Goal: Task Accomplishment & Management: Complete application form

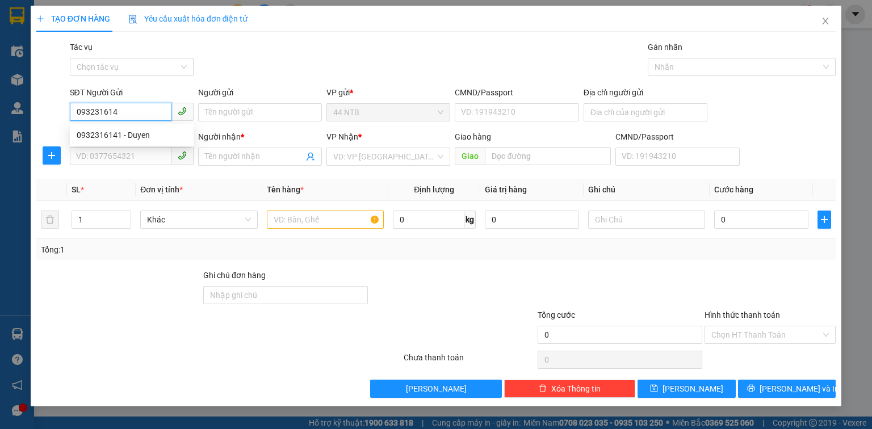
type input "0932316141"
click at [144, 132] on div "0932316141 - Duyen" at bounding box center [132, 135] width 110 height 12
type input "Duyen"
type input "CC ECOGREEN"
type input "0918571227"
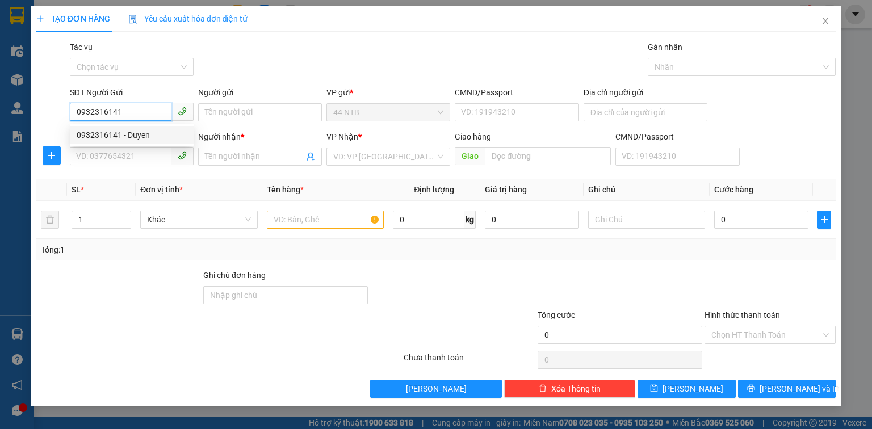
type input "THINH"
type input "0932316141"
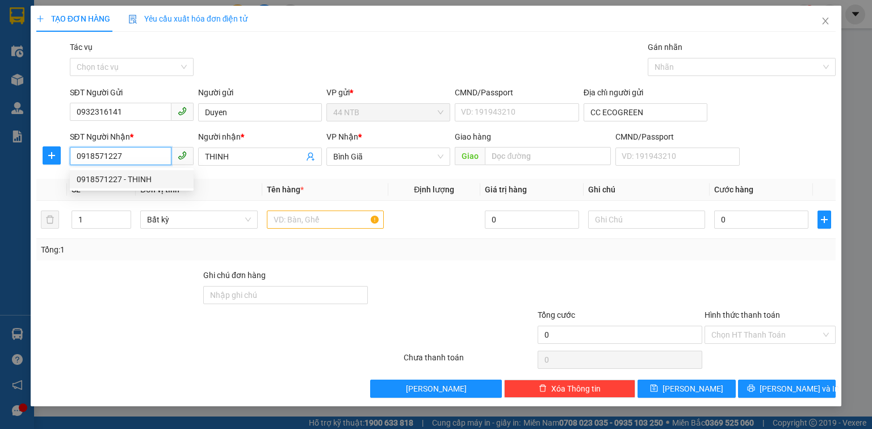
drag, startPoint x: 125, startPoint y: 154, endPoint x: 61, endPoint y: 152, distance: 64.2
click at [61, 152] on div "SĐT Người Nhận * 0918571227 Người nhận * THINH VP Nhận * Bình Giã Giao hàng G…" at bounding box center [436, 151] width 802 height 40
type input "0353910175"
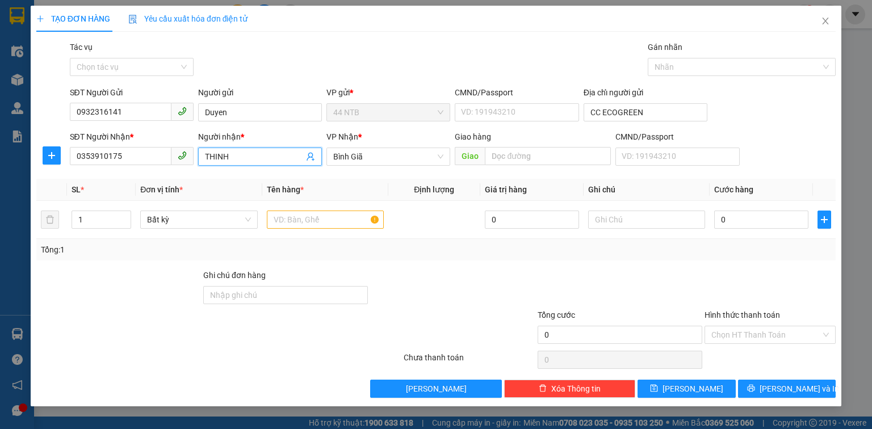
click at [238, 157] on input "THINH" at bounding box center [254, 156] width 99 height 12
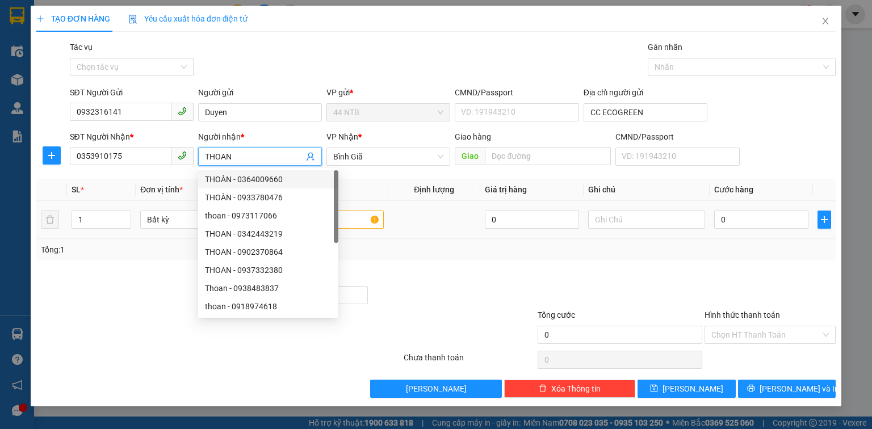
type input "THOAN"
click at [361, 221] on input "text" at bounding box center [325, 220] width 117 height 18
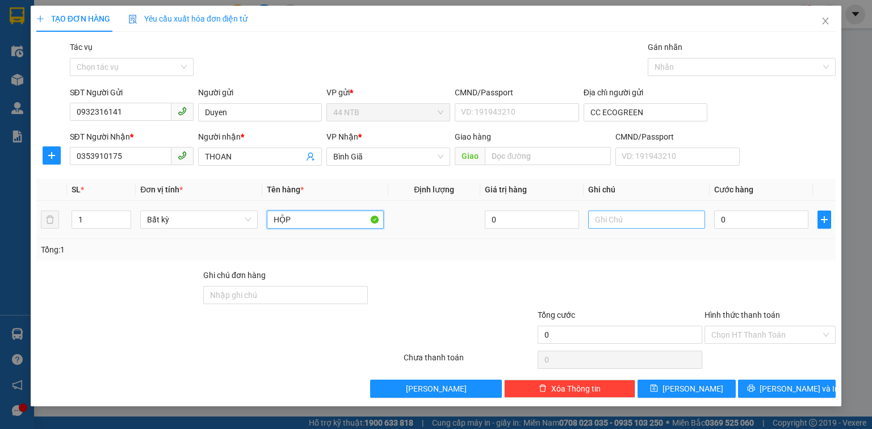
type input "HỘP"
click at [604, 216] on input "text" at bounding box center [646, 220] width 117 height 18
type input "TB HÀNG HẢI"
click at [323, 219] on input "HỘP" at bounding box center [325, 220] width 117 height 18
type input "HỘP GTN ( C )"
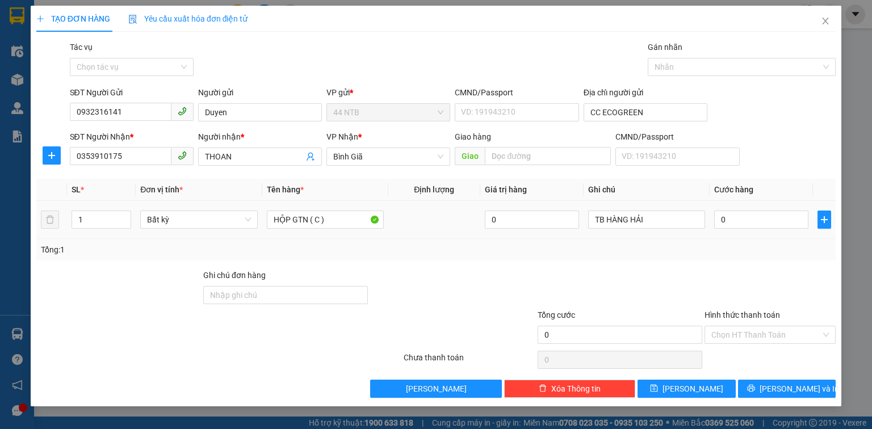
click at [750, 209] on div "0" at bounding box center [761, 219] width 94 height 23
click at [731, 219] on input "0" at bounding box center [761, 220] width 94 height 18
type input "3"
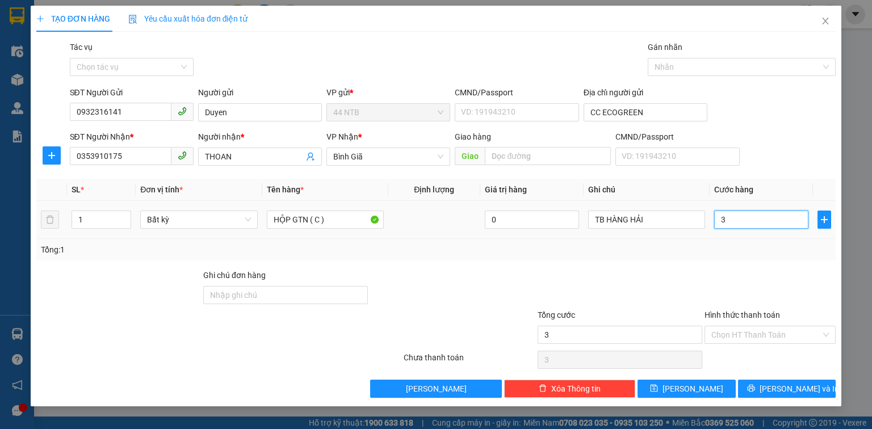
type input "30"
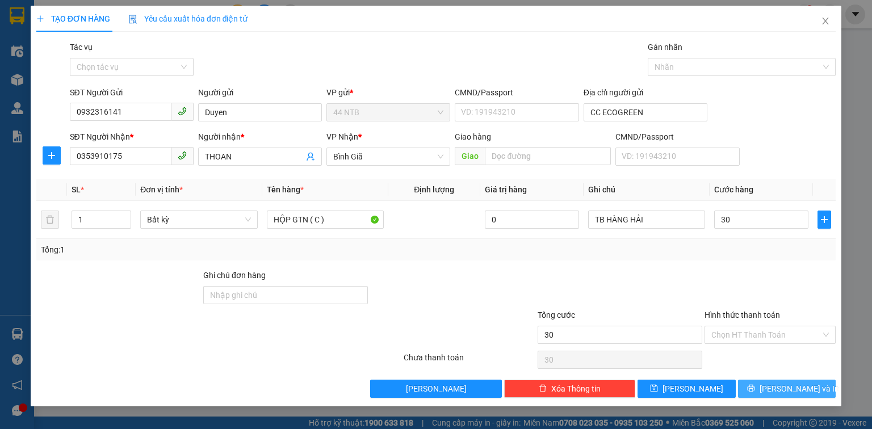
type input "30.000"
click at [793, 391] on span "[PERSON_NAME] và In" at bounding box center [799, 389] width 79 height 12
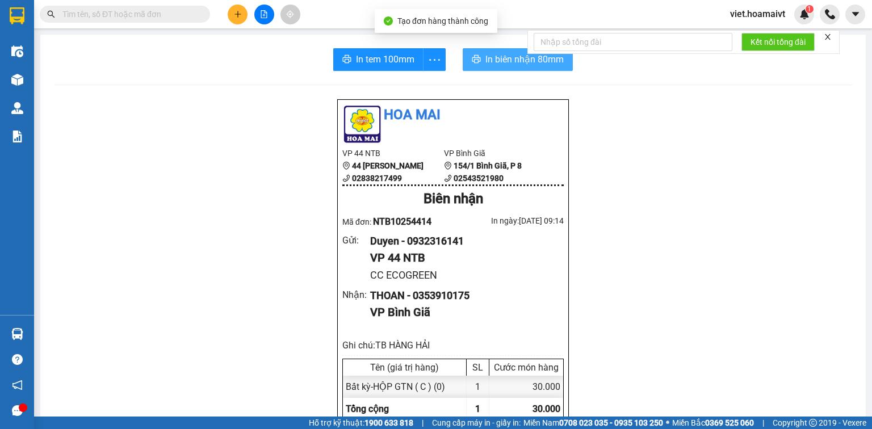
click at [513, 60] on span "In biên nhận 80mm" at bounding box center [524, 59] width 78 height 14
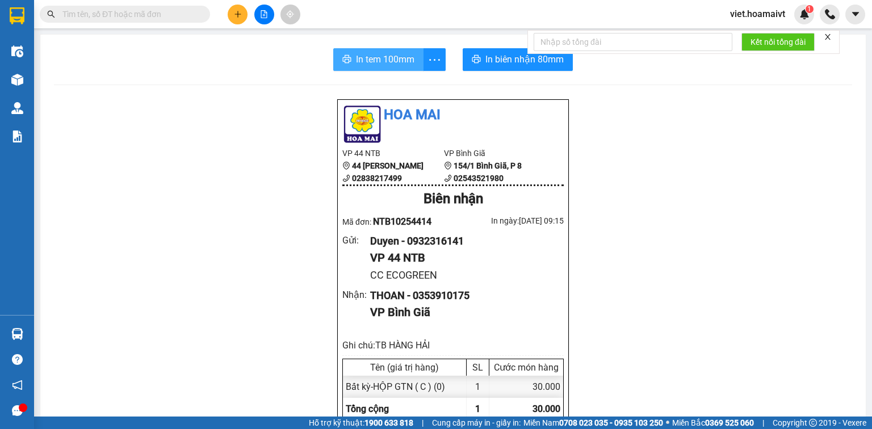
click at [384, 64] on span "In tem 100mm" at bounding box center [385, 59] width 58 height 14
click at [238, 15] on icon "plus" at bounding box center [237, 14] width 1 height 6
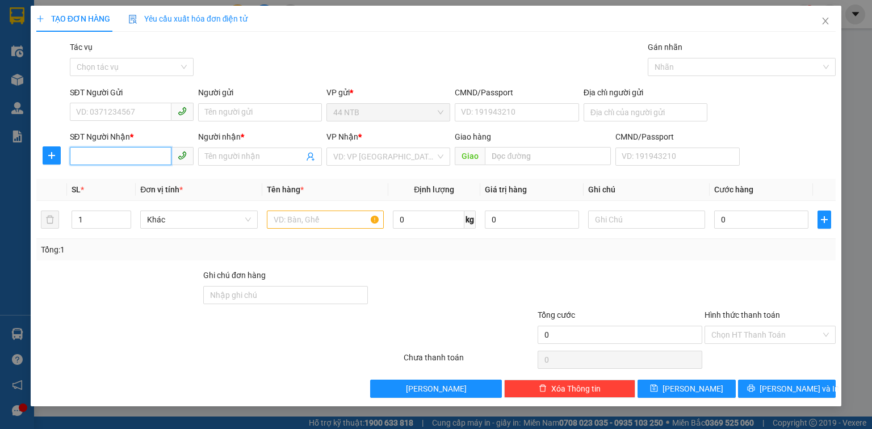
click at [119, 162] on input "SĐT Người Nhận *" at bounding box center [121, 156] width 102 height 18
type input "0937332747"
click at [141, 174] on div "0937332747 - [PERSON_NAME]" at bounding box center [133, 179] width 112 height 12
type input "THANH"
type input "Phú.Mỹ_CC"
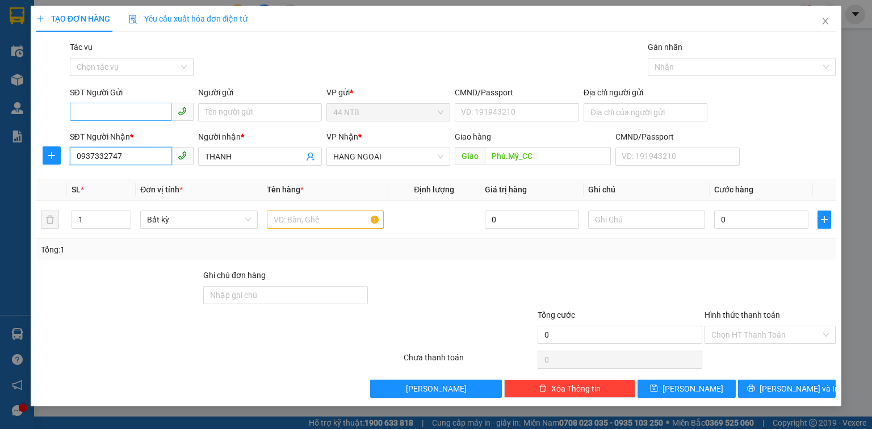
type input "0937332747"
click at [129, 113] on input "SĐT Người Gửi" at bounding box center [121, 112] width 102 height 18
click at [146, 136] on div "0903884808 - ĐẠT" at bounding box center [132, 135] width 110 height 12
type input "0903884808"
type input "ĐẠT"
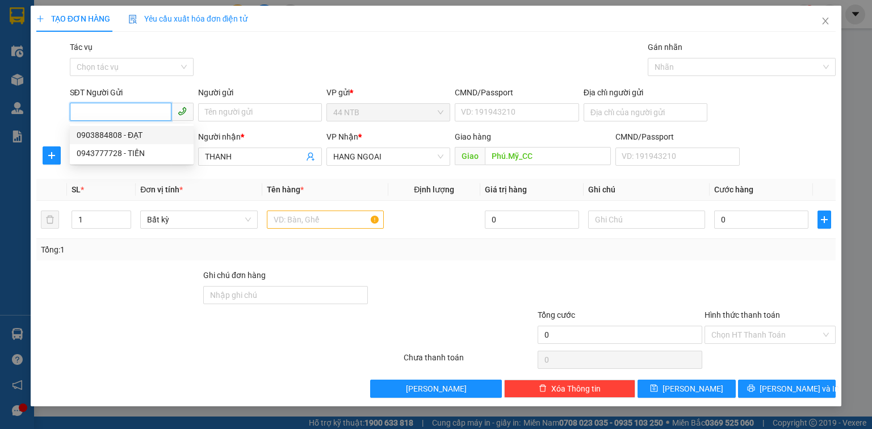
type input "079089008069"
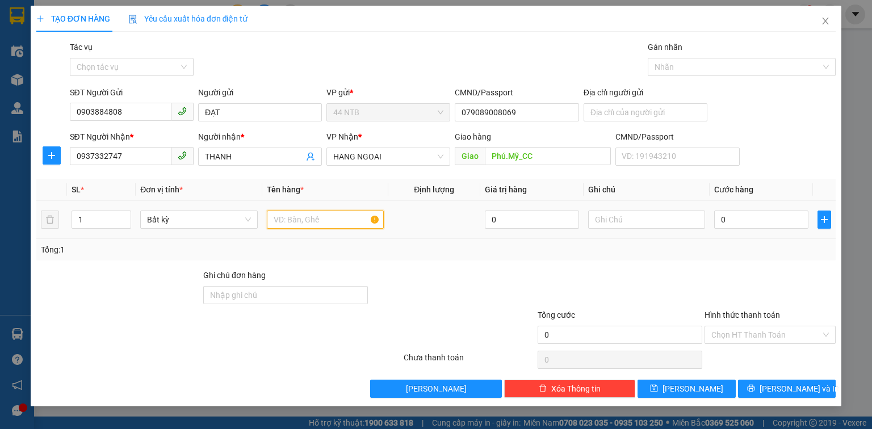
click at [302, 224] on input "text" at bounding box center [325, 220] width 117 height 18
type input "P,BÌ"
type input "4"
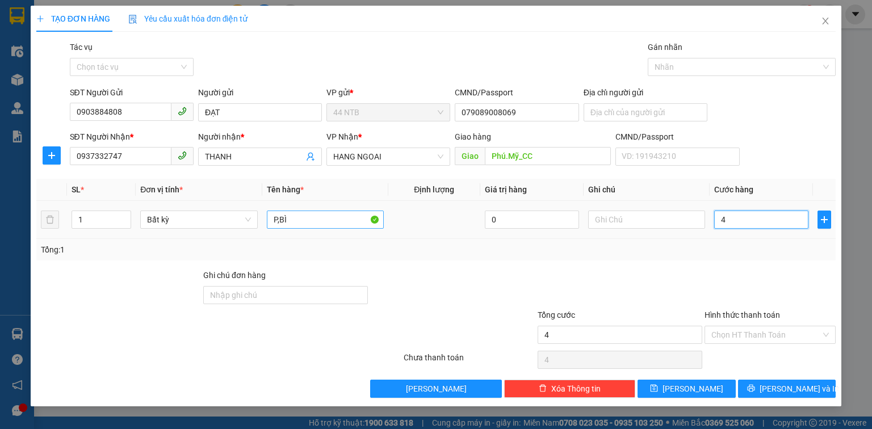
type input "40"
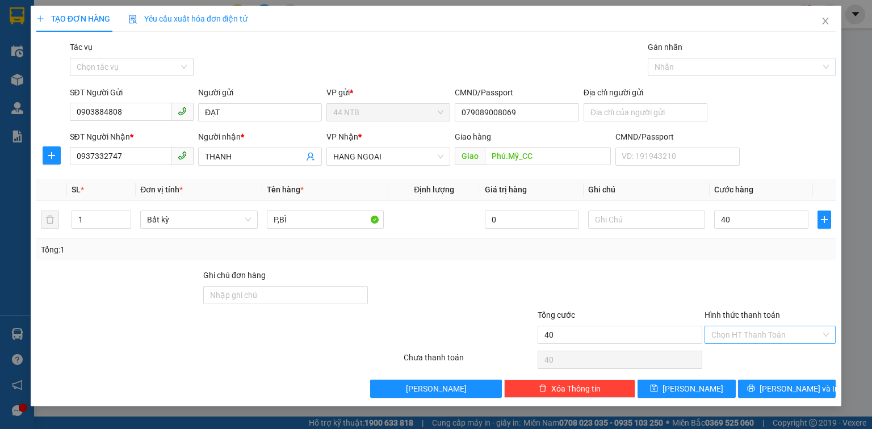
type input "40.000"
click at [741, 336] on input "Hình thức thanh toán" at bounding box center [766, 335] width 110 height 17
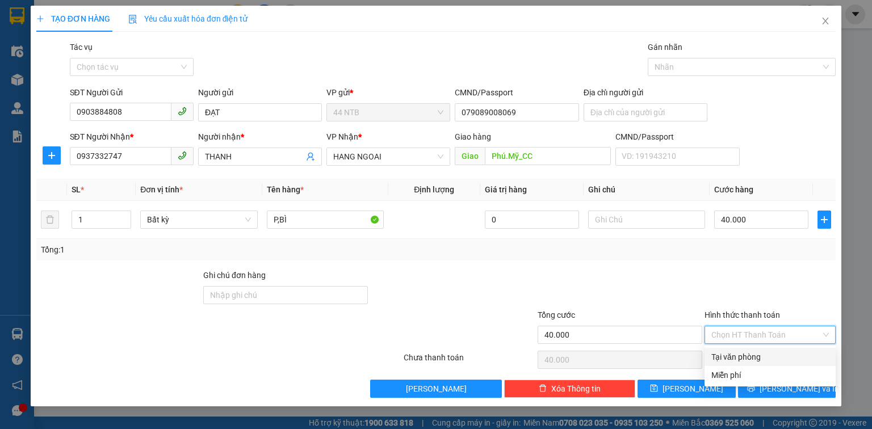
click at [755, 362] on div "Tại văn phòng" at bounding box center [770, 357] width 118 height 12
type input "0"
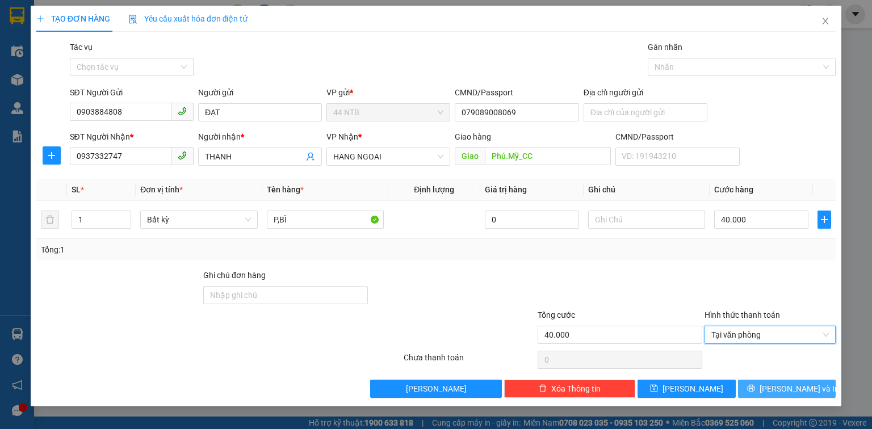
click at [767, 394] on button "[PERSON_NAME] và In" at bounding box center [787, 389] width 98 height 18
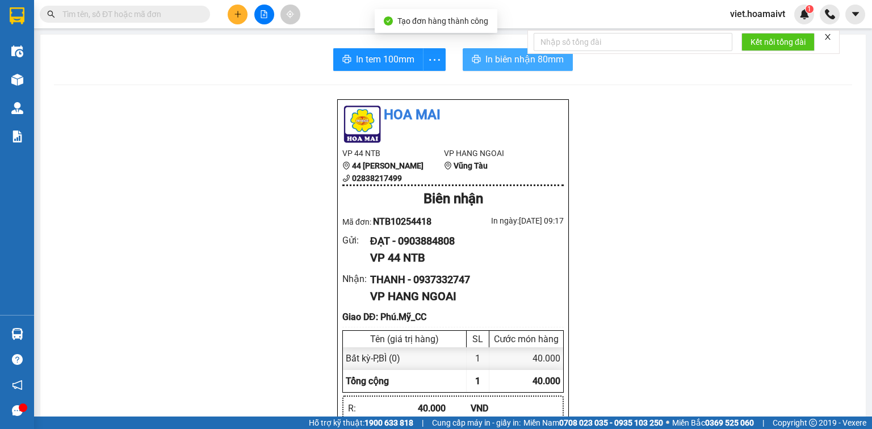
click at [506, 61] on span "In biên nhận 80mm" at bounding box center [524, 59] width 78 height 14
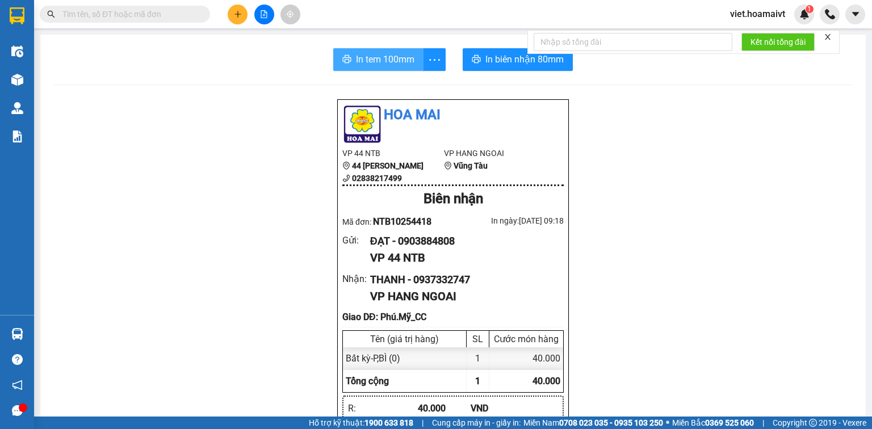
click at [381, 57] on span "In tem 100mm" at bounding box center [385, 59] width 58 height 14
click at [240, 10] on icon "plus" at bounding box center [238, 14] width 8 height 8
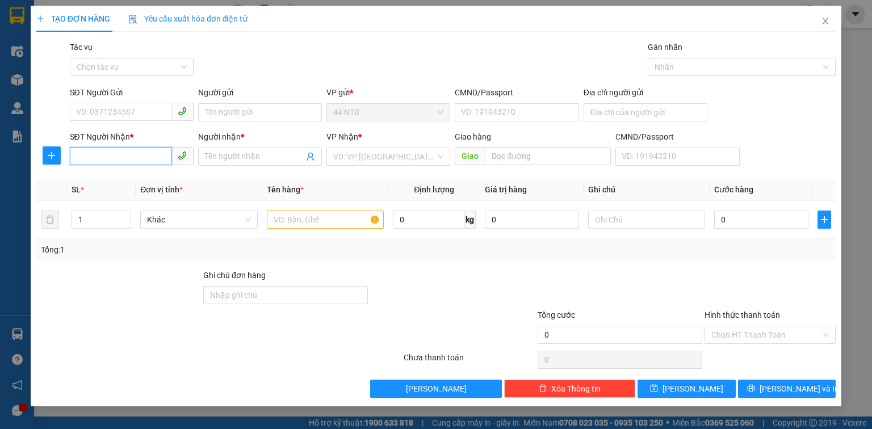
click at [134, 156] on input "SĐT Người Nhận *" at bounding box center [121, 156] width 102 height 18
type input "0"
click at [80, 116] on input "SĐT Người Gửi" at bounding box center [121, 112] width 102 height 18
type input "0916277265"
click at [132, 159] on input "0" at bounding box center [121, 156] width 102 height 18
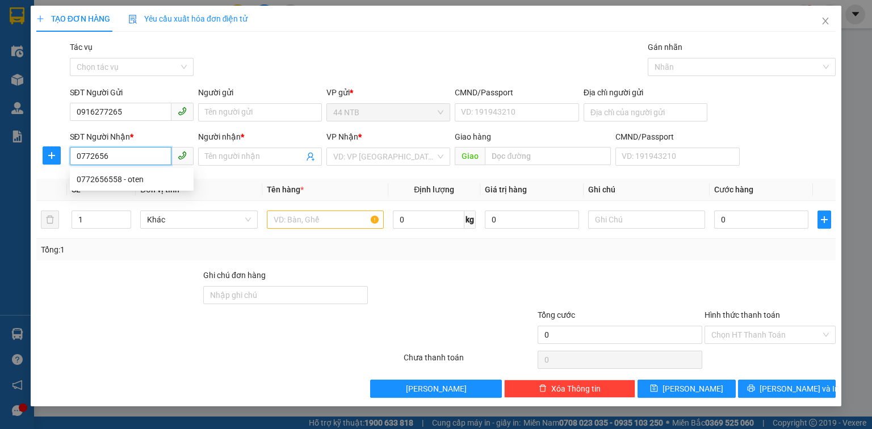
type input "07726565"
click at [137, 179] on div "0772656558 - oten" at bounding box center [132, 179] width 110 height 12
type input "354/72_L.Th.Kiệt_Q10"
type input "0772656558"
type input "oten"
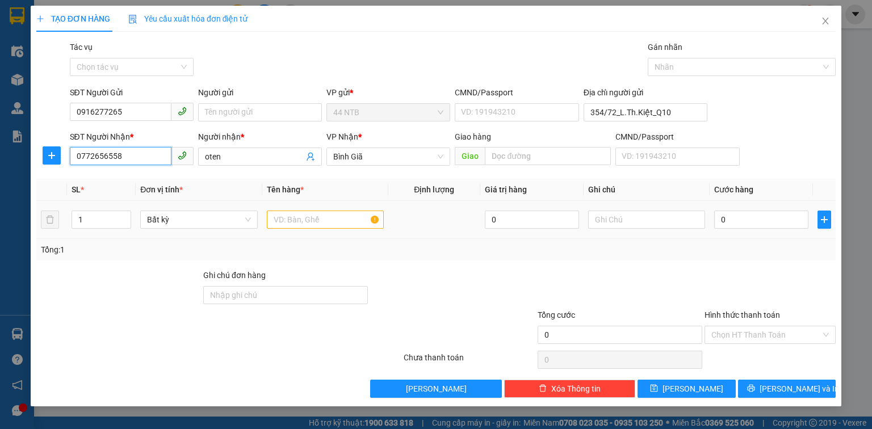
type input "0772656558"
click at [315, 227] on input "text" at bounding box center [325, 220] width 117 height 18
type input "THÙNG"
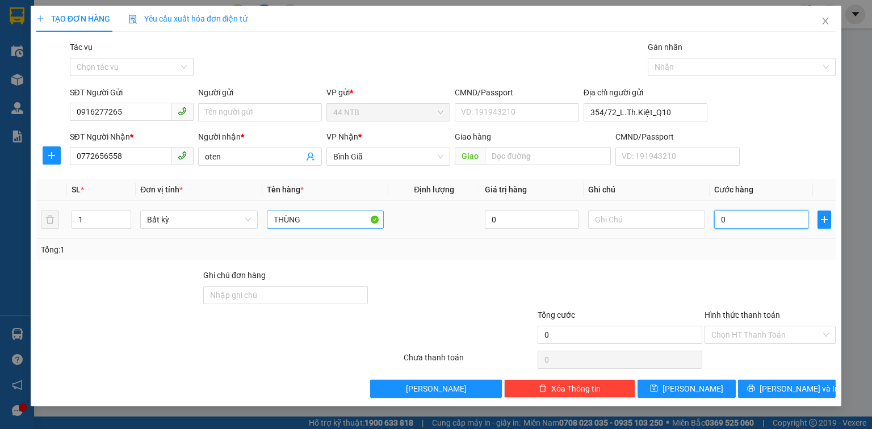
type input "8"
type input "80"
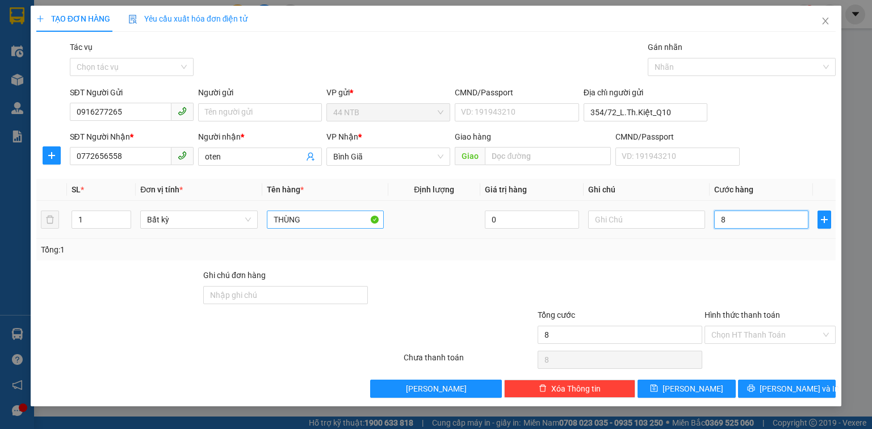
type input "80"
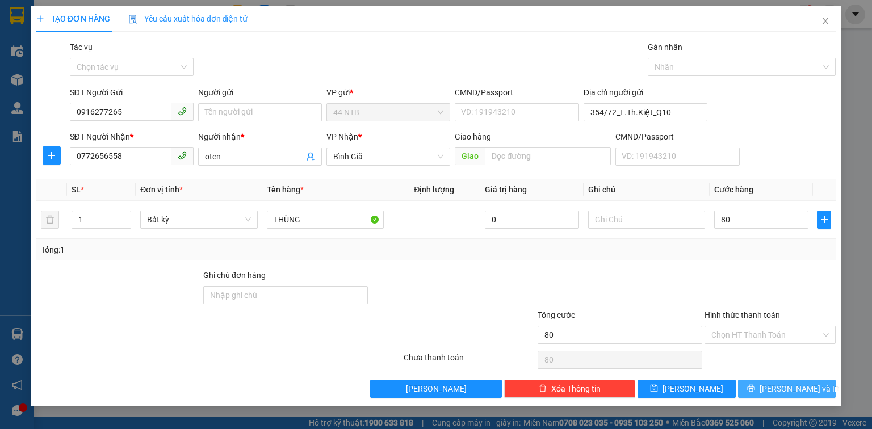
type input "80.000"
click at [755, 391] on icon "printer" at bounding box center [751, 388] width 8 height 8
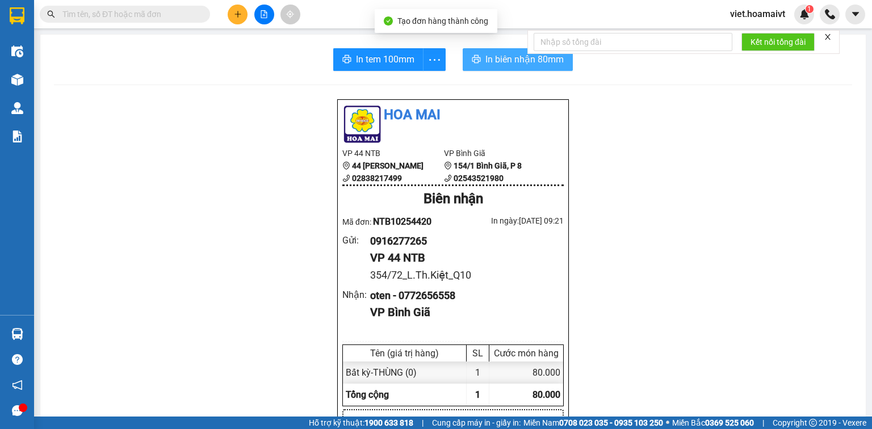
click at [491, 66] on button "In biên nhận 80mm" at bounding box center [518, 59] width 110 height 23
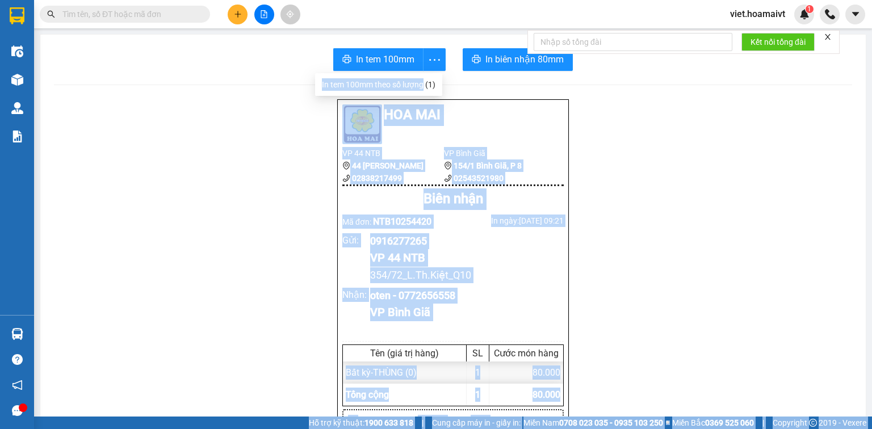
drag, startPoint x: 418, startPoint y: 84, endPoint x: 610, endPoint y: 82, distance: 191.9
click at [610, 82] on body "Kết quả tìm kiếm ( 0 ) Bộ lọc No Data viet.hoamaivt 1 Điều hành xe Kho hàng mới…" at bounding box center [436, 214] width 872 height 429
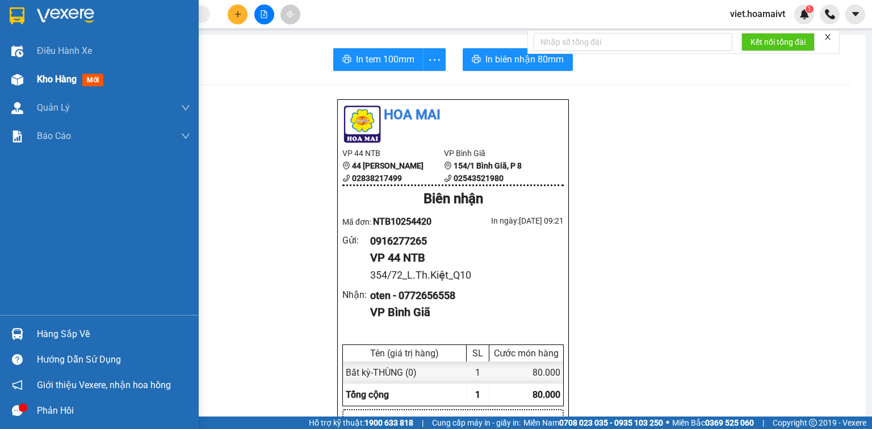
click at [50, 78] on span "Kho hàng" at bounding box center [57, 79] width 40 height 11
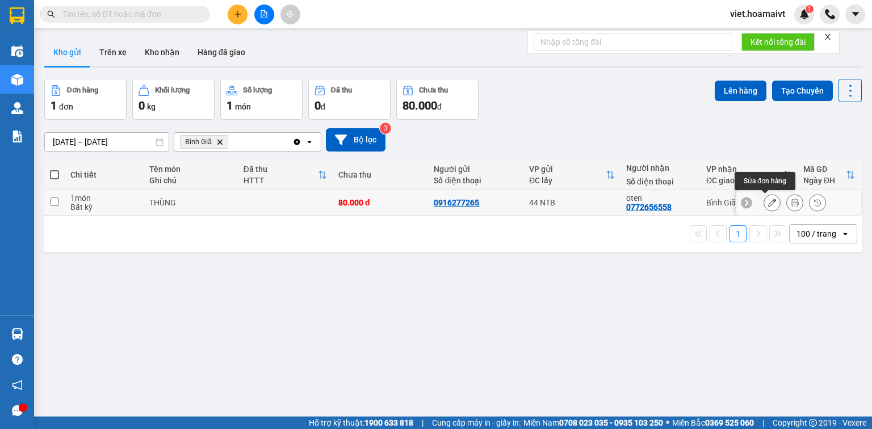
click at [768, 206] on icon at bounding box center [772, 203] width 8 height 8
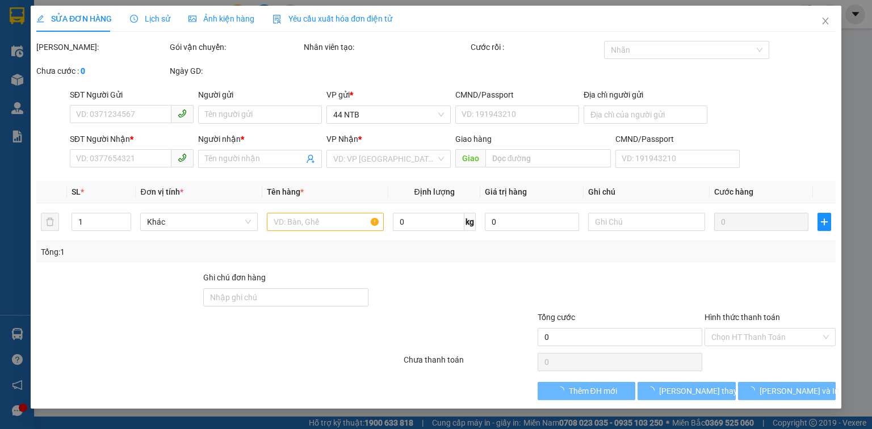
type input "0916277265"
type input "354/72_L.Th.Kiệt_Q10"
type input "0772656558"
type input "oten"
type input "80.000"
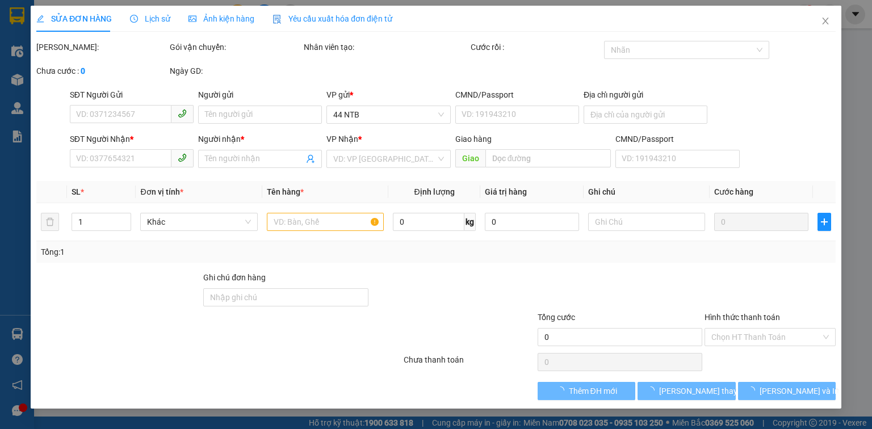
type input "80.000"
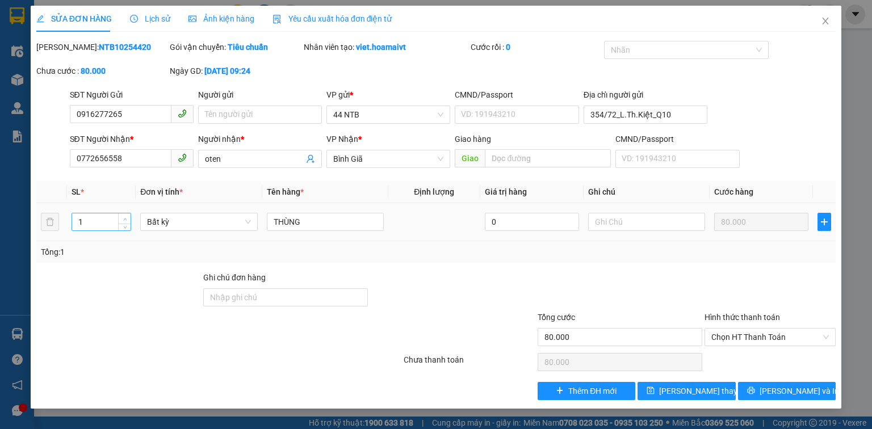
type input "2"
click at [123, 216] on span "up" at bounding box center [125, 219] width 7 height 7
click at [755, 388] on icon "printer" at bounding box center [751, 391] width 8 height 8
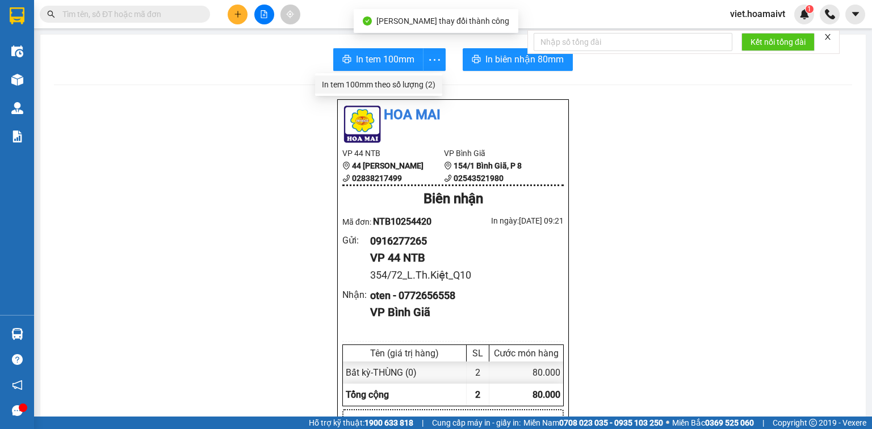
click at [405, 87] on div "In tem 100mm theo số lượng (2)" at bounding box center [379, 84] width 114 height 12
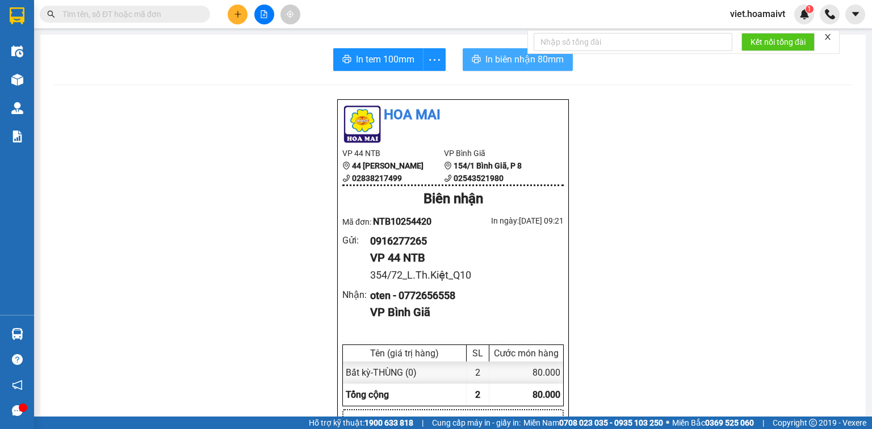
click at [479, 52] on button "In biên nhận 80mm" at bounding box center [518, 59] width 110 height 23
click at [238, 16] on icon "plus" at bounding box center [238, 14] width 8 height 8
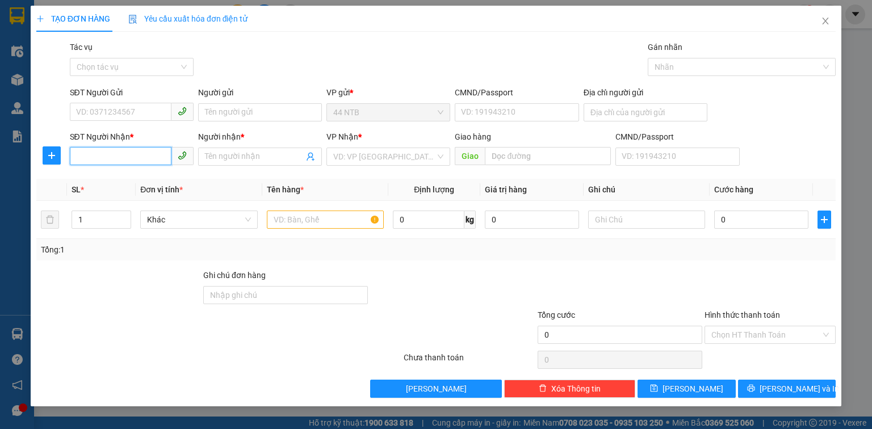
click at [143, 160] on input "SĐT Người Nhận *" at bounding box center [121, 156] width 102 height 18
type input "0909840837"
click at [253, 157] on input "Người nhận *" at bounding box center [254, 156] width 99 height 12
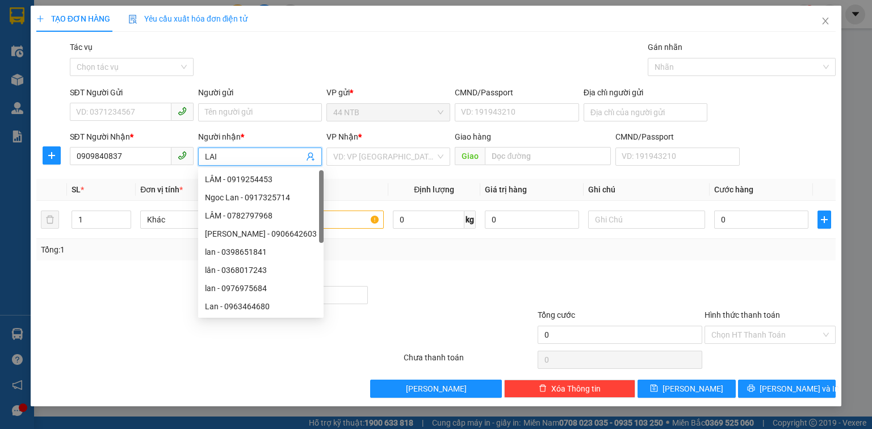
type input "LAI"
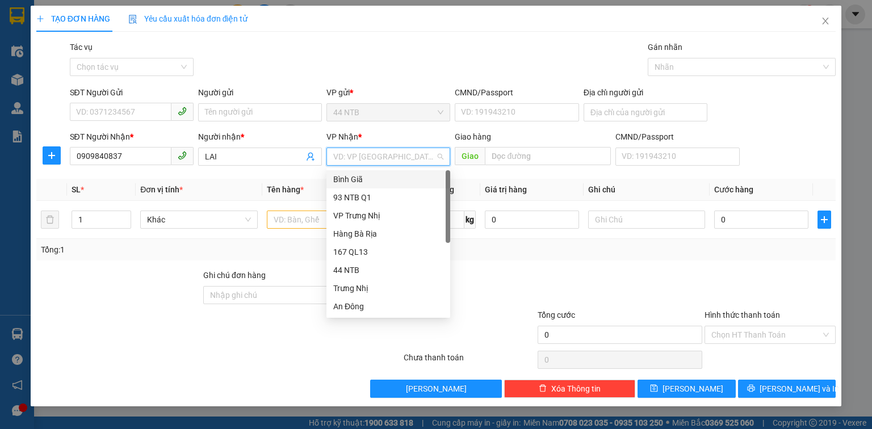
click at [382, 173] on div "Bình Giã" at bounding box center [388, 179] width 110 height 12
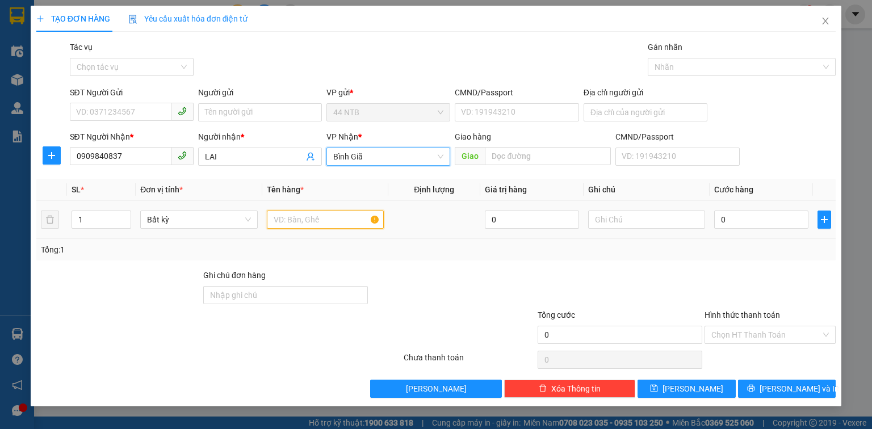
click at [327, 223] on input "text" at bounding box center [325, 220] width 117 height 18
type input "HỘP"
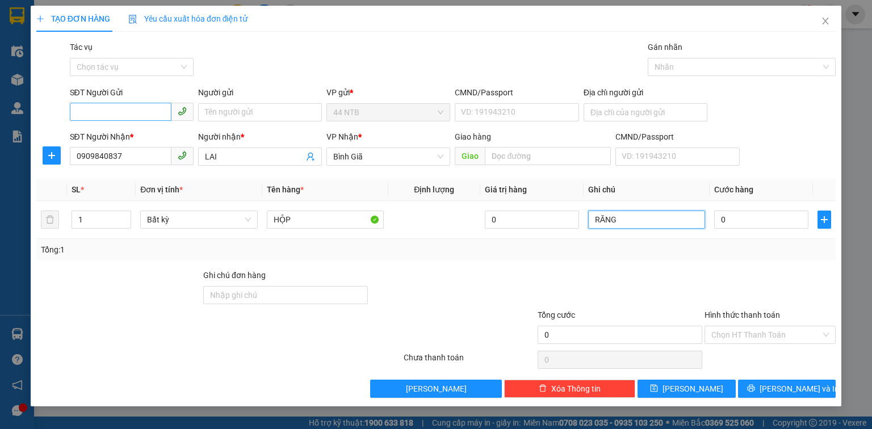
type input "RĂNG"
click at [104, 111] on input "SĐT Người Gửi" at bounding box center [121, 112] width 102 height 18
type input "0908581227"
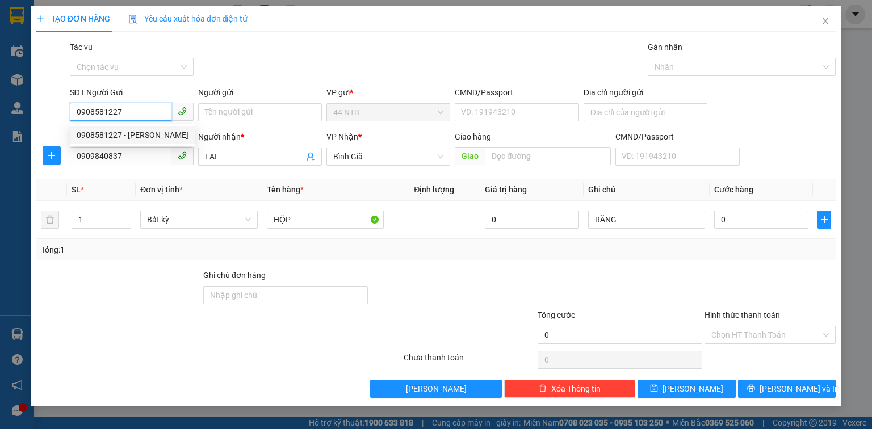
click at [153, 129] on div "0908581227 - [PERSON_NAME]" at bounding box center [133, 135] width 112 height 12
type input "liễu"
type input "0908581227"
click at [747, 229] on div "0" at bounding box center [761, 219] width 94 height 23
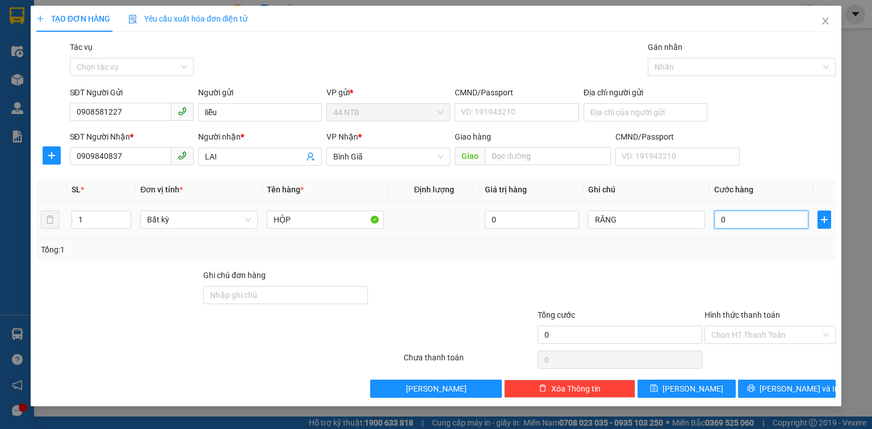
drag, startPoint x: 747, startPoint y: 226, endPoint x: 747, endPoint y: 220, distance: 6.2
click at [747, 225] on input "0" at bounding box center [761, 220] width 94 height 18
type input "3"
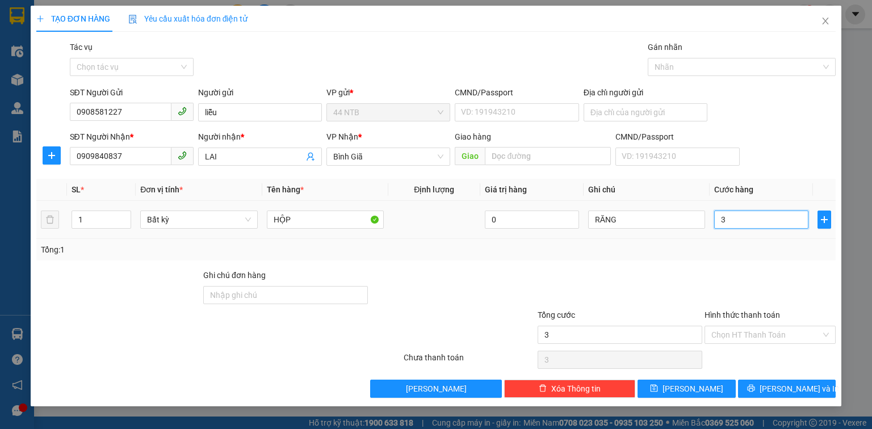
type input "30"
type input "30.000"
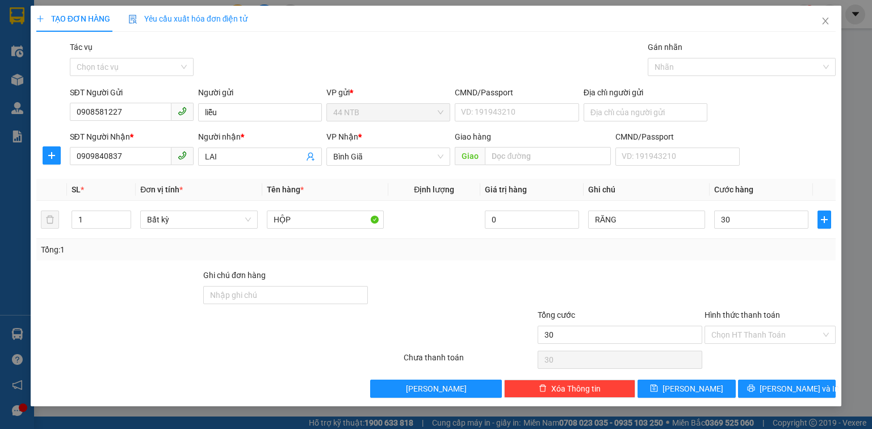
type input "30.000"
click at [851, 357] on div "TẠO ĐƠN HÀNG Yêu cầu xuất hóa đơn điện tử Transit Pickup Surcharge Ids Transit …" at bounding box center [436, 214] width 872 height 429
click at [780, 389] on span "[PERSON_NAME] và In" at bounding box center [799, 389] width 79 height 12
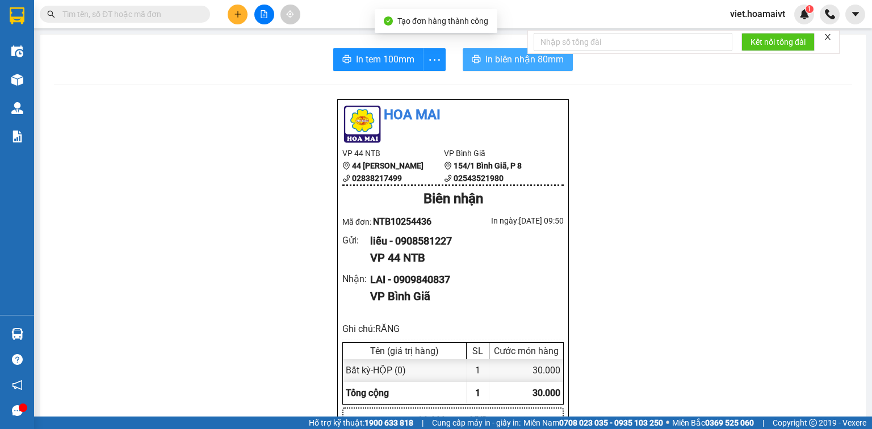
click at [485, 56] on span "In biên nhận 80mm" at bounding box center [524, 59] width 78 height 14
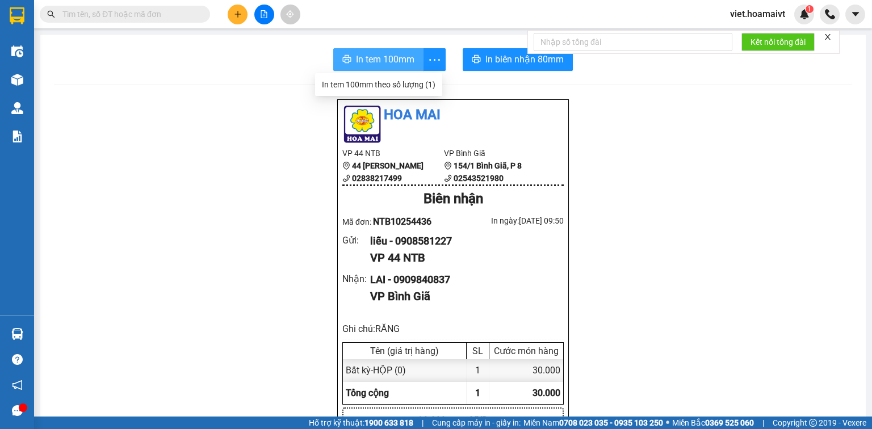
click at [405, 66] on span "In tem 100mm" at bounding box center [385, 59] width 58 height 14
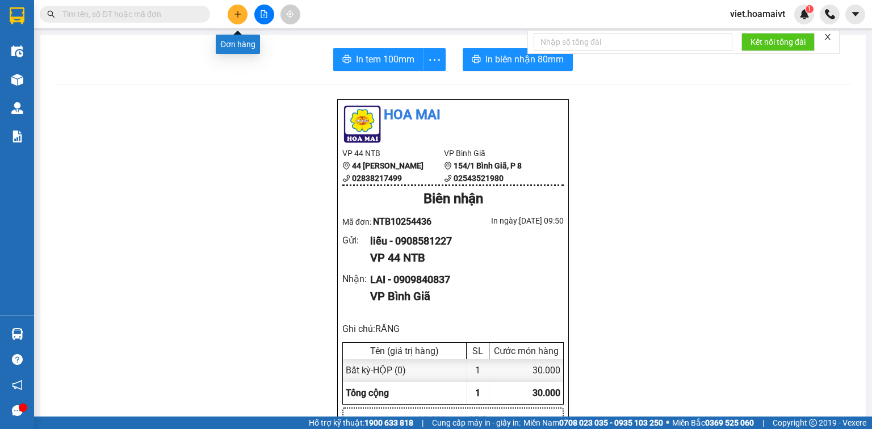
click at [236, 15] on icon "plus" at bounding box center [238, 14] width 8 height 8
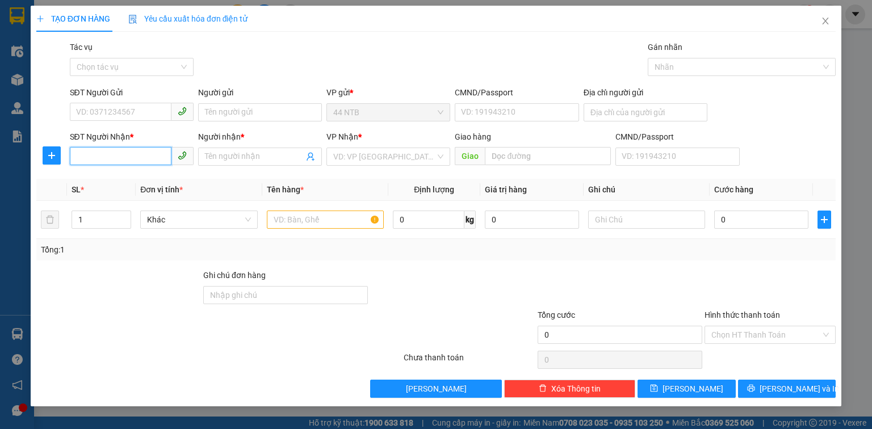
click at [142, 149] on input "SĐT Người Nhận *" at bounding box center [121, 156] width 102 height 18
type input "0906884706"
click at [132, 178] on div "0906884706 - Sơn" at bounding box center [132, 179] width 110 height 12
type input "Sơn"
type input "0906884706"
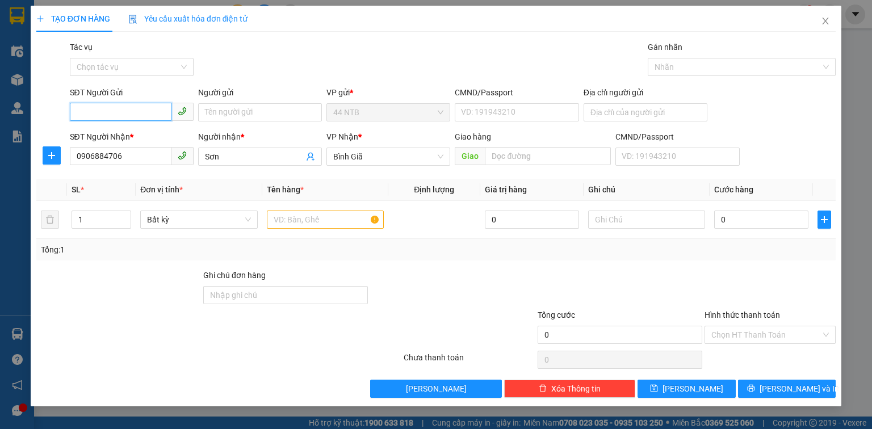
click at [132, 118] on input "SĐT Người Gửi" at bounding box center [121, 112] width 102 height 18
click at [143, 135] on div "0399044836 - Sang" at bounding box center [132, 135] width 110 height 12
type input "0399044836"
type input "Sang"
type input "077095007190"
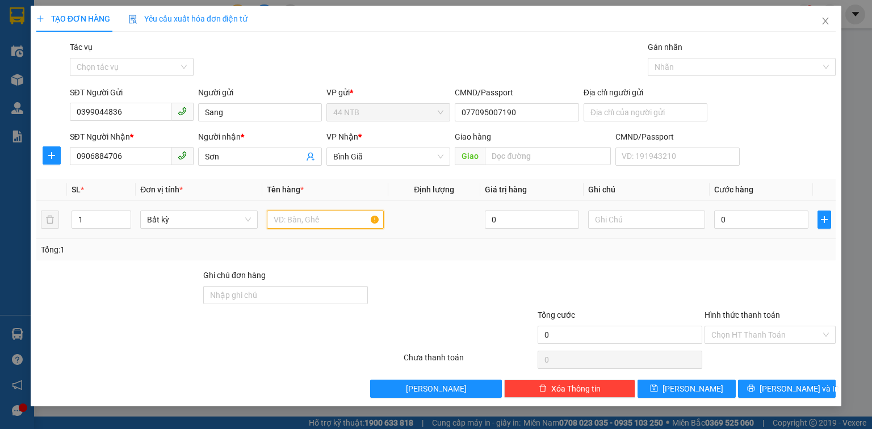
click at [300, 227] on input "text" at bounding box center [325, 220] width 117 height 18
type input "P,BÌ"
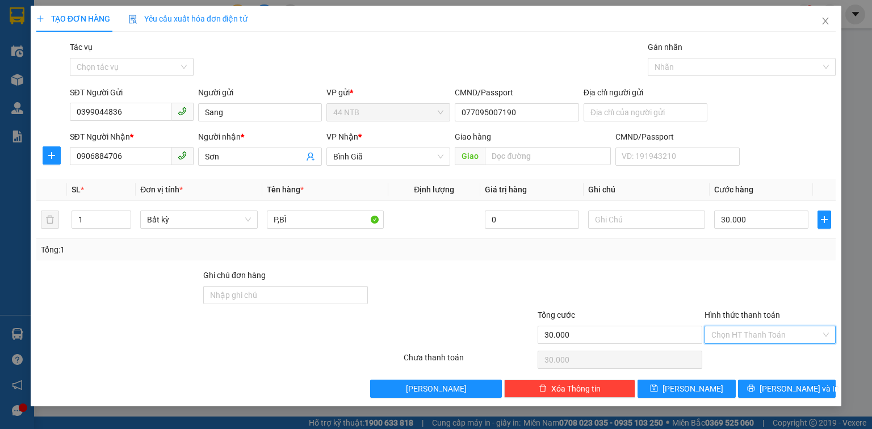
click at [767, 334] on input "Hình thức thanh toán" at bounding box center [766, 335] width 110 height 17
click at [772, 361] on div "Tại văn phòng" at bounding box center [770, 357] width 118 height 12
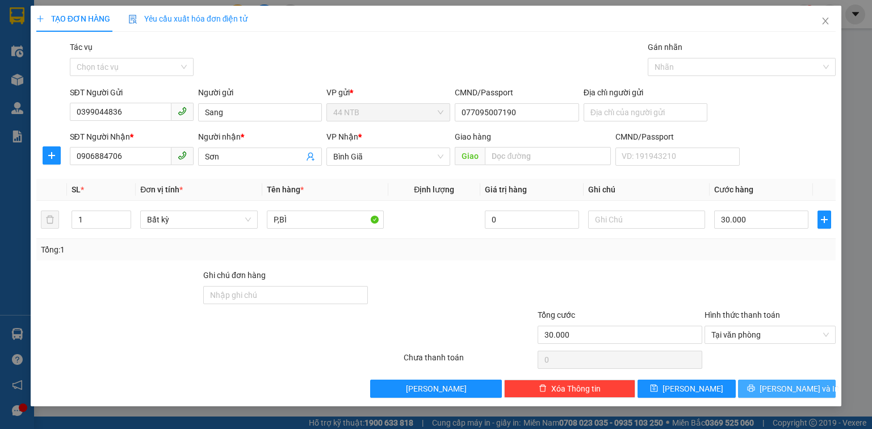
click at [773, 384] on button "[PERSON_NAME] và In" at bounding box center [787, 389] width 98 height 18
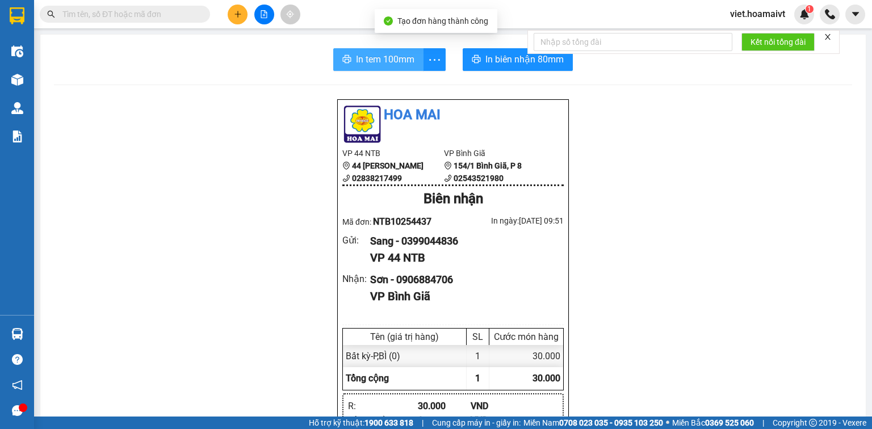
click at [385, 61] on span "In tem 100mm" at bounding box center [385, 59] width 58 height 14
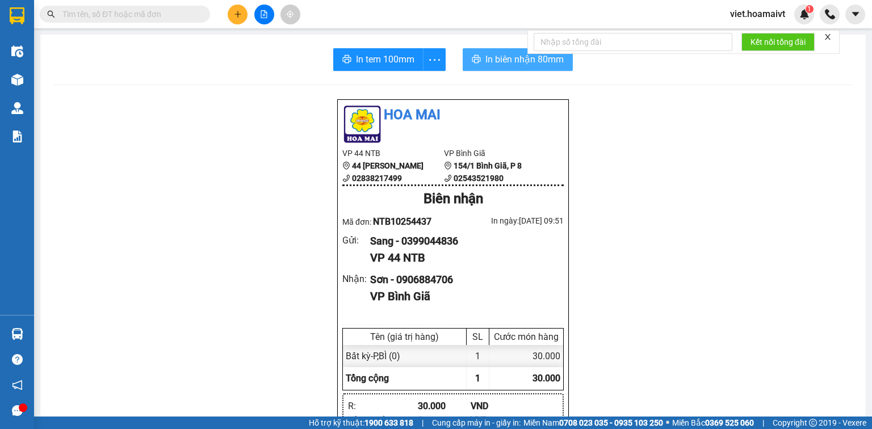
click at [496, 64] on span "In biên nhận 80mm" at bounding box center [524, 59] width 78 height 14
click at [240, 16] on icon "plus" at bounding box center [238, 14] width 8 height 8
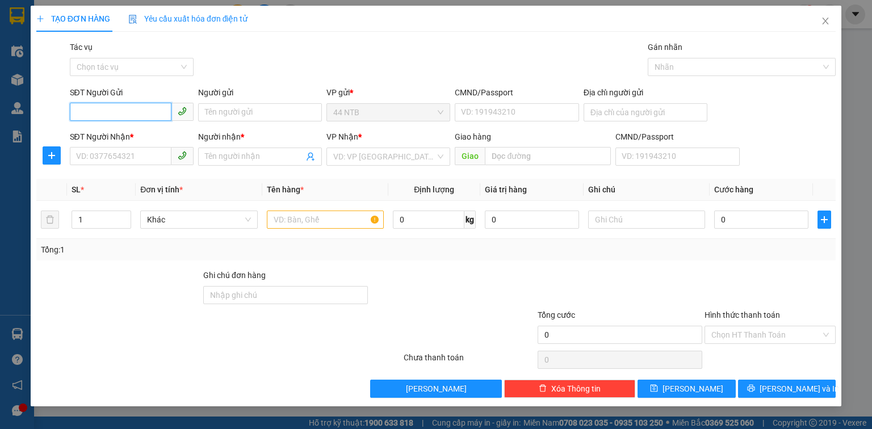
click at [150, 119] on input "SĐT Người Gửi" at bounding box center [121, 112] width 102 height 18
type input "0938591369"
click at [125, 134] on div "0938591369 - TRANG" at bounding box center [132, 135] width 110 height 12
type input "TRANG"
type input "340/44A UNG VĂN KHIÊM F25 QBT TPHCM"
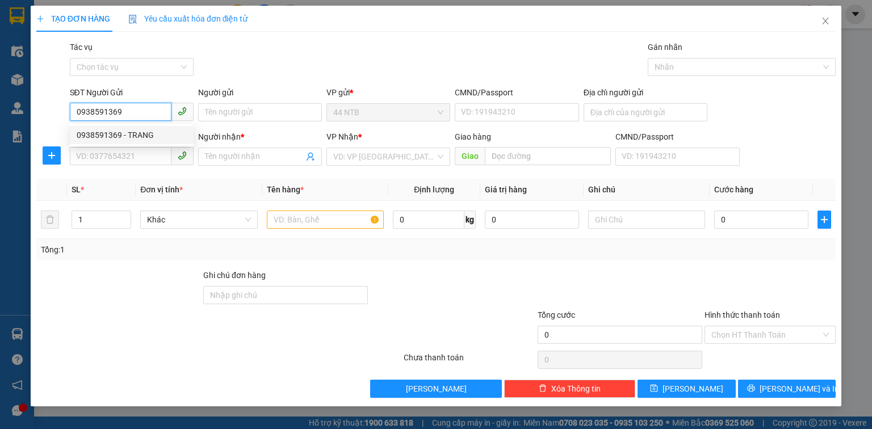
type input "0936245345"
type input "KHẢ"
type input "TÂN THÀNH"
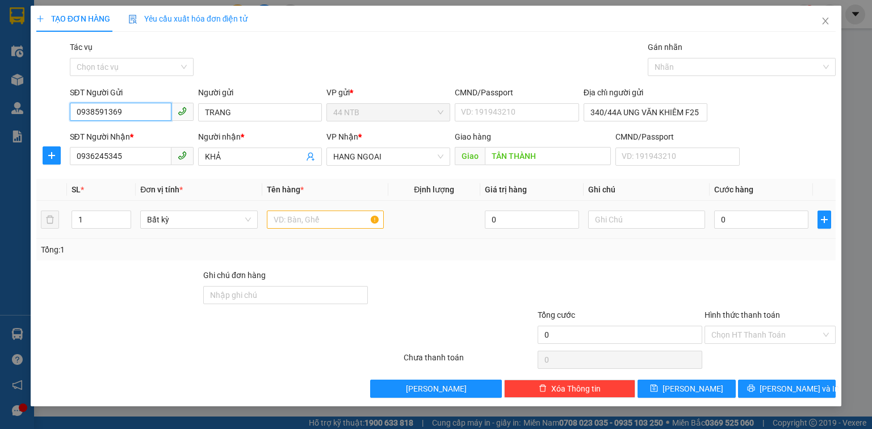
type input "0938591369"
click at [304, 216] on input "text" at bounding box center [325, 220] width 117 height 18
type input "P,BÌ"
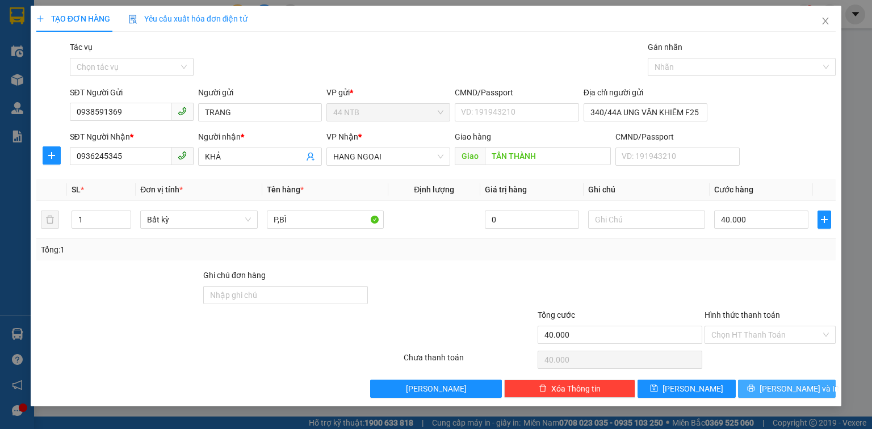
click at [751, 395] on button "[PERSON_NAME] và In" at bounding box center [787, 389] width 98 height 18
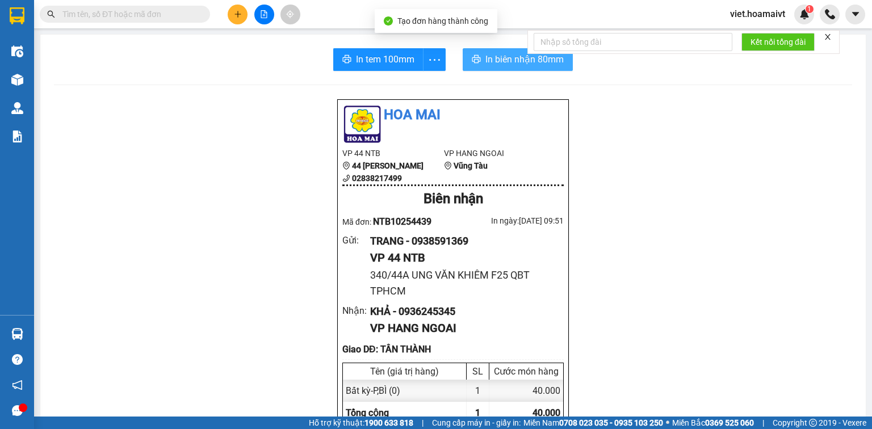
click at [507, 64] on span "In biên nhận 80mm" at bounding box center [524, 59] width 78 height 14
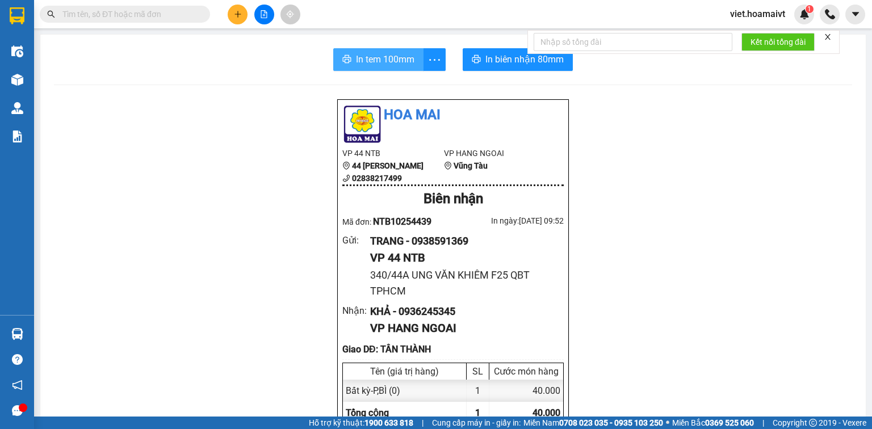
click at [385, 61] on span "In tem 100mm" at bounding box center [385, 59] width 58 height 14
click at [235, 15] on icon "plus" at bounding box center [238, 14] width 8 height 8
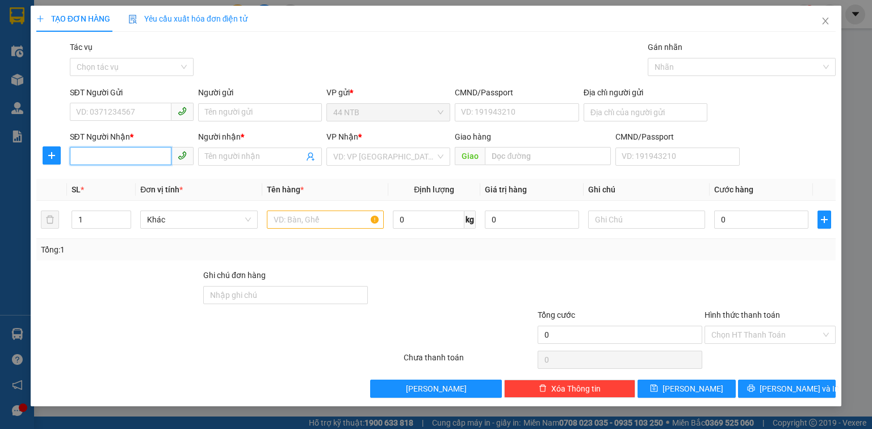
click at [123, 157] on input "SĐT Người Nhận *" at bounding box center [121, 156] width 102 height 18
type input "0937171586"
click at [139, 177] on div "0937171586 - CH_Tân.Hiệp" at bounding box center [132, 179] width 110 height 12
type input "CH_Tân.Hiệp"
type input "0937171586"
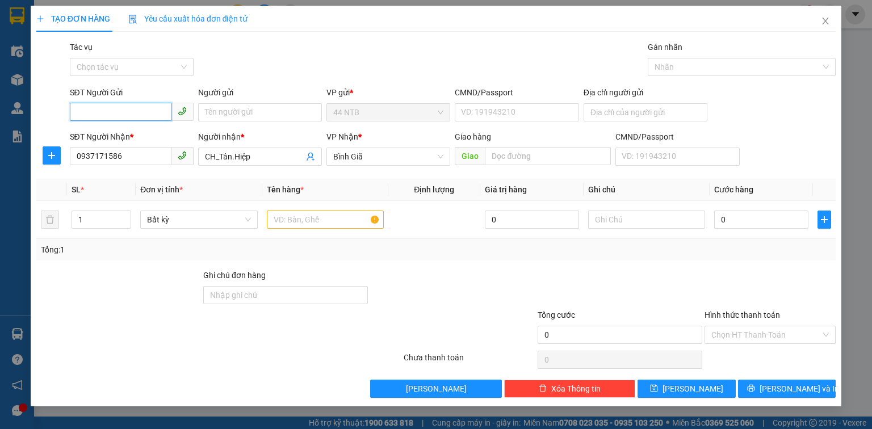
click at [139, 114] on input "SĐT Người Gửi" at bounding box center [121, 112] width 102 height 18
type input "0908925369"
click at [145, 132] on div "0908925369 - QUANG" at bounding box center [132, 135] width 110 height 12
type input "QUANG"
type input "2339_QL50_H.Long_HCM"
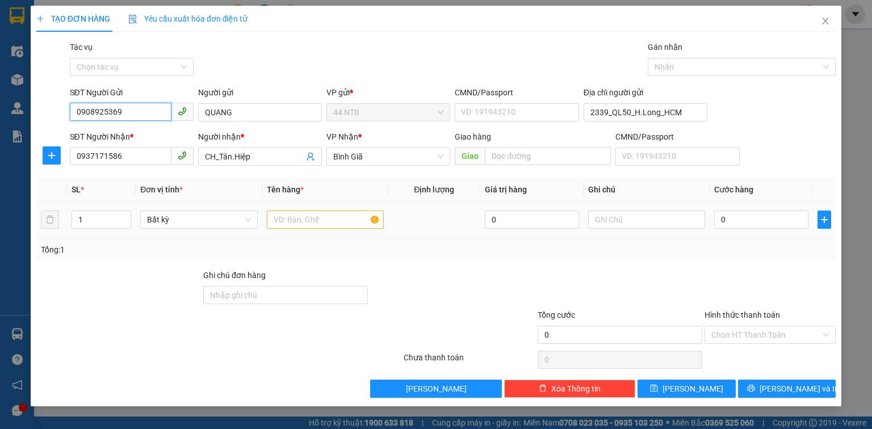
type input "0908925369"
click at [318, 223] on input "text" at bounding box center [325, 220] width 117 height 18
type input "BAO"
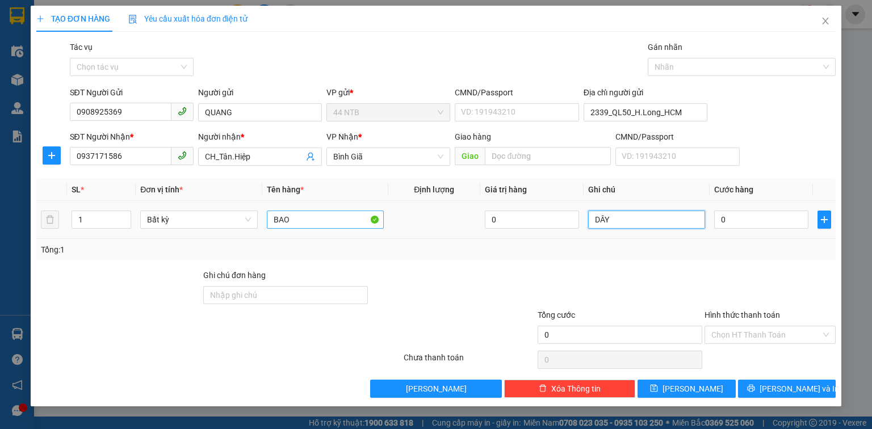
type input "DÂY C"
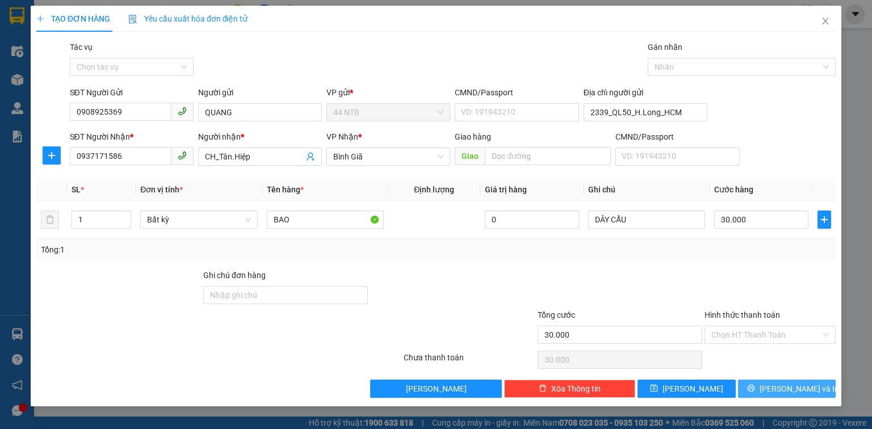
click at [754, 384] on button "[PERSON_NAME] và In" at bounding box center [787, 389] width 98 height 18
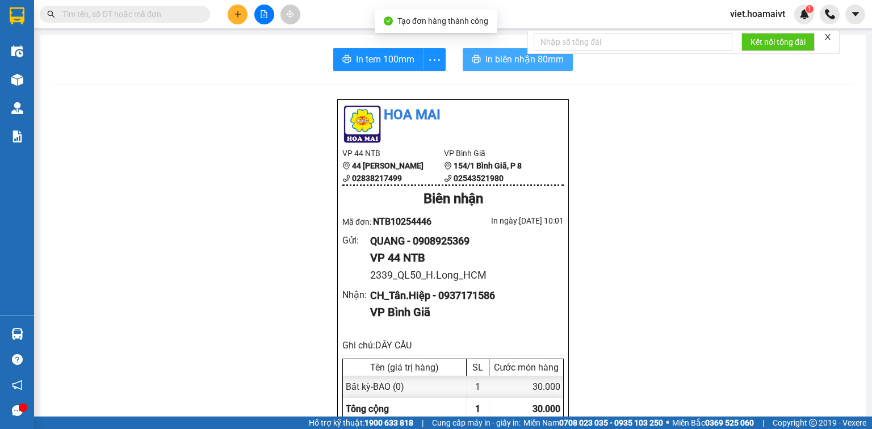
click at [518, 64] on span "In biên nhận 80mm" at bounding box center [524, 59] width 78 height 14
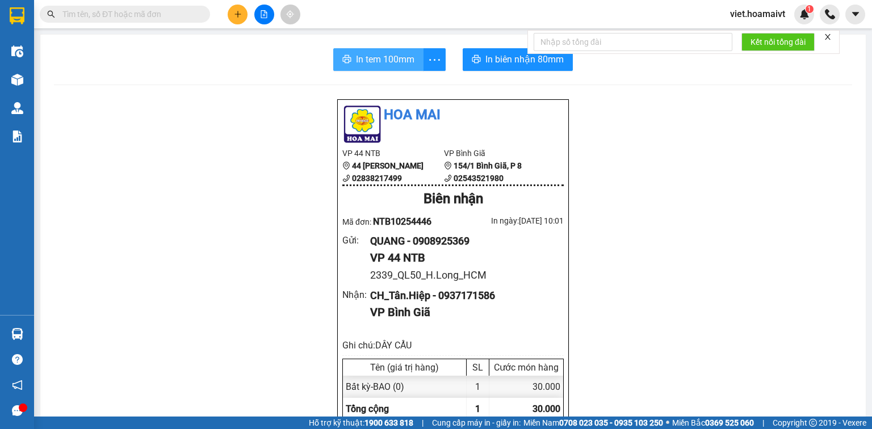
click at [371, 60] on span "In tem 100mm" at bounding box center [385, 59] width 58 height 14
click at [236, 16] on icon "plus" at bounding box center [238, 14] width 8 height 8
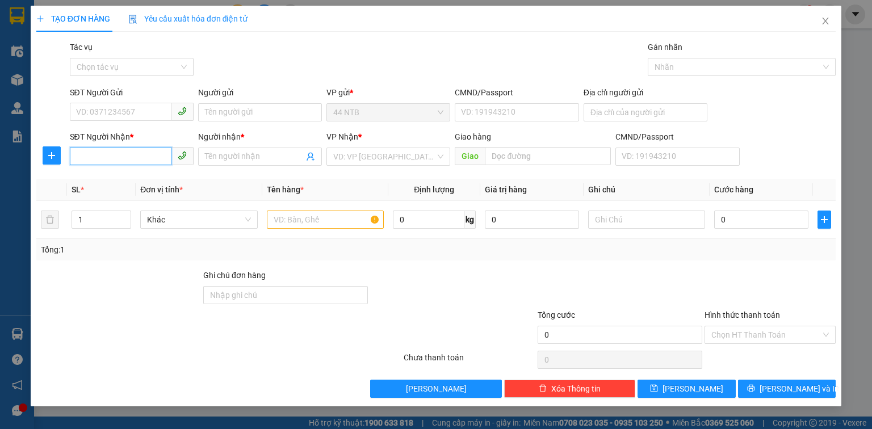
click at [119, 154] on input "SĐT Người Nhận *" at bounding box center [121, 156] width 102 height 18
type input "0908264936"
click at [100, 182] on div "0908264936 - OANH" at bounding box center [132, 179] width 110 height 12
type input "OANH"
type input "0908264936"
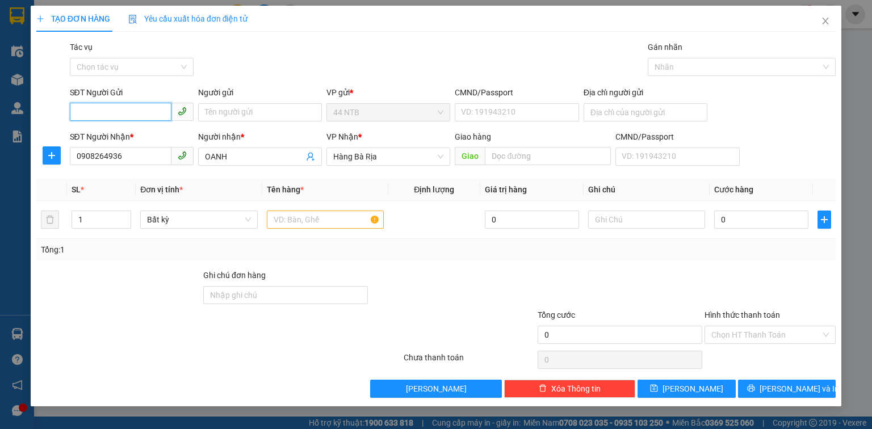
click at [107, 112] on input "SĐT Người Gửi" at bounding box center [121, 112] width 102 height 18
drag, startPoint x: 137, startPoint y: 132, endPoint x: 146, endPoint y: 134, distance: 8.8
click at [137, 132] on div "0938211365 - PHÚC" at bounding box center [132, 135] width 110 height 12
type input "0938211365"
type input "PHÚC"
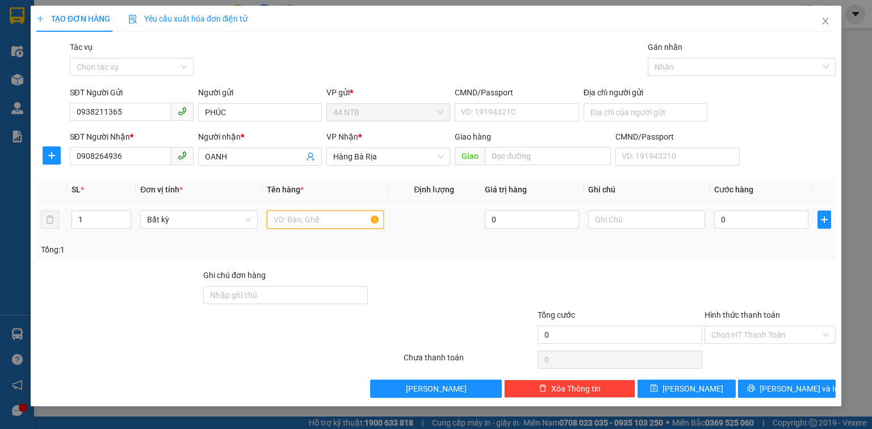
click at [303, 216] on input "text" at bounding box center [325, 220] width 117 height 18
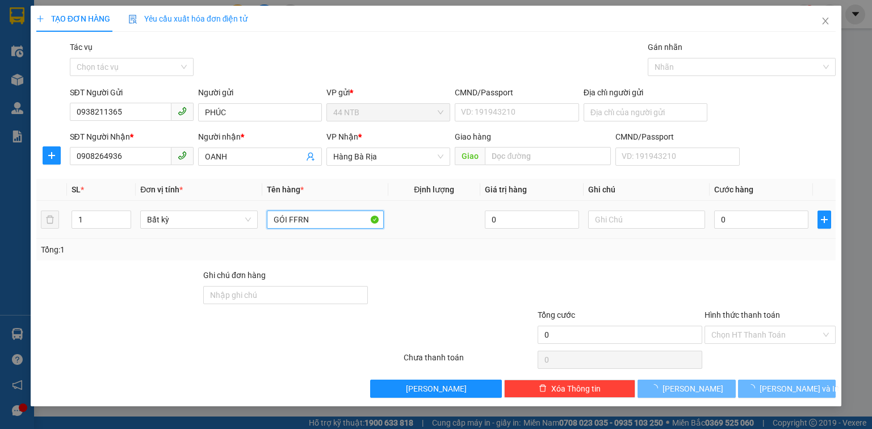
click at [318, 217] on input "GÓI FFRN" at bounding box center [325, 220] width 117 height 18
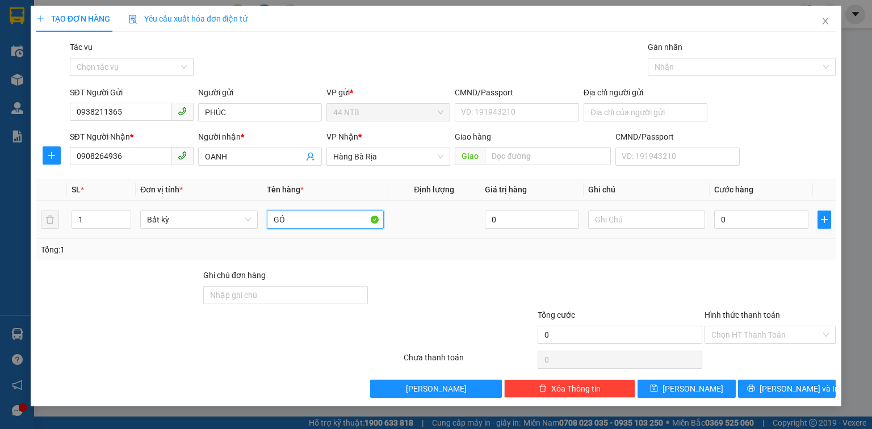
type input "G"
type input "GÓI ĐEN"
type input "CAM"
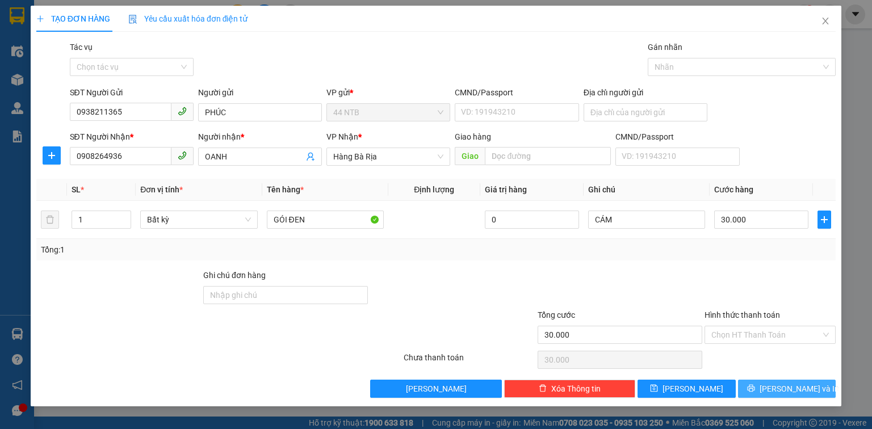
click at [763, 386] on button "[PERSON_NAME] và In" at bounding box center [787, 389] width 98 height 18
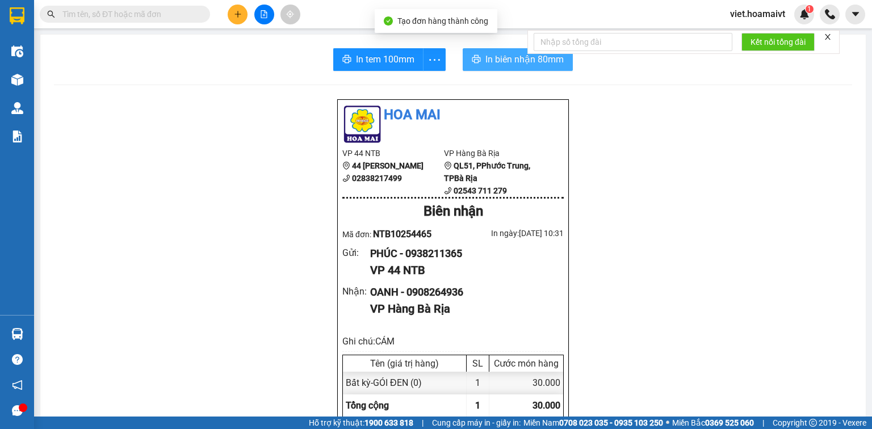
click at [497, 64] on span "In biên nhận 80mm" at bounding box center [524, 59] width 78 height 14
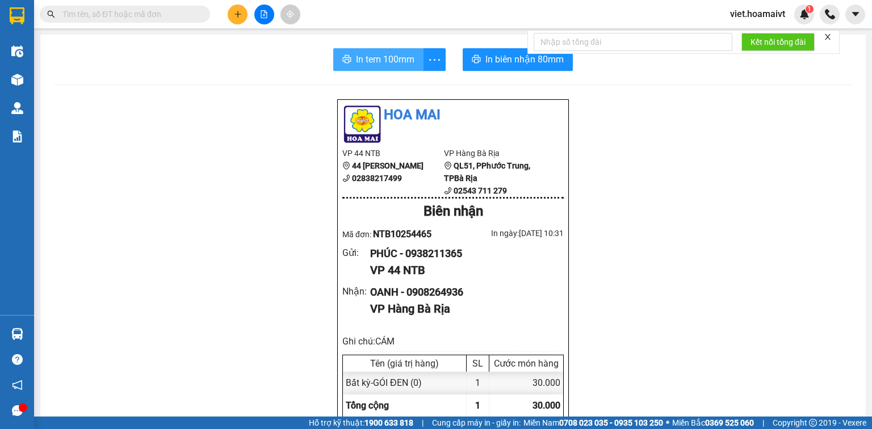
click at [383, 55] on span "In tem 100mm" at bounding box center [385, 59] width 58 height 14
click at [230, 12] on button at bounding box center [238, 15] width 20 height 20
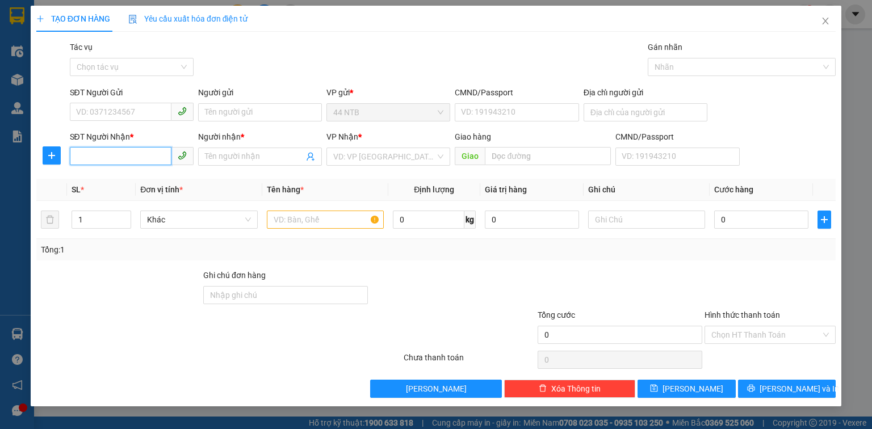
click at [197, 149] on div "SĐT Người Nhận * VD: 0377654321 Người nhận * Tên người nhận VP Nhận * VD: VP [G…" at bounding box center [453, 151] width 771 height 40
type input "0908"
click at [824, 20] on icon "close" at bounding box center [826, 21] width 6 height 7
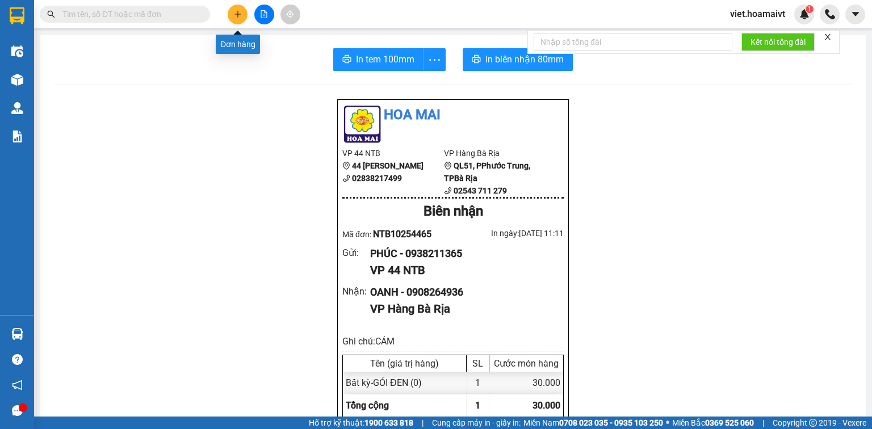
click at [236, 14] on icon "plus" at bounding box center [238, 14] width 8 height 8
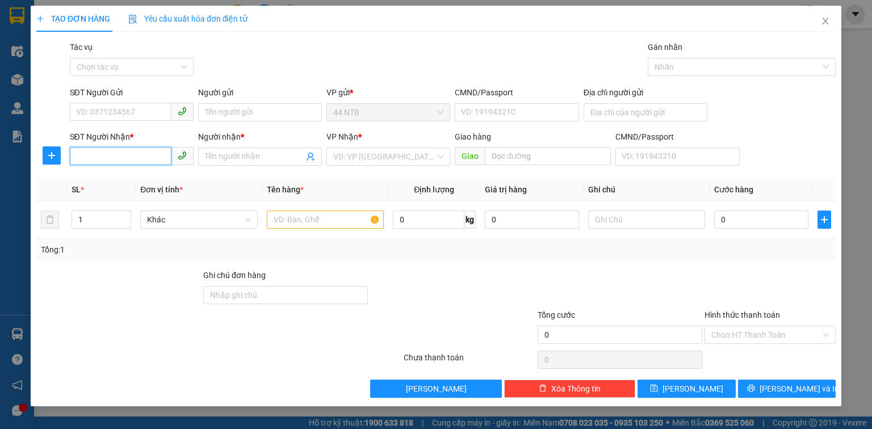
click at [100, 154] on input "SĐT Người Nhận *" at bounding box center [121, 156] width 102 height 18
type input "0913370107"
click at [135, 177] on div "0913370107 - ĐĂNG THUỶ" at bounding box center [132, 179] width 110 height 12
type input "35 THUẬN KIỀU P12 ,Q5"
type input "ĐĂNG THUỶ"
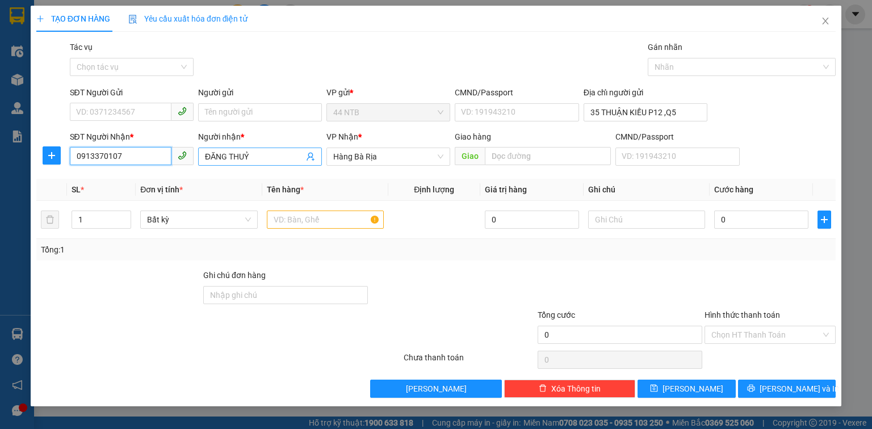
type input "0913370107"
drag, startPoint x: 264, startPoint y: 152, endPoint x: 189, endPoint y: 154, distance: 75.0
click at [189, 154] on div "SĐT Người Nhận * 0913370107 Người nhận * ĐĂNG THUỶ ĐĂNG THUỶ VP Nhận * Hàng Ba…" at bounding box center [453, 151] width 771 height 40
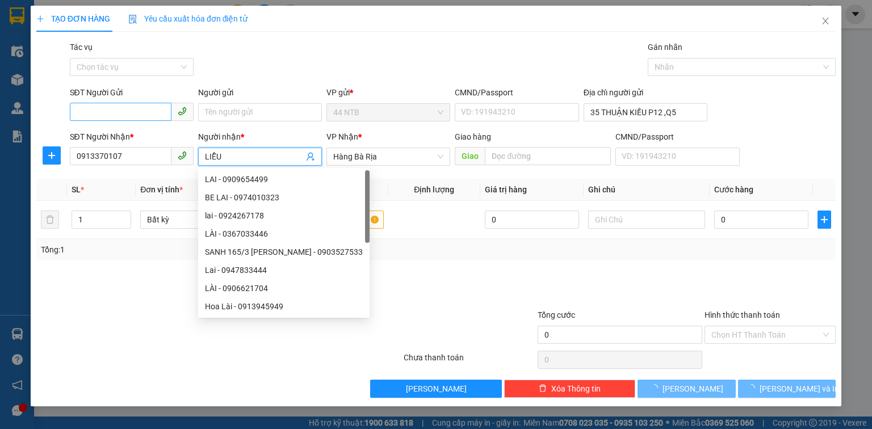
type input "LIỄU"
click at [93, 112] on input "SĐT Người Gửi" at bounding box center [121, 112] width 102 height 18
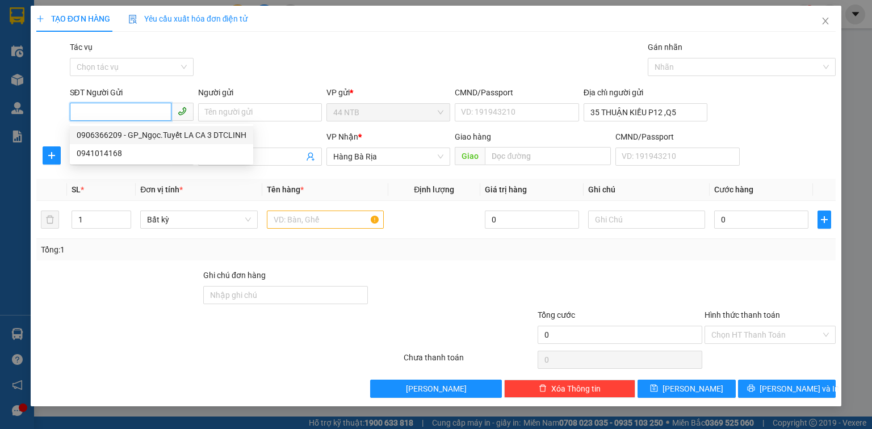
click at [173, 139] on div "0906366209 - GP_Ngọc.Tuyết LA CA 3 DTCLINH" at bounding box center [162, 135] width 170 height 12
type input "0906366209"
type input "GP_Ngọc.Tuyết LA CA 3 DTCLINH"
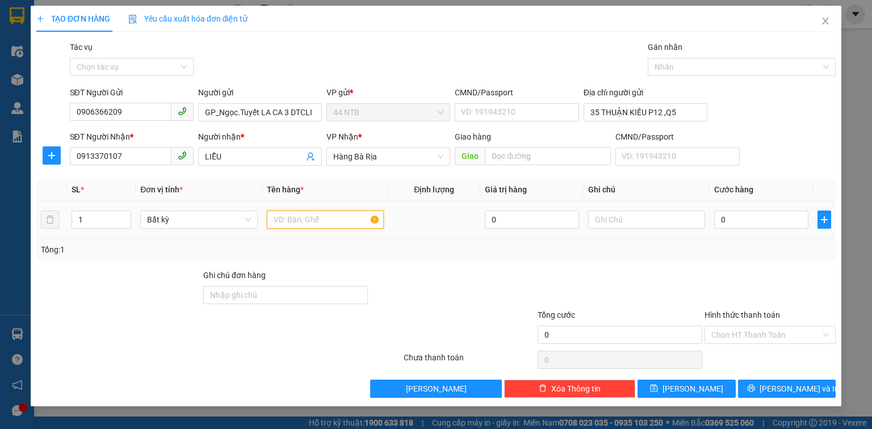
click at [328, 225] on input "text" at bounding box center [325, 220] width 117 height 18
type input "HỘP"
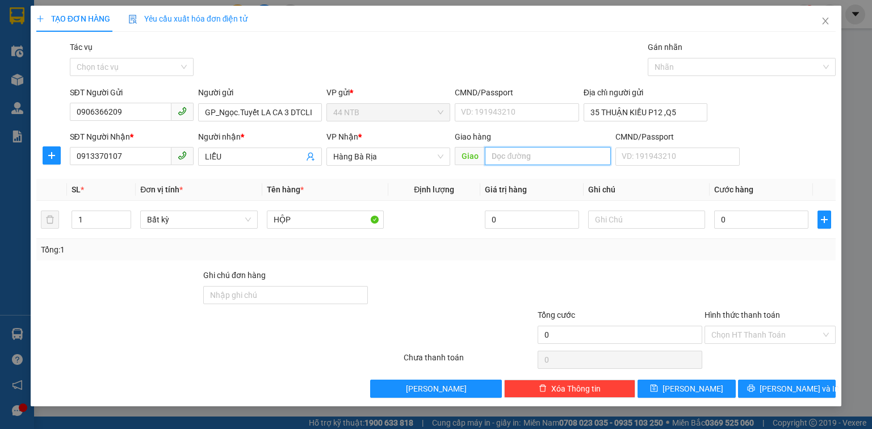
click at [547, 157] on input "text" at bounding box center [548, 156] width 126 height 18
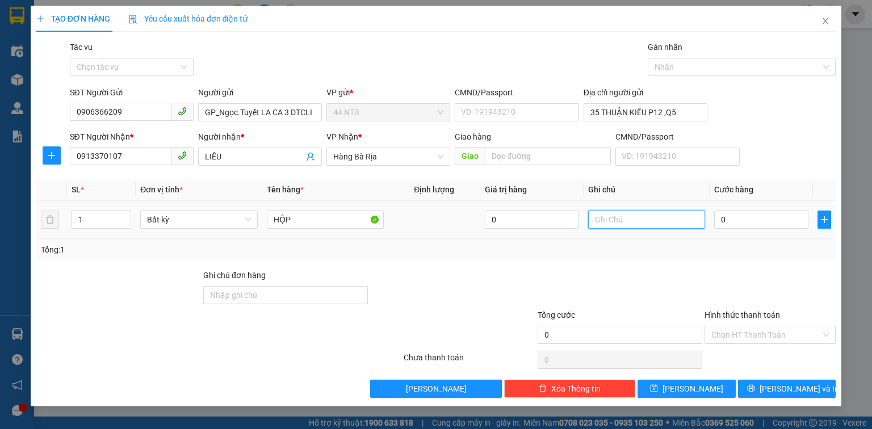
click at [629, 220] on input "text" at bounding box center [646, 220] width 117 height 18
type input "THUỐC"
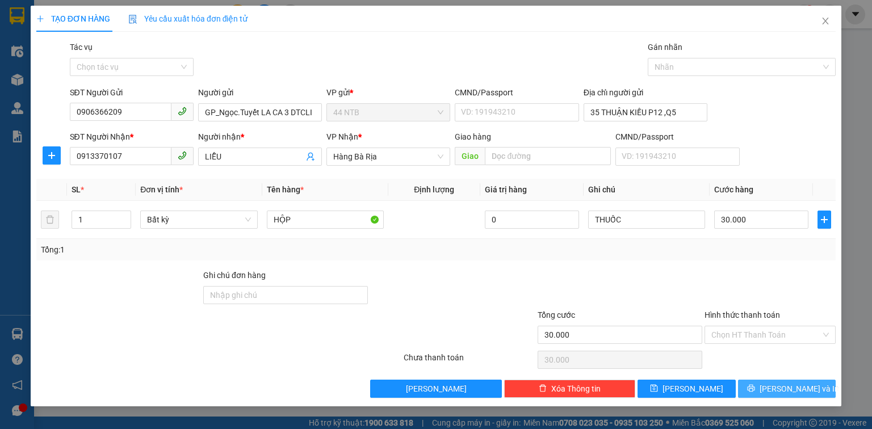
click at [811, 386] on button "[PERSON_NAME] và In" at bounding box center [787, 389] width 98 height 18
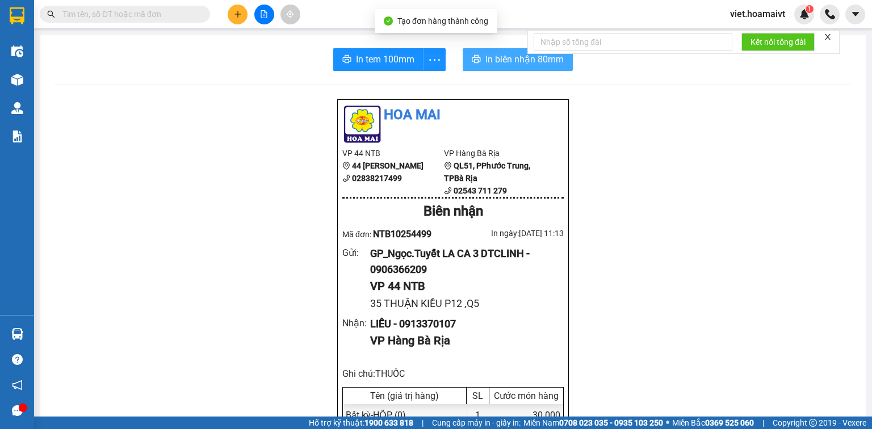
click at [487, 66] on span "In biên nhận 80mm" at bounding box center [524, 59] width 78 height 14
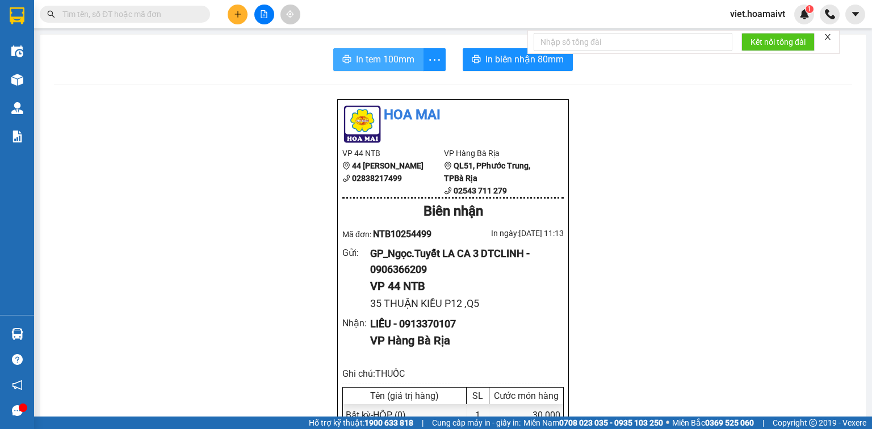
click at [393, 61] on span "In tem 100mm" at bounding box center [385, 59] width 58 height 14
click at [237, 15] on icon "plus" at bounding box center [237, 14] width 1 height 6
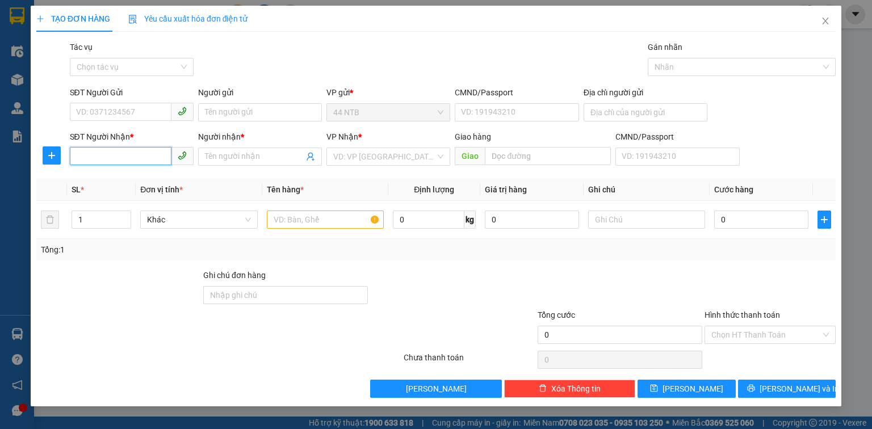
drag, startPoint x: 100, startPoint y: 154, endPoint x: 437, endPoint y: 132, distance: 338.1
click at [103, 154] on input "SĐT Người Nhận *" at bounding box center [121, 156] width 102 height 18
type input "0963595510"
click at [124, 176] on div "0963595510 - Sỹ" at bounding box center [132, 179] width 110 height 12
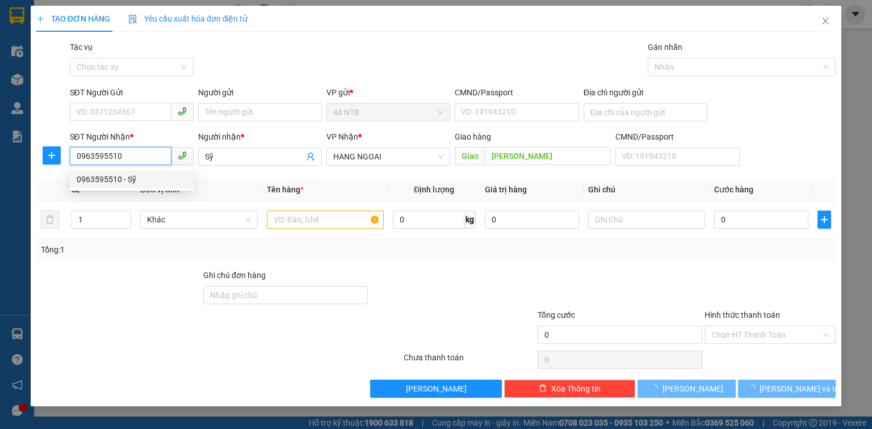
type input "Sỹ"
type input "[PERSON_NAME]"
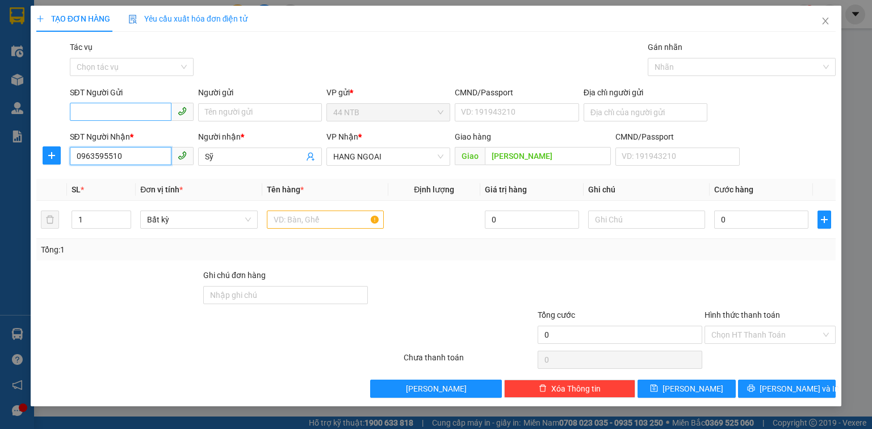
type input "0963595510"
click at [128, 107] on input "SĐT Người Gửi" at bounding box center [121, 112] width 102 height 18
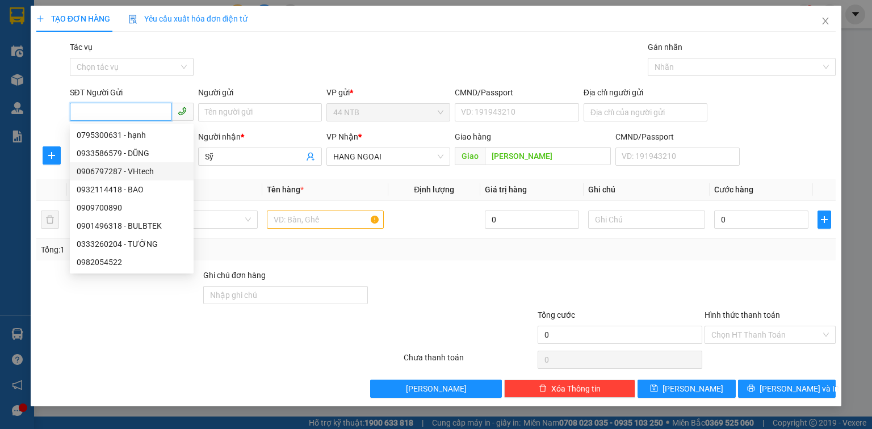
click at [153, 173] on div "0906797287 - VHtech" at bounding box center [132, 171] width 110 height 12
type input "0906797287"
type input "VHtech"
type input "068086000170"
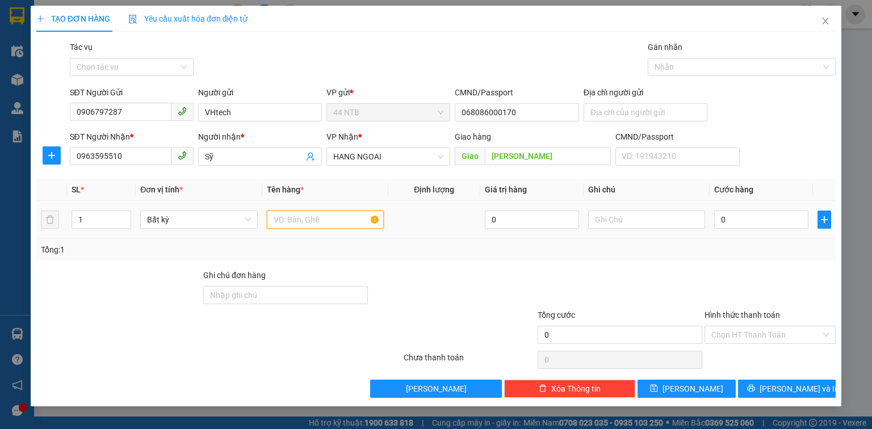
click at [281, 215] on input "text" at bounding box center [325, 220] width 117 height 18
type input "HỘP"
type input "4"
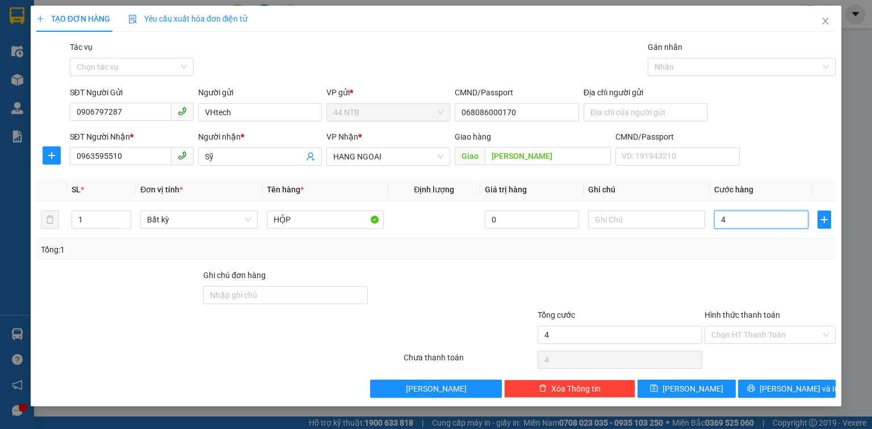
type input "40"
click at [745, 399] on div "TẠO ĐƠN HÀNG Yêu cầu xuất hóa đơn điện tử Transit Pickup Surcharge Ids Transit …" at bounding box center [436, 206] width 811 height 401
click at [748, 391] on button "[PERSON_NAME] và In" at bounding box center [787, 389] width 98 height 18
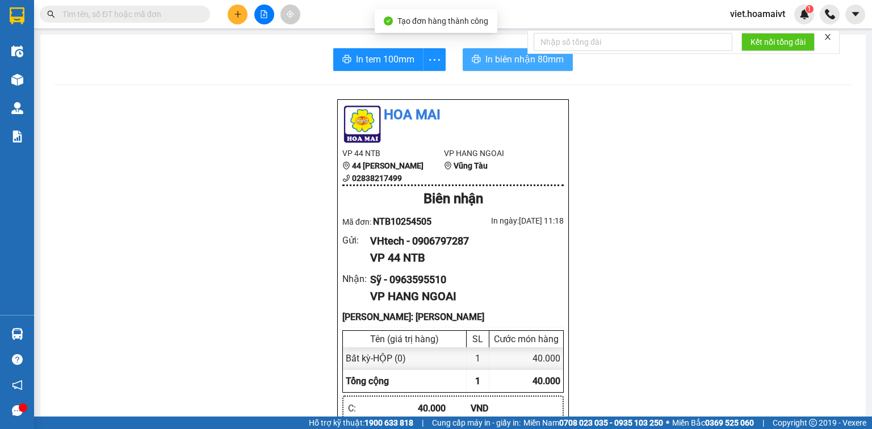
click at [467, 58] on button "In biên nhận 80mm" at bounding box center [518, 59] width 110 height 23
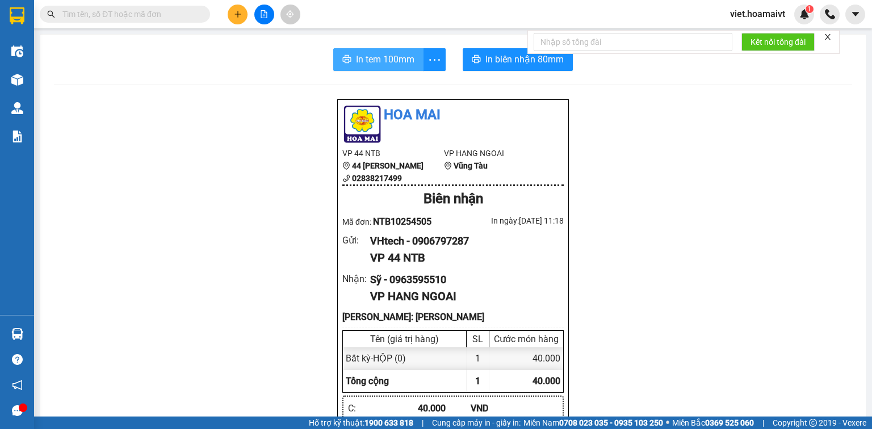
click at [356, 64] on span "In tem 100mm" at bounding box center [385, 59] width 58 height 14
click at [232, 13] on button at bounding box center [238, 15] width 20 height 20
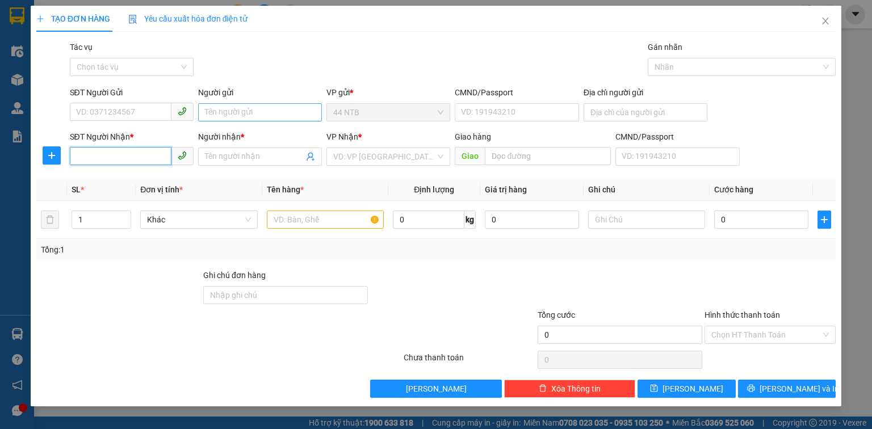
drag, startPoint x: 132, startPoint y: 162, endPoint x: 248, endPoint y: 116, distance: 124.6
click at [152, 150] on input "SĐT Người Nhận *" at bounding box center [121, 156] width 102 height 18
type input "0919609726"
click at [259, 160] on input "Người nhận *" at bounding box center [254, 156] width 99 height 12
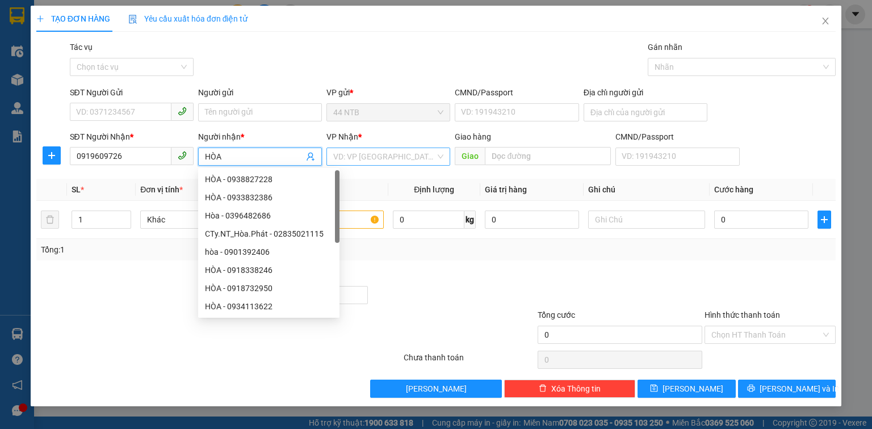
type input "HÒA"
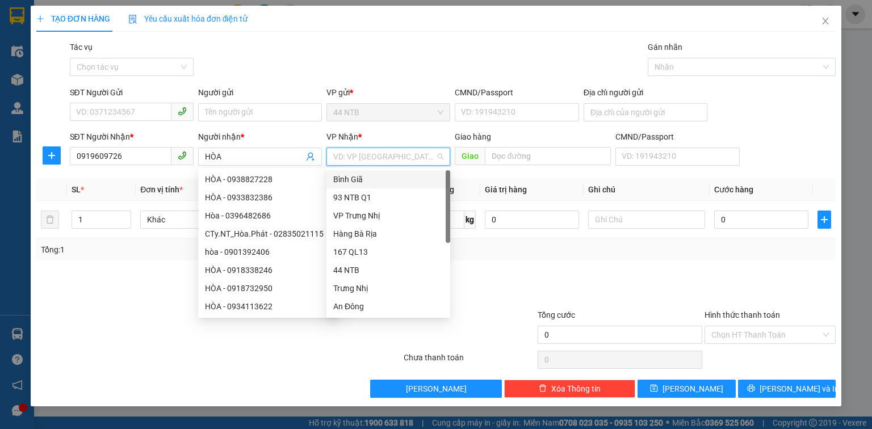
click at [350, 158] on input "search" at bounding box center [384, 156] width 102 height 17
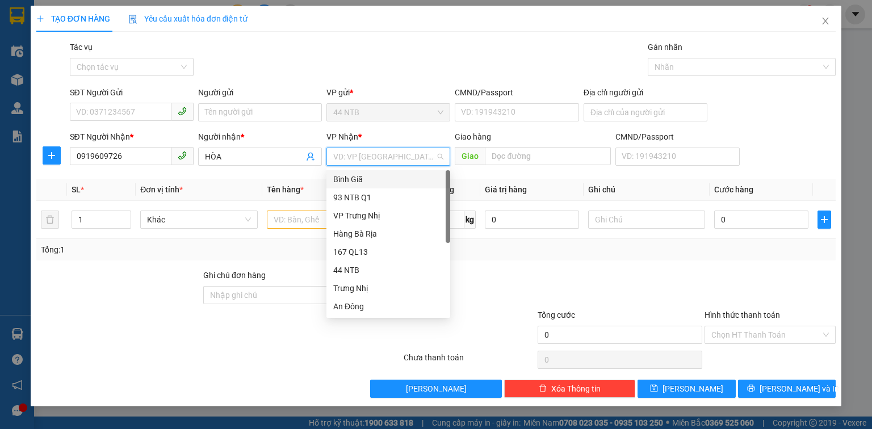
click at [359, 176] on div "Bình Giã" at bounding box center [388, 179] width 110 height 12
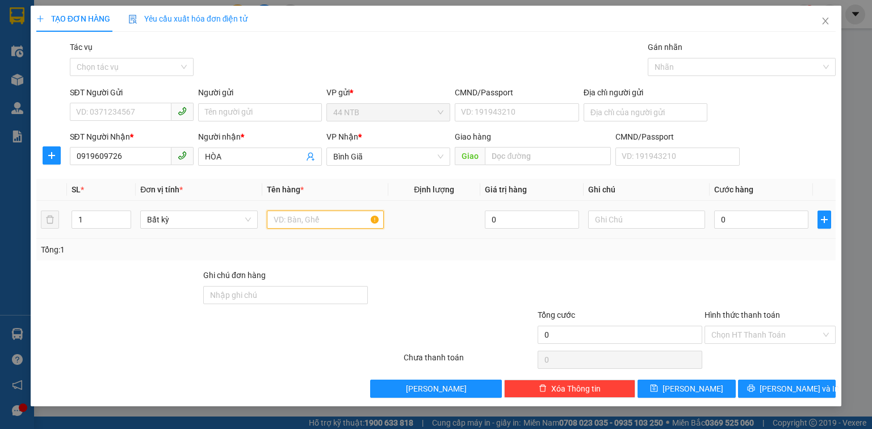
click at [319, 223] on input "text" at bounding box center [325, 220] width 117 height 18
type input "THÙNG"
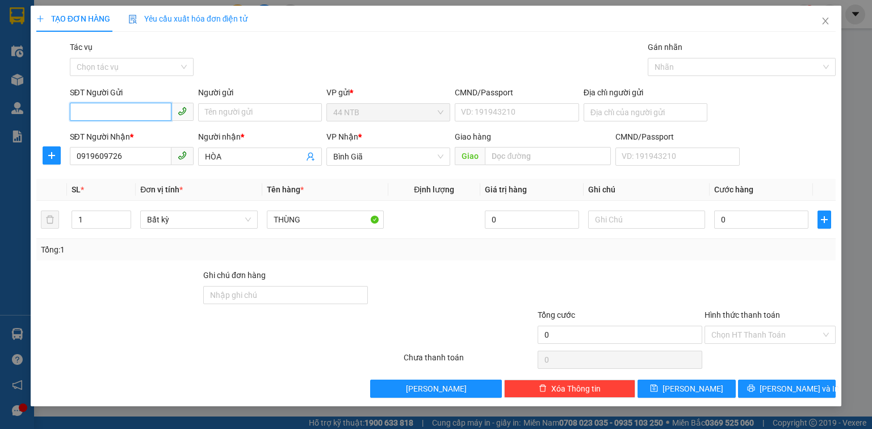
click at [161, 120] on input "SĐT Người Gửi" at bounding box center [121, 112] width 102 height 18
type input "0938825483"
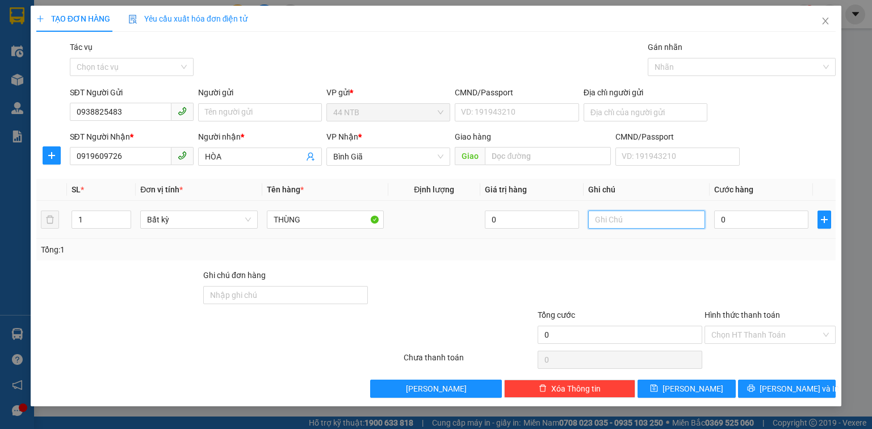
click at [631, 225] on input "text" at bounding box center [646, 220] width 117 height 18
type input "BALO"
type input "3"
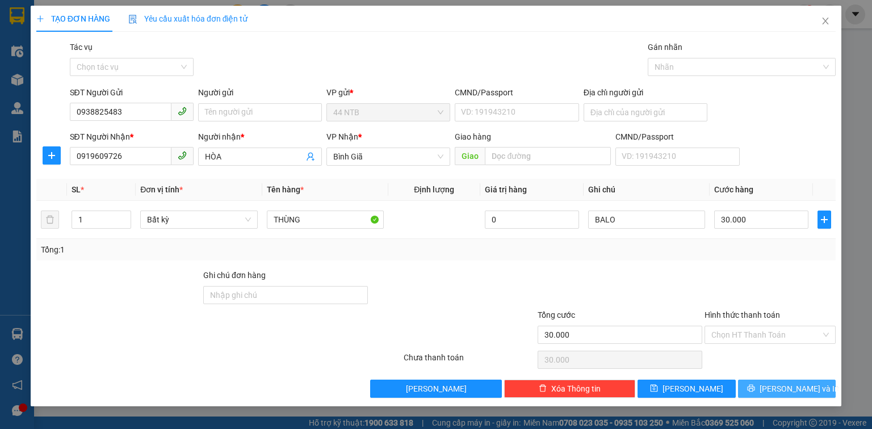
click at [798, 386] on span "[PERSON_NAME] và In" at bounding box center [799, 389] width 79 height 12
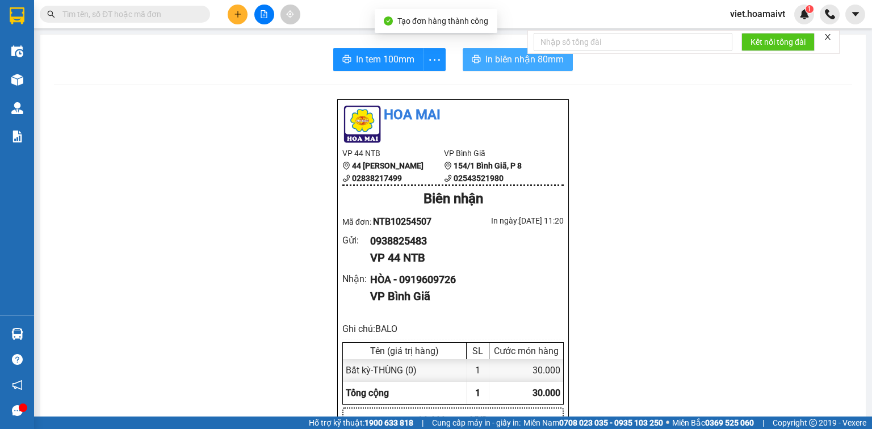
click at [496, 66] on button "In biên nhận 80mm" at bounding box center [518, 59] width 110 height 23
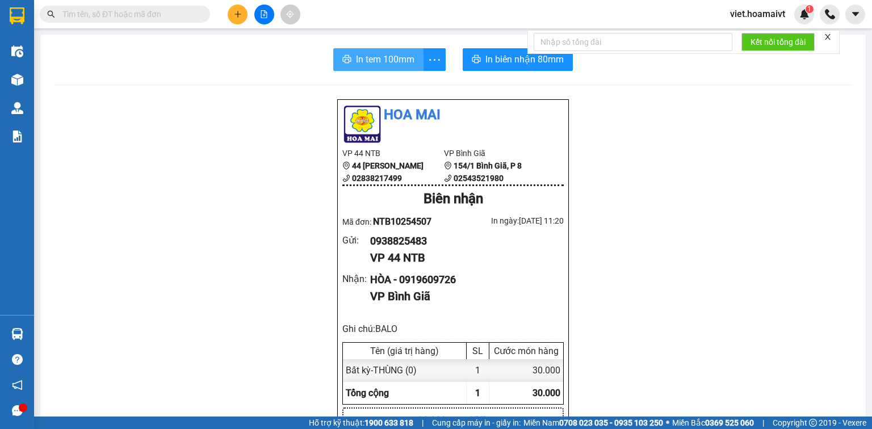
click at [386, 55] on span "In tem 100mm" at bounding box center [385, 59] width 58 height 14
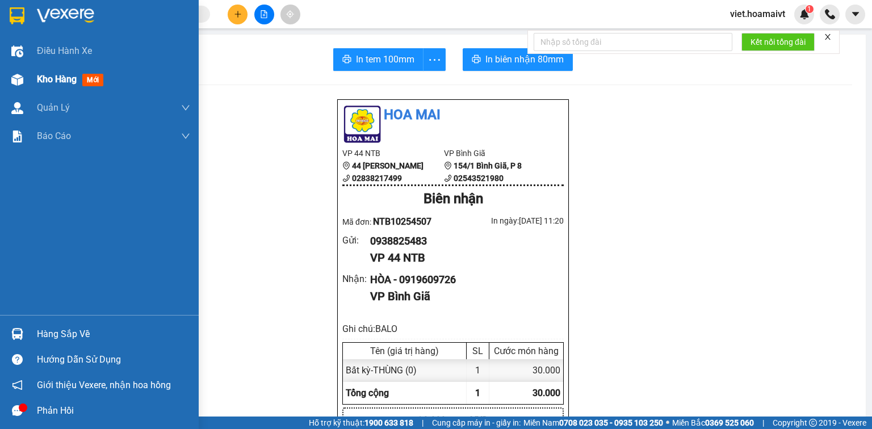
click at [52, 83] on span "Kho hàng" at bounding box center [57, 79] width 40 height 11
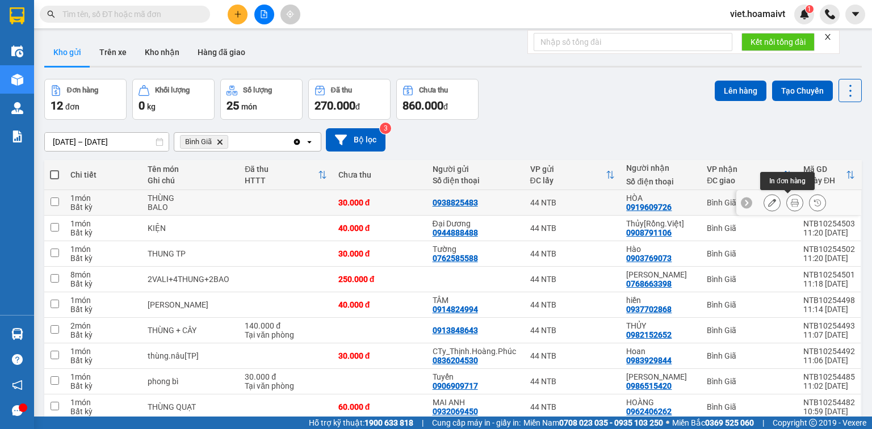
click at [768, 203] on icon at bounding box center [772, 203] width 8 height 8
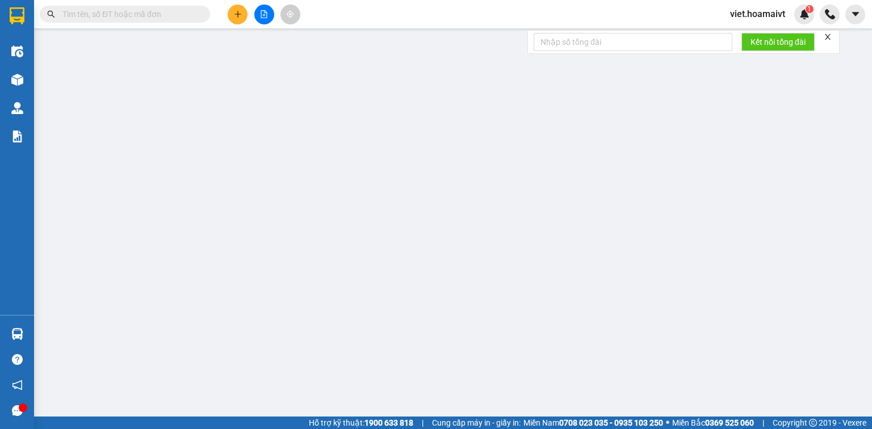
type input "0938825483"
type input "0919609726"
type input "HÒA"
type input "30.000"
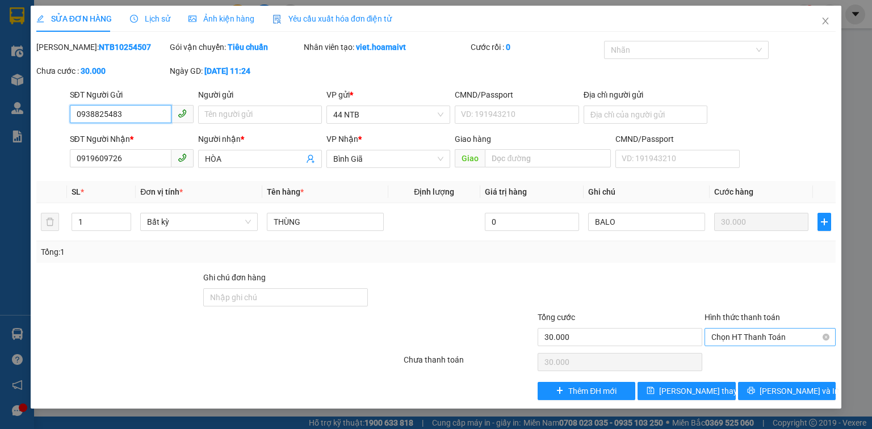
click at [734, 342] on span "Chọn HT Thanh Toán" at bounding box center [770, 337] width 118 height 17
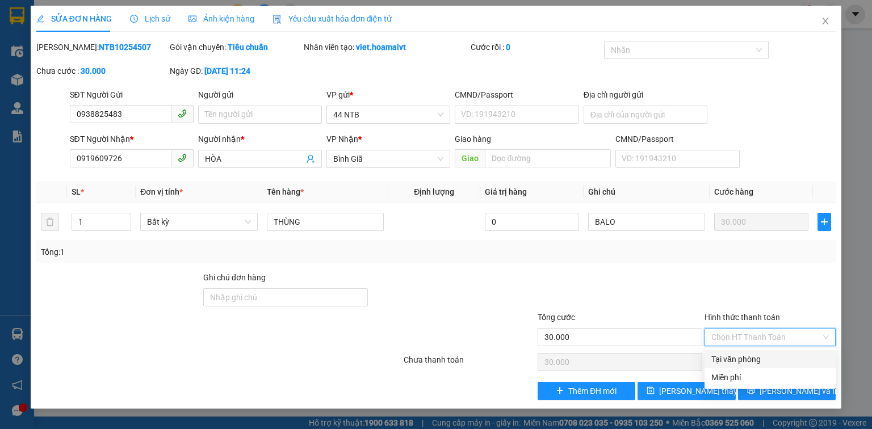
click at [747, 358] on div "Tại văn phòng" at bounding box center [770, 359] width 118 height 12
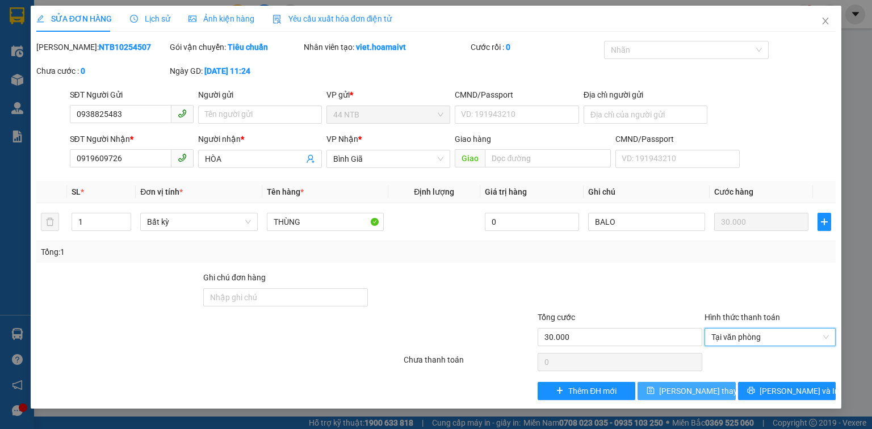
click at [708, 385] on span "[PERSON_NAME] thay đổi" at bounding box center [704, 391] width 91 height 12
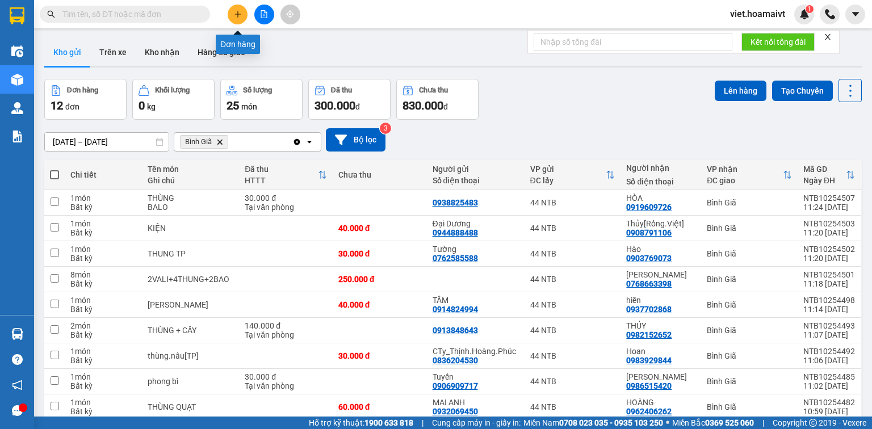
click at [242, 19] on button at bounding box center [238, 15] width 20 height 20
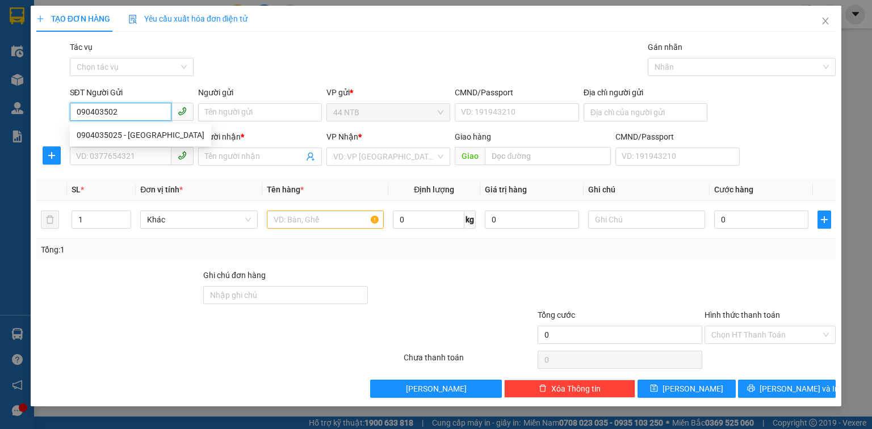
type input "0904035025"
drag, startPoint x: 161, startPoint y: 132, endPoint x: 197, endPoint y: 132, distance: 35.8
click at [166, 135] on div "0904035025 - [GEOGRAPHIC_DATA]" at bounding box center [141, 135] width 128 height 12
type input "Minh"
type input "78/C4_P.Đ.Phùng_T.Phú"
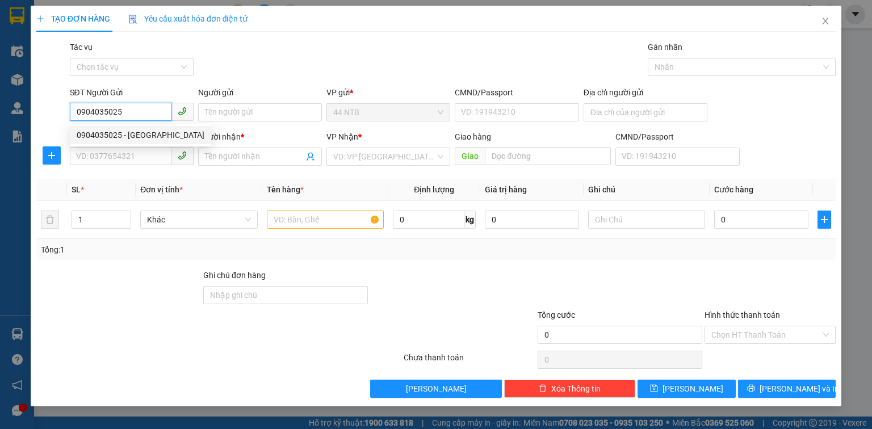
type input "0924797979"
type input "Việt Trinh"
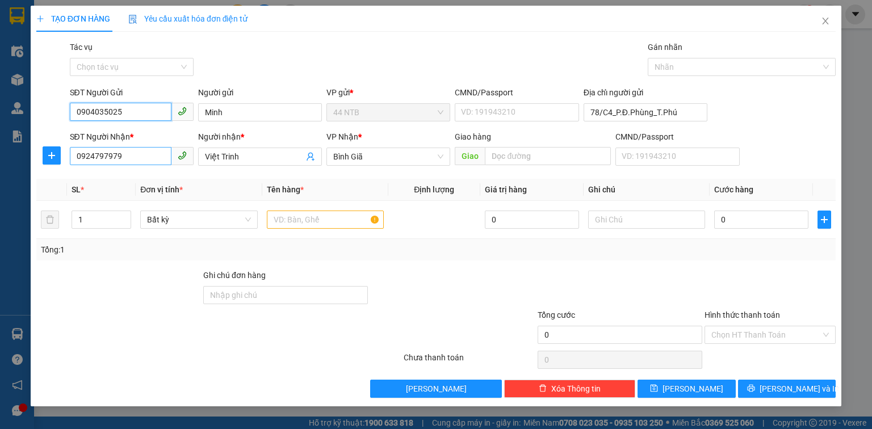
type input "0904035025"
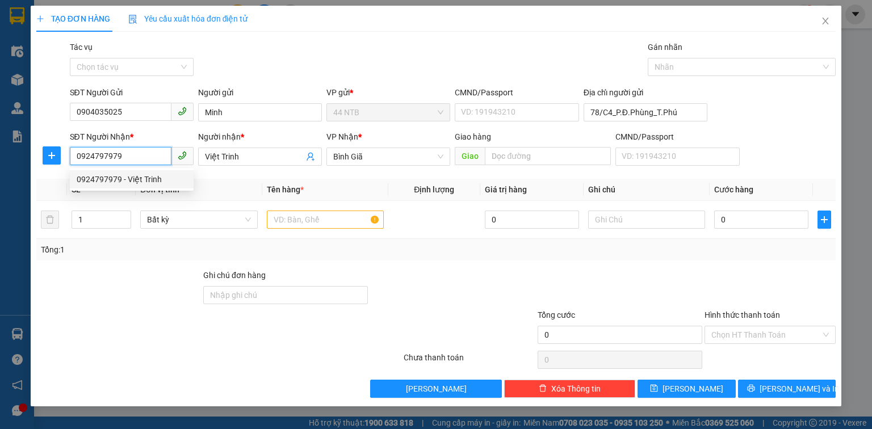
drag, startPoint x: 141, startPoint y: 155, endPoint x: 68, endPoint y: 181, distance: 78.3
click at [68, 181] on div "Transit Pickup Surcharge Ids Transit Deliver Surcharge Ids Transit Deliver Surc…" at bounding box center [436, 219] width 800 height 357
type input "0792308899"
click at [134, 181] on div "0792308899 - Tài" at bounding box center [132, 179] width 110 height 12
type input "354/70 LÝ [PERSON_NAME]"
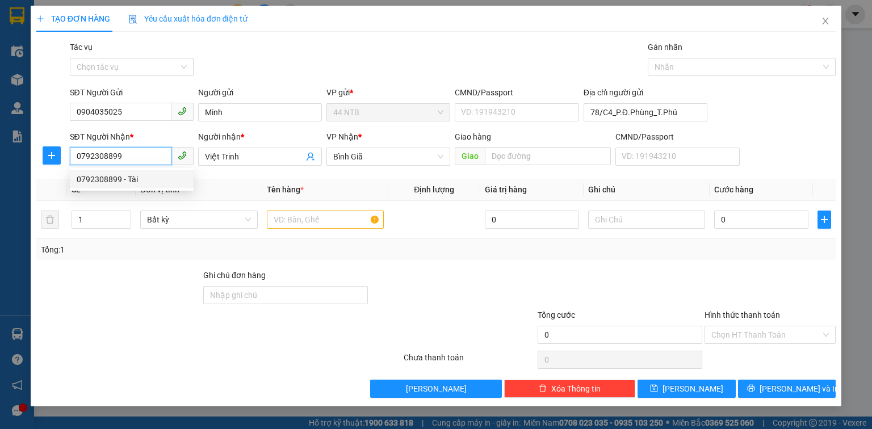
type input "Tài"
type input "0792308899"
click at [314, 220] on input "text" at bounding box center [325, 220] width 117 height 18
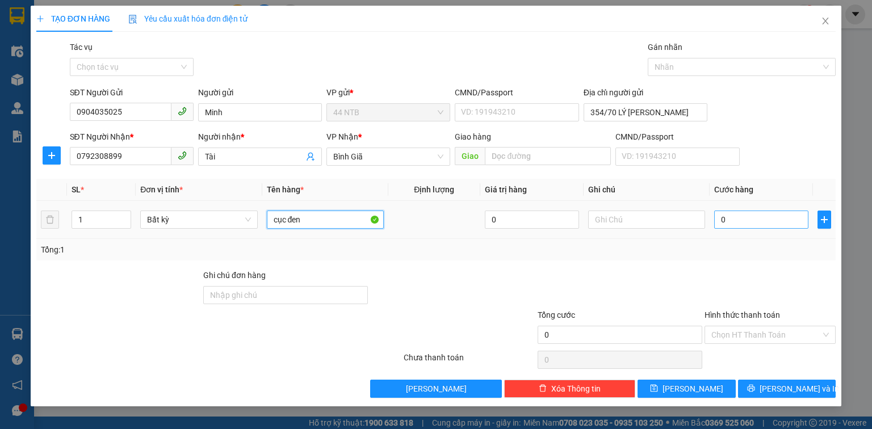
type input "cục đen"
click at [760, 224] on input "0" at bounding box center [761, 220] width 94 height 18
type input "3"
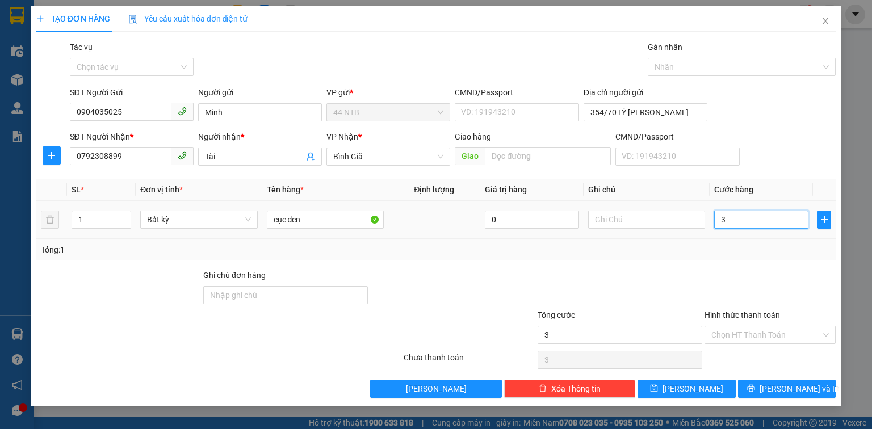
type input "30"
type input "30.000"
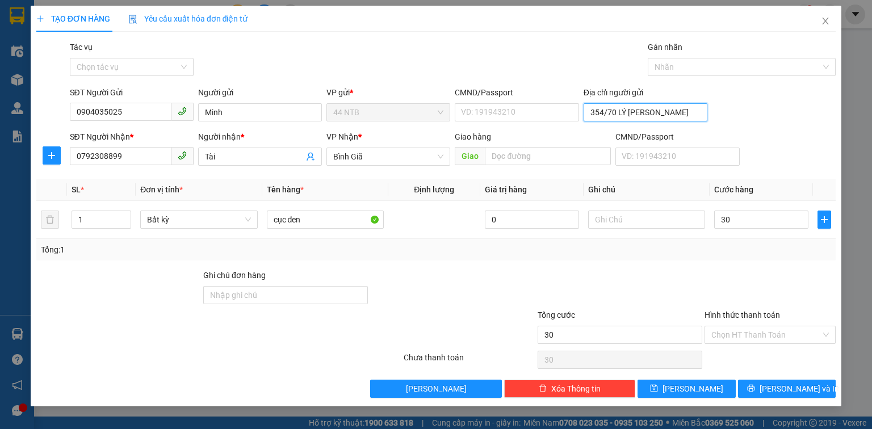
type input "30.000"
click at [685, 115] on input "354/70 LÝ [PERSON_NAME]" at bounding box center [646, 112] width 124 height 18
click at [618, 117] on input "78/C4_p.Đ.Phùng_T.Phú" at bounding box center [646, 112] width 124 height 18
type input "78/C4_P.Đ.Phùng_T.Phú"
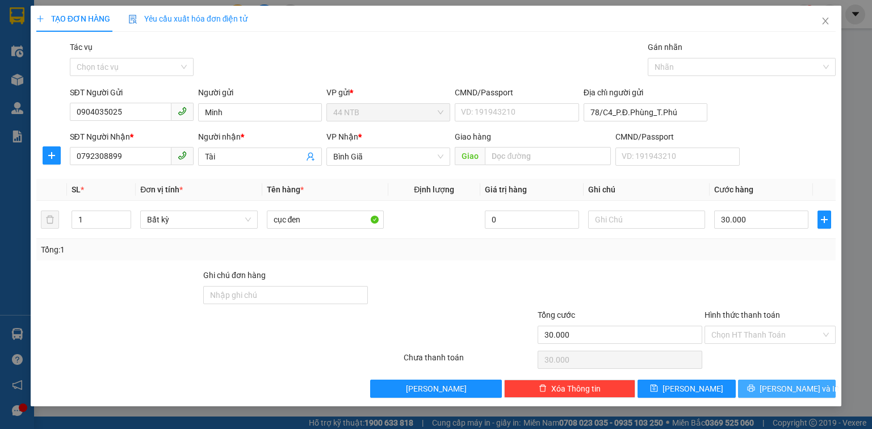
click at [783, 387] on span "[PERSON_NAME] và In" at bounding box center [799, 389] width 79 height 12
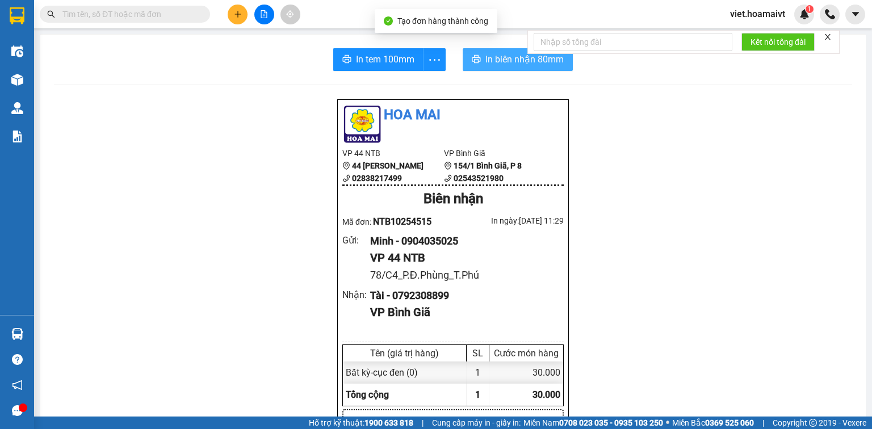
drag, startPoint x: 490, startPoint y: 60, endPoint x: 484, endPoint y: 71, distance: 12.2
click at [491, 60] on span "In biên nhận 80mm" at bounding box center [524, 59] width 78 height 14
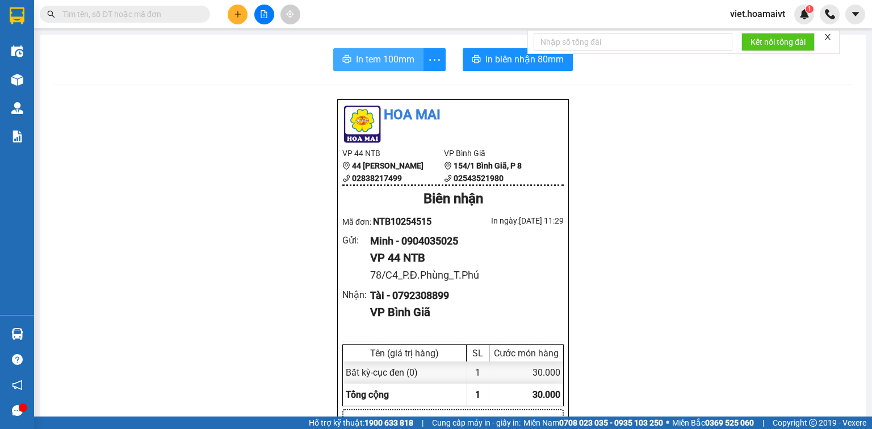
drag, startPoint x: 373, startPoint y: 62, endPoint x: 375, endPoint y: 73, distance: 10.9
click at [374, 62] on span "In tem 100mm" at bounding box center [385, 59] width 58 height 14
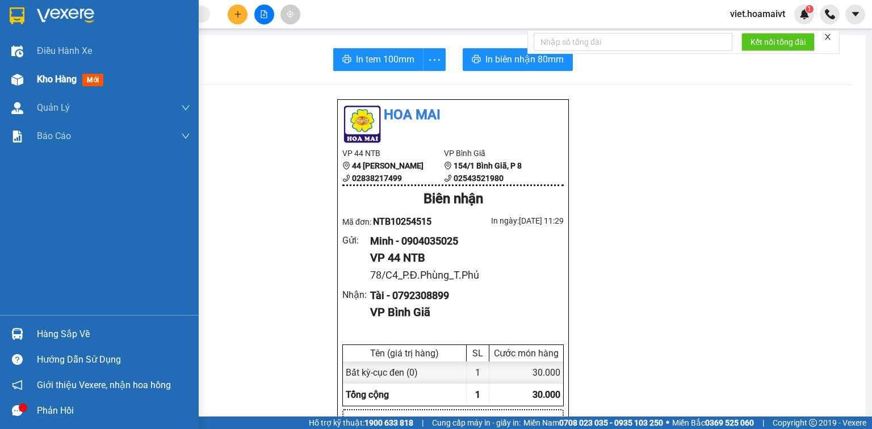
click at [31, 86] on div "Kho hàng mới" at bounding box center [99, 79] width 199 height 28
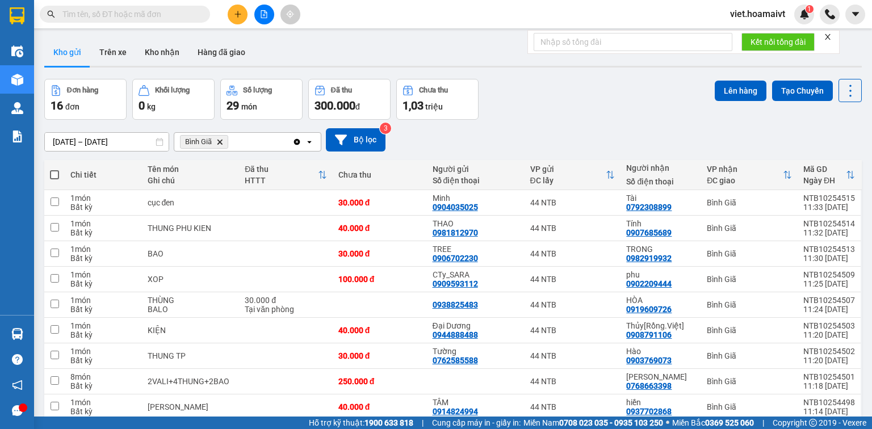
click at [241, 18] on icon "plus" at bounding box center [238, 14] width 8 height 8
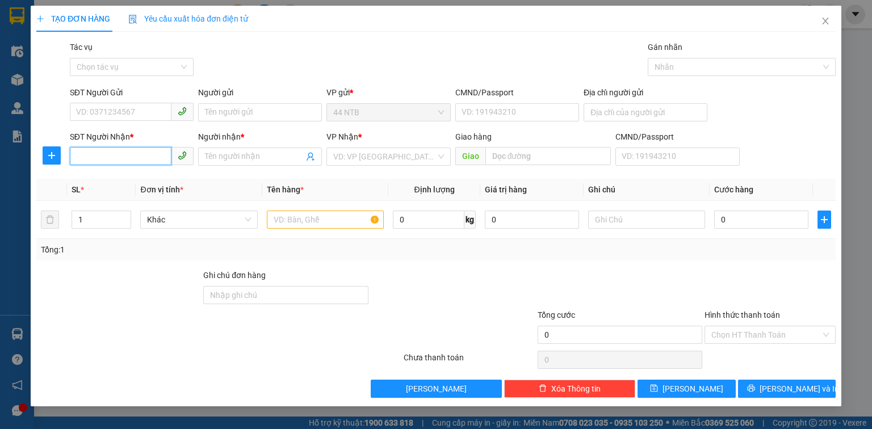
click at [122, 158] on input "SĐT Người Nhận *" at bounding box center [121, 156] width 102 height 18
type input "0905723878"
click at [132, 178] on div "0905723878 - HUY" at bounding box center [132, 179] width 110 height 12
type input "HUY"
type input "0905723878"
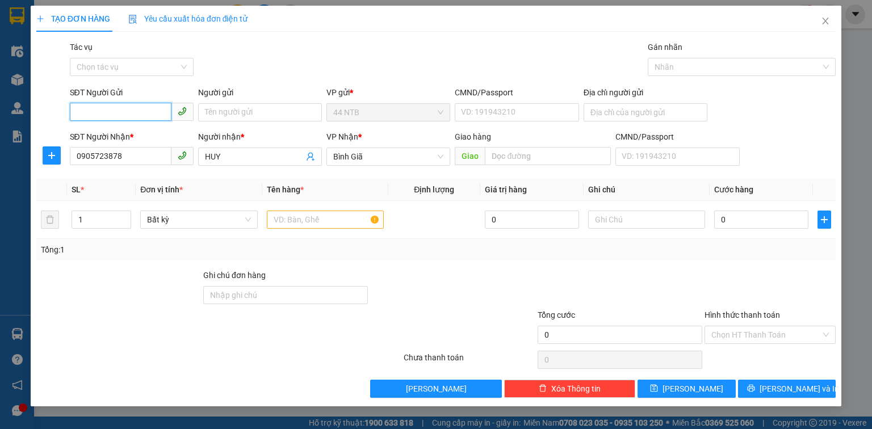
click at [129, 110] on input "SĐT Người Gửi" at bounding box center [121, 112] width 102 height 18
type input "0827863939"
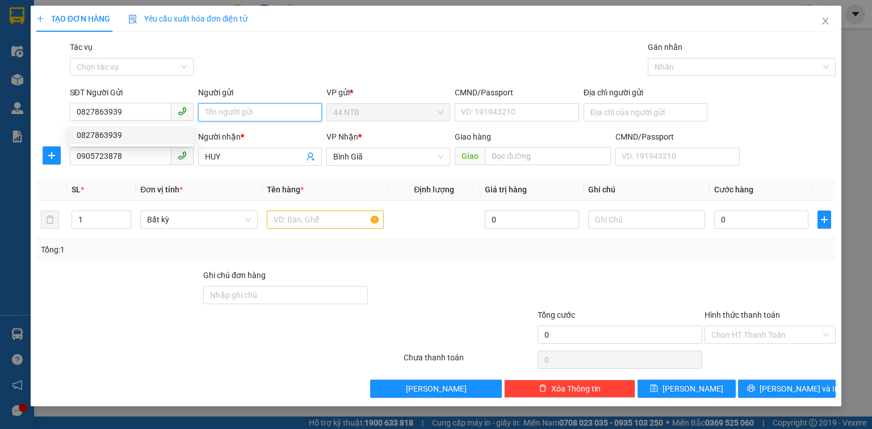
click at [232, 114] on input "Người gửi" at bounding box center [260, 112] width 124 height 18
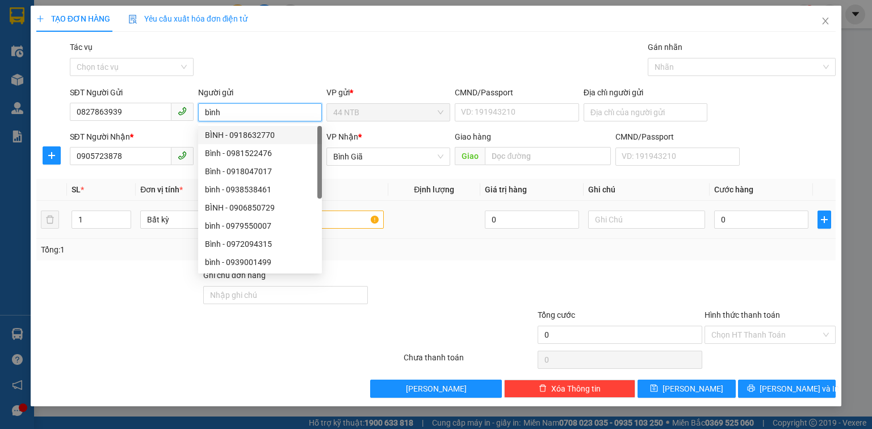
type input "bình"
click at [355, 217] on input "text" at bounding box center [325, 220] width 117 height 18
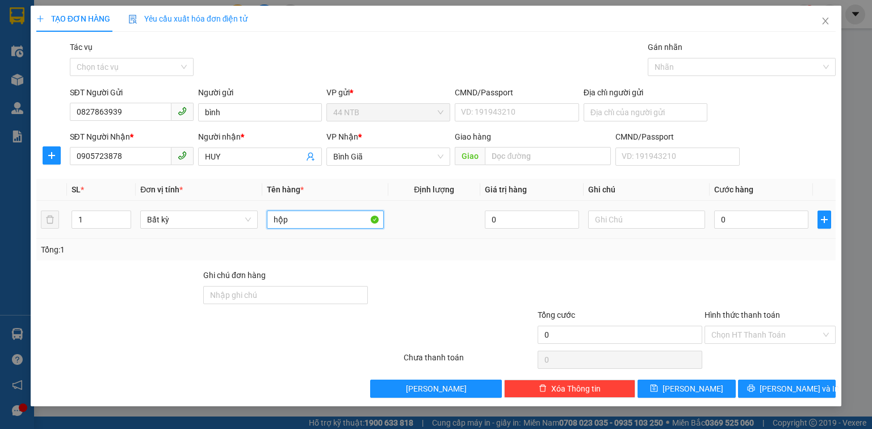
type input "hộp"
type input "3"
type input "30"
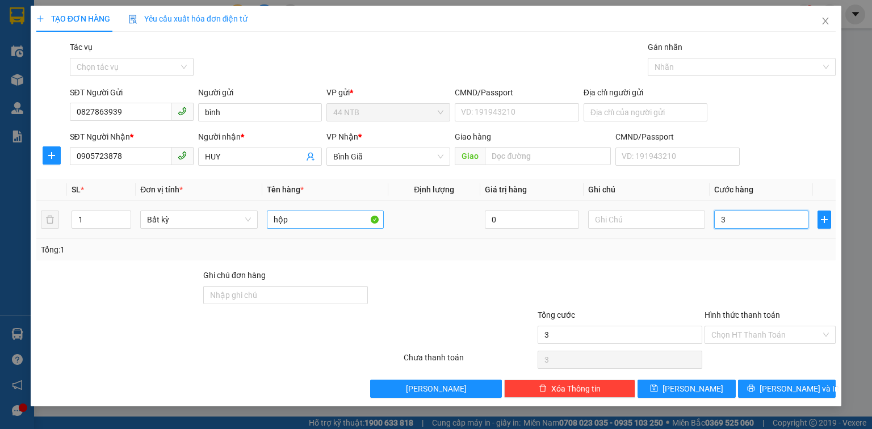
type input "30"
type input "30.000"
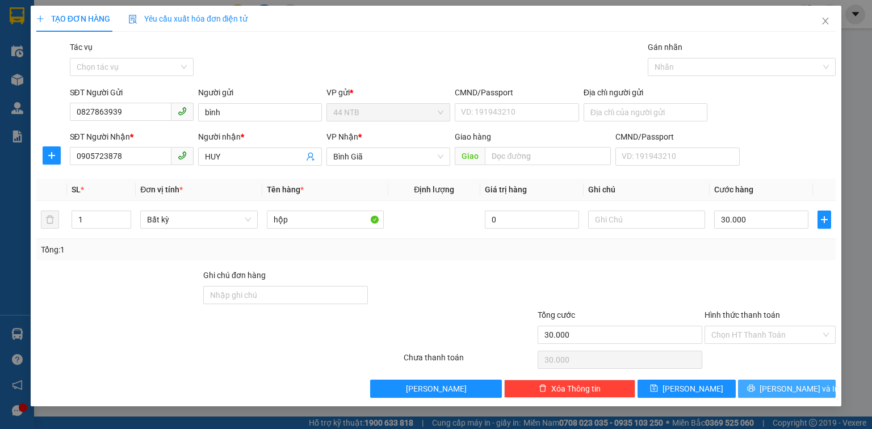
click at [777, 396] on button "[PERSON_NAME] và In" at bounding box center [787, 389] width 98 height 18
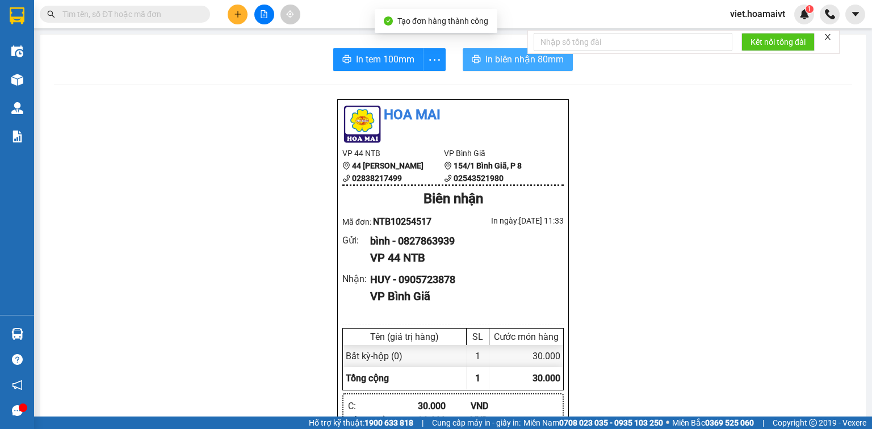
click at [492, 60] on span "In biên nhận 80mm" at bounding box center [524, 59] width 78 height 14
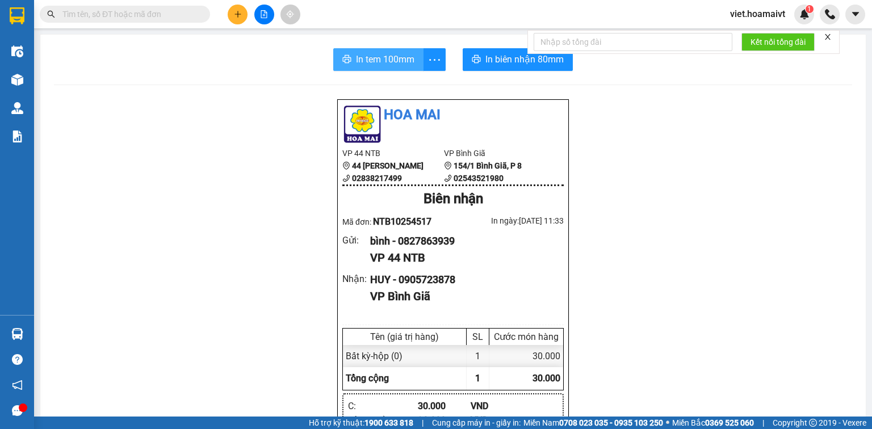
click at [383, 65] on span "In tem 100mm" at bounding box center [385, 59] width 58 height 14
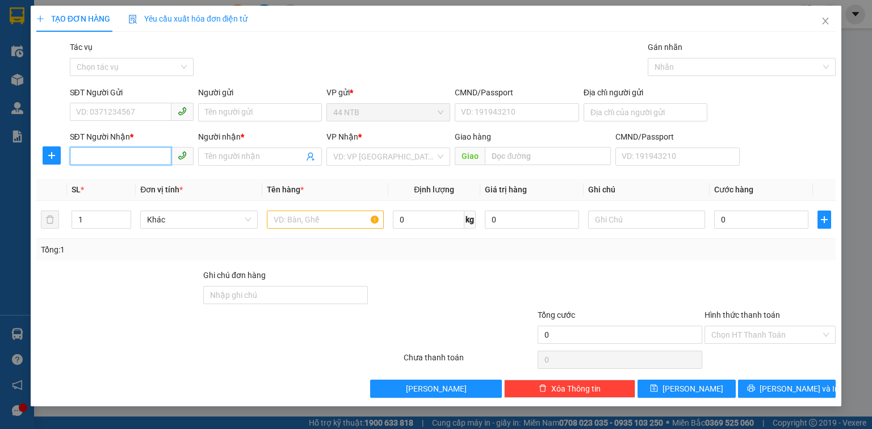
click at [106, 153] on input "SĐT Người Nhận *" at bounding box center [121, 156] width 102 height 18
type input "0933904620"
click at [231, 158] on input "Người nhận *" at bounding box center [254, 156] width 99 height 12
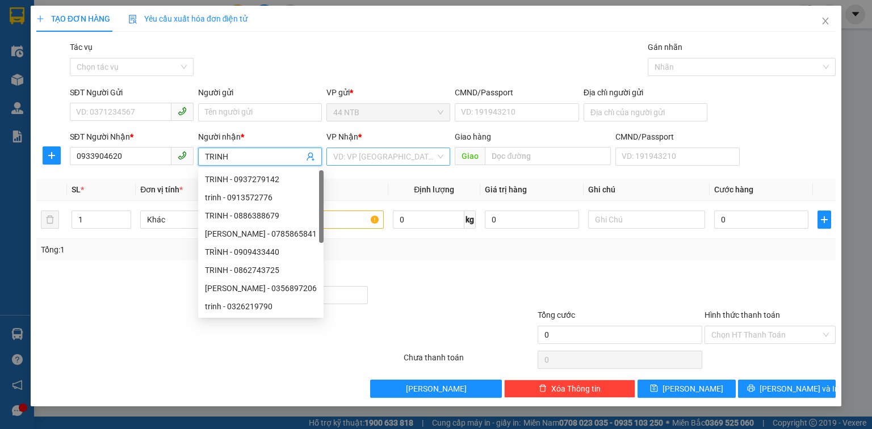
type input "TRINH"
click at [358, 153] on input "search" at bounding box center [384, 156] width 102 height 17
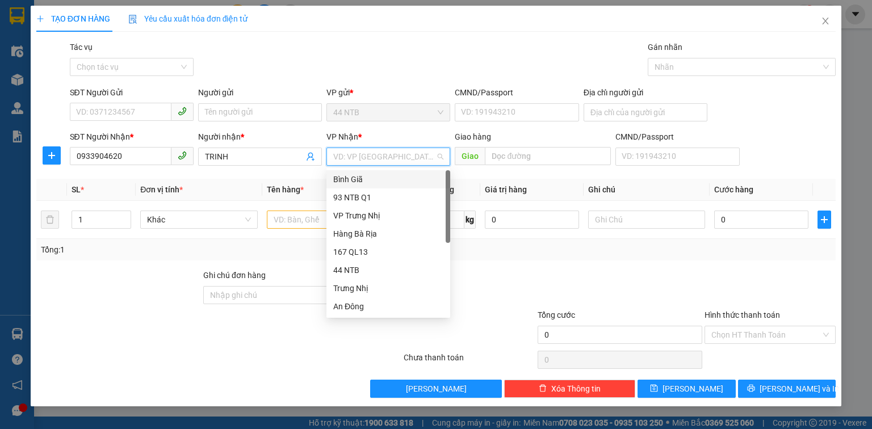
click at [358, 177] on div "Bình Giã" at bounding box center [388, 179] width 110 height 12
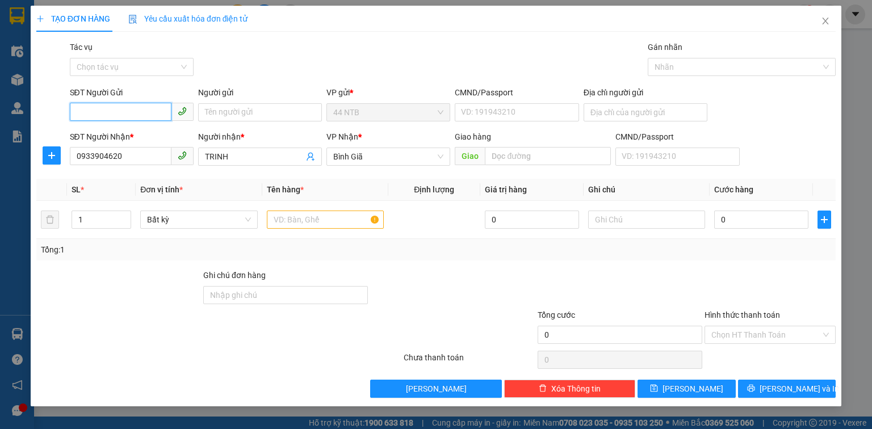
click at [89, 111] on input "SĐT Người Gửi" at bounding box center [121, 112] width 102 height 18
type input "0986433545"
click at [208, 116] on input "Người gửi" at bounding box center [260, 112] width 124 height 18
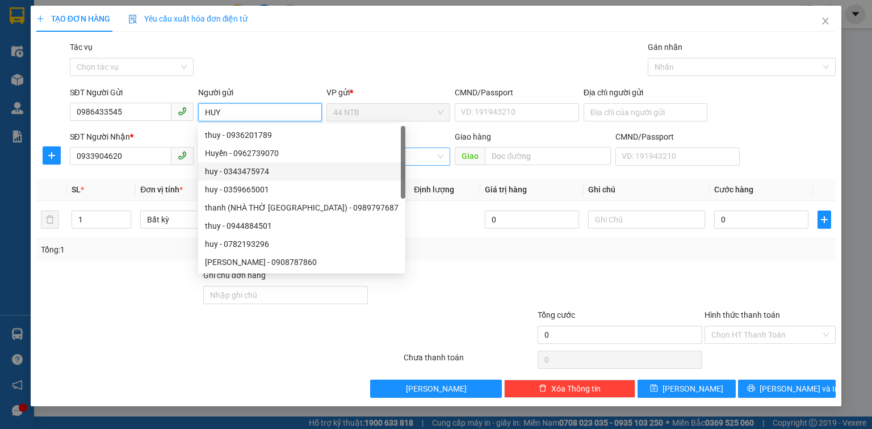
click at [422, 161] on span "Bình Giã" at bounding box center [388, 156] width 110 height 17
type input "HUY"
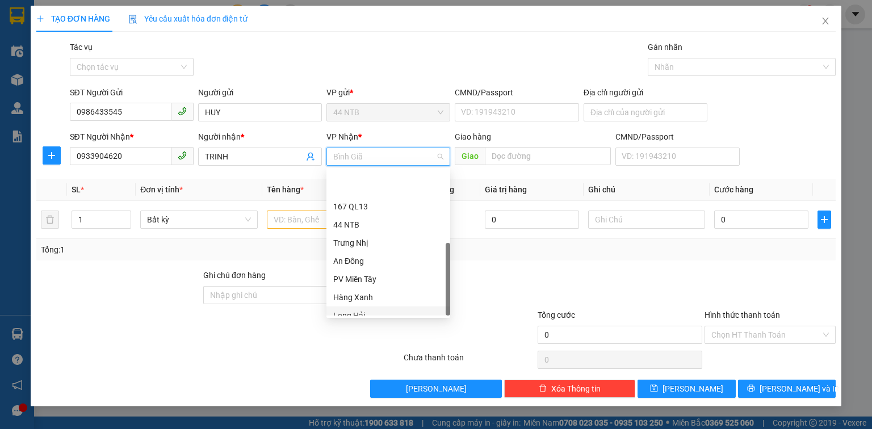
scroll to position [91, 0]
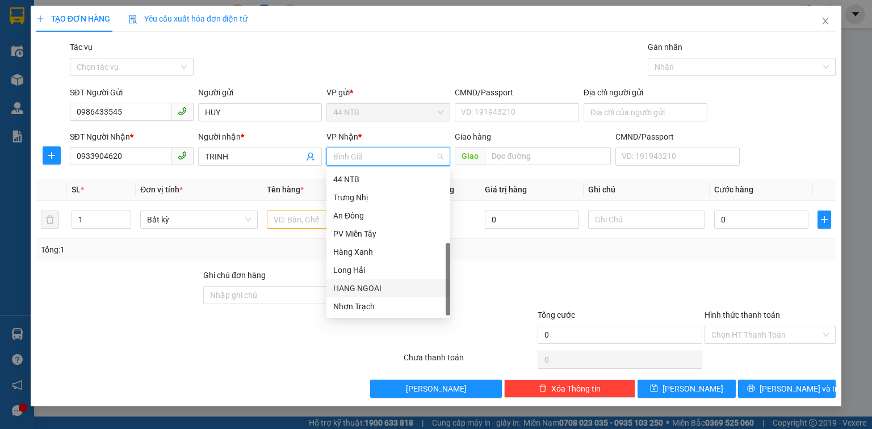
click at [387, 289] on div "HANG NGOAI" at bounding box center [388, 288] width 110 height 12
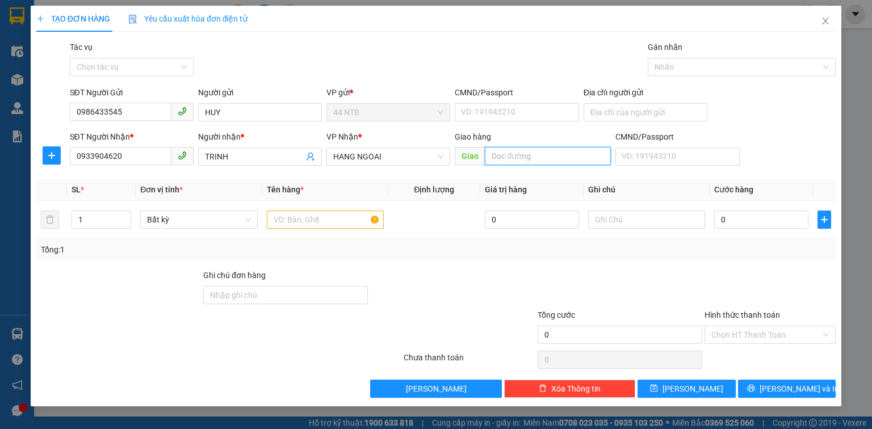
click at [511, 162] on input "text" at bounding box center [548, 156] width 126 height 18
type input "E"
type input "ẸO ÔNG TỪ"
click at [324, 215] on input "text" at bounding box center [325, 220] width 117 height 18
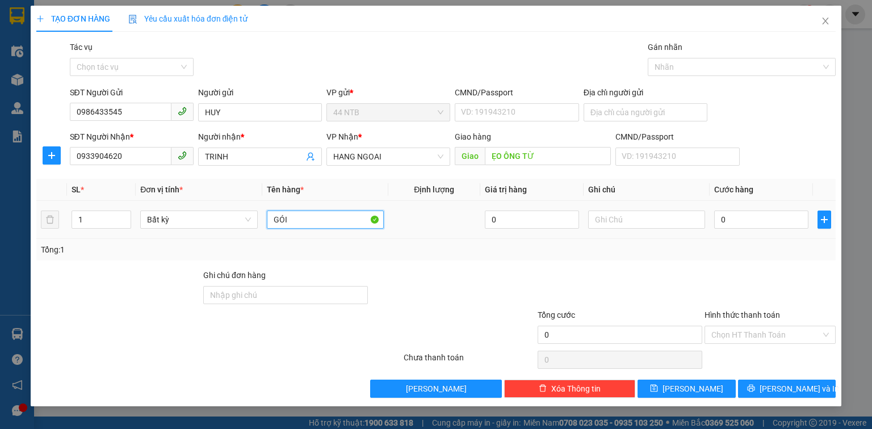
type input "GÓI"
type input "4"
type input "40"
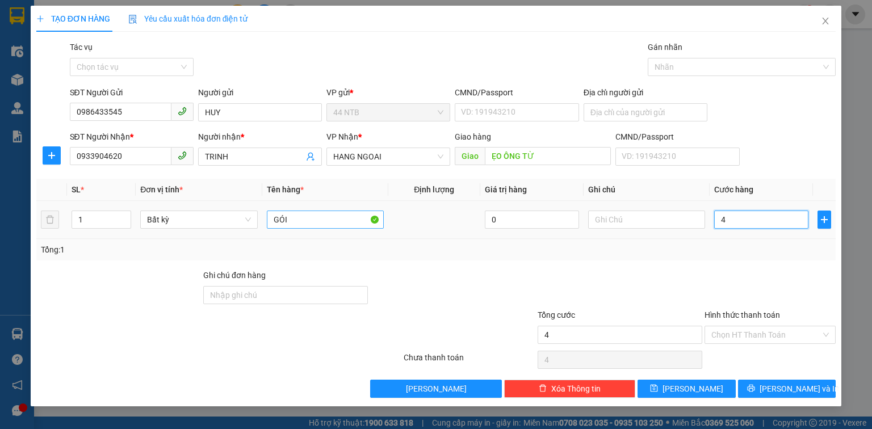
type input "40"
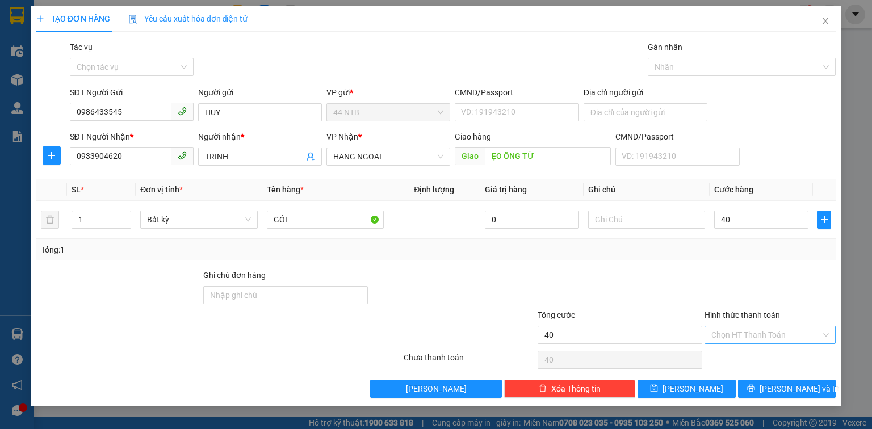
type input "40.000"
click at [747, 334] on input "Hình thức thanh toán" at bounding box center [766, 335] width 110 height 17
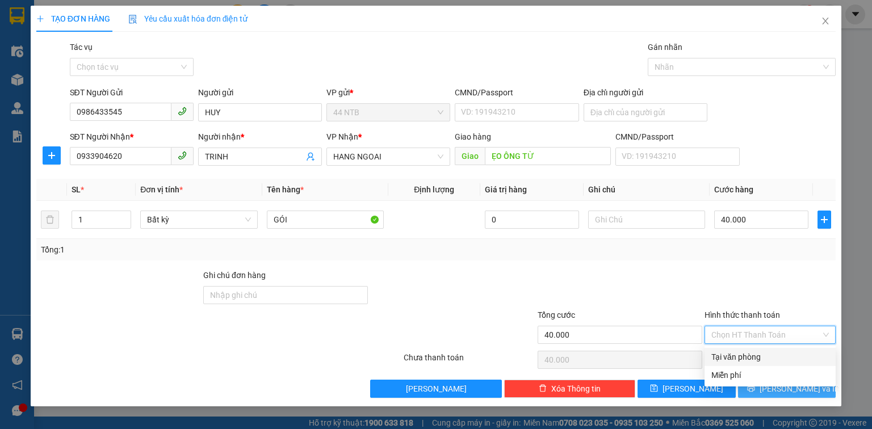
drag, startPoint x: 750, startPoint y: 350, endPoint x: 755, endPoint y: 393, distance: 42.9
click at [750, 353] on div "Tại văn phòng" at bounding box center [770, 357] width 118 height 12
type input "0"
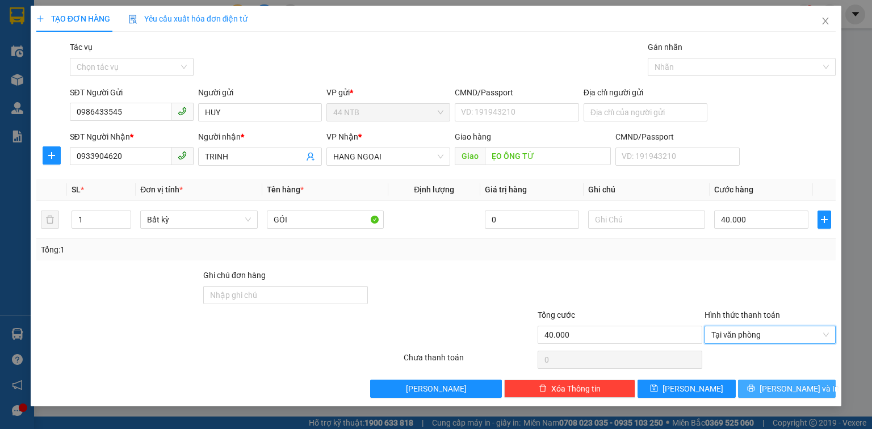
click at [754, 392] on button "[PERSON_NAME] và In" at bounding box center [787, 389] width 98 height 18
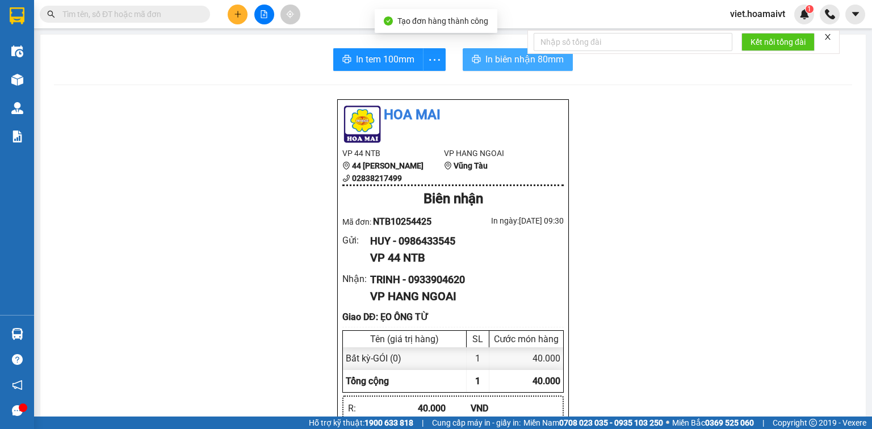
click at [495, 64] on span "In biên nhận 80mm" at bounding box center [524, 59] width 78 height 14
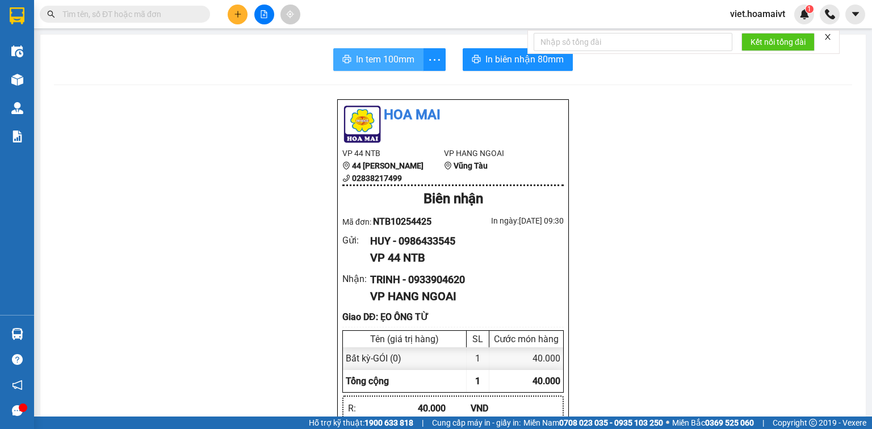
click at [372, 58] on span "In tem 100mm" at bounding box center [385, 59] width 58 height 14
click at [237, 15] on icon "plus" at bounding box center [238, 14] width 8 height 8
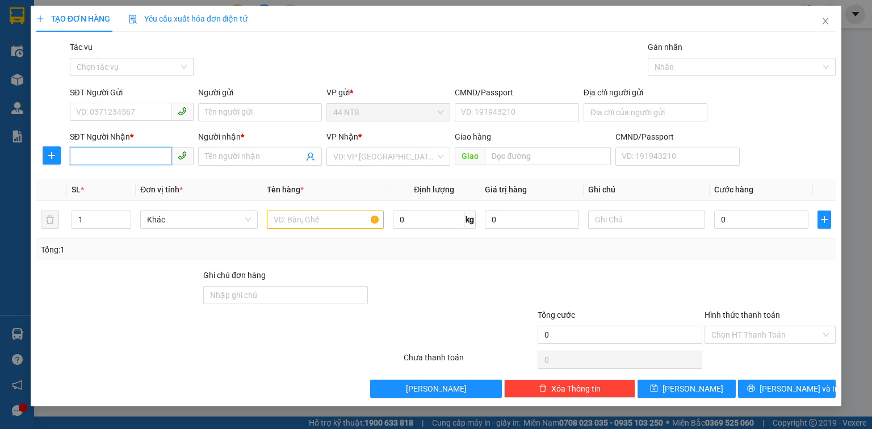
drag, startPoint x: 128, startPoint y: 159, endPoint x: 140, endPoint y: 141, distance: 20.9
click at [132, 148] on input "SĐT Người Nhận *" at bounding box center [121, 156] width 102 height 18
type input "0932338900"
click at [130, 178] on div "0932338900 - Hiền" at bounding box center [132, 179] width 110 height 12
type input "39_Cao.Lỗ_Q8"
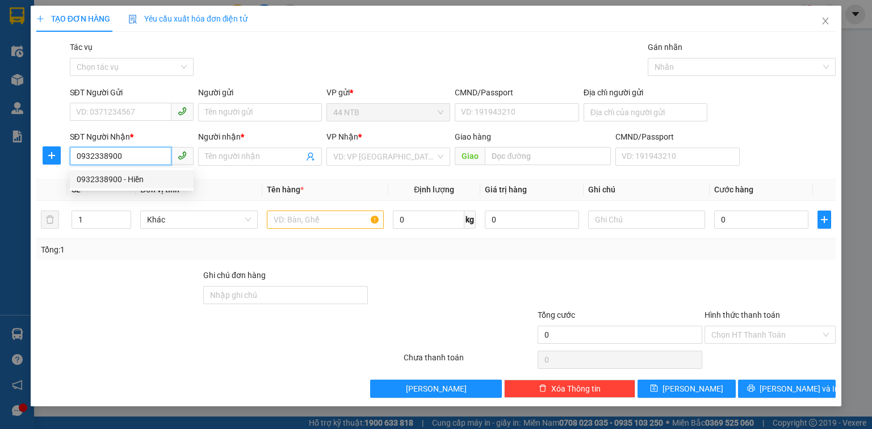
type input "Hiền"
type input "0932338900"
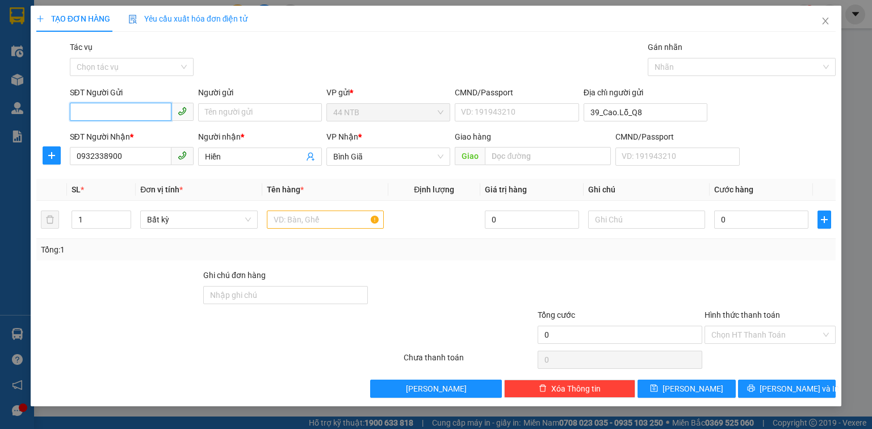
click at [124, 114] on input "SĐT Người Gửi" at bounding box center [121, 112] width 102 height 18
click at [136, 140] on div "0907967374 - Minh" at bounding box center [141, 135] width 128 height 12
type input "0907967374"
type input "Minh"
type input "040189001739"
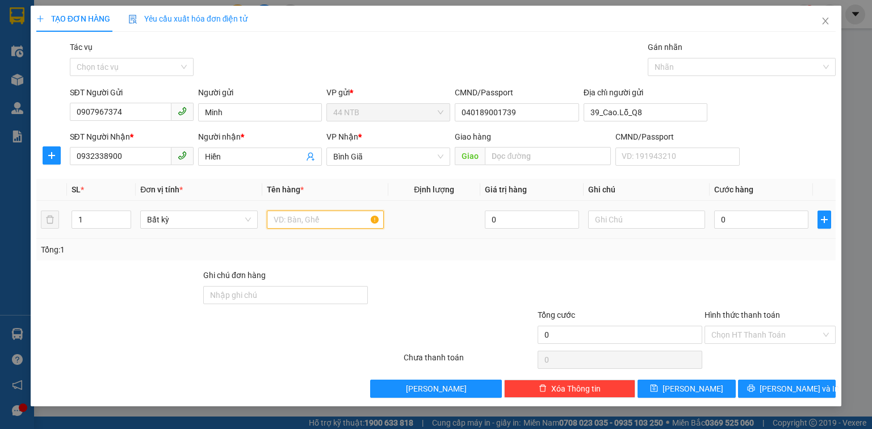
click at [304, 221] on input "text" at bounding box center [325, 220] width 117 height 18
type input "GÓI BK"
type input "MP"
type input "3"
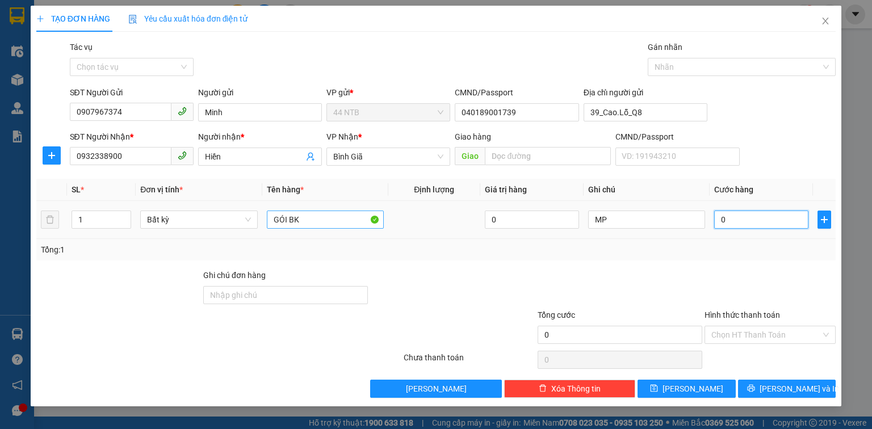
type input "3"
type input "30"
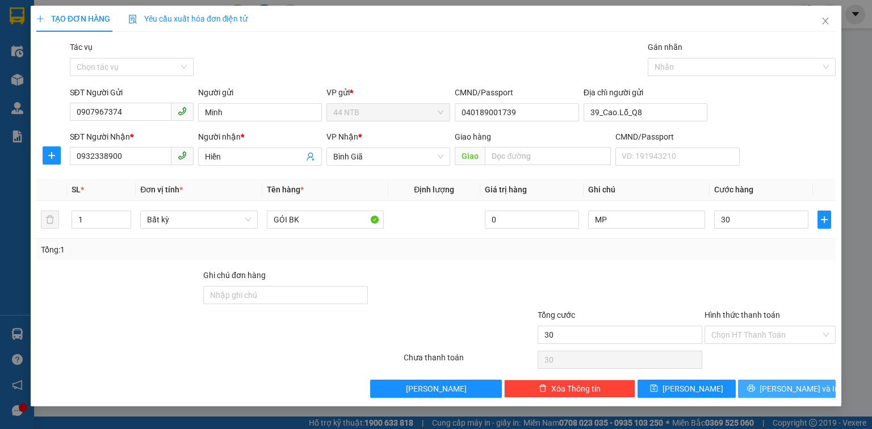
type input "30.000"
click at [800, 386] on span "[PERSON_NAME] và In" at bounding box center [799, 389] width 79 height 12
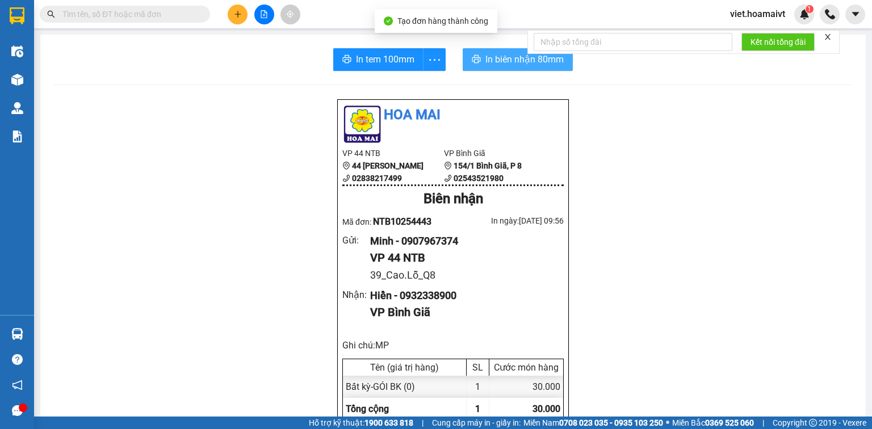
click at [496, 57] on span "In biên nhận 80mm" at bounding box center [524, 59] width 78 height 14
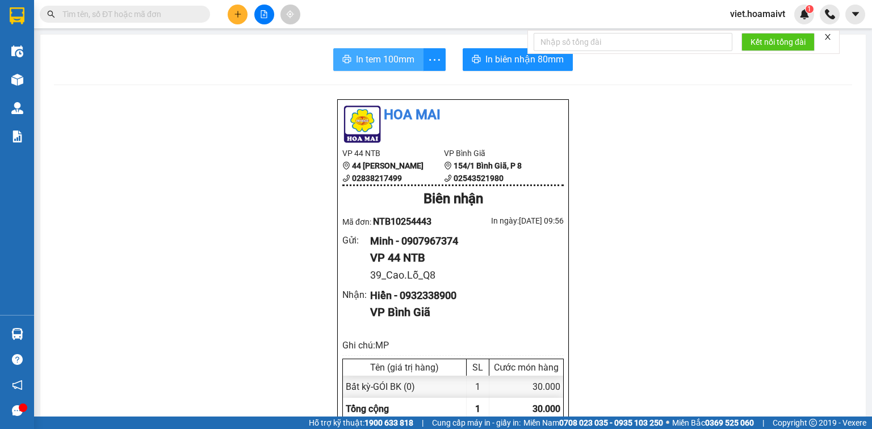
click at [358, 68] on button "In tem 100mm" at bounding box center [378, 59] width 90 height 23
click at [236, 15] on icon "plus" at bounding box center [238, 14] width 8 height 8
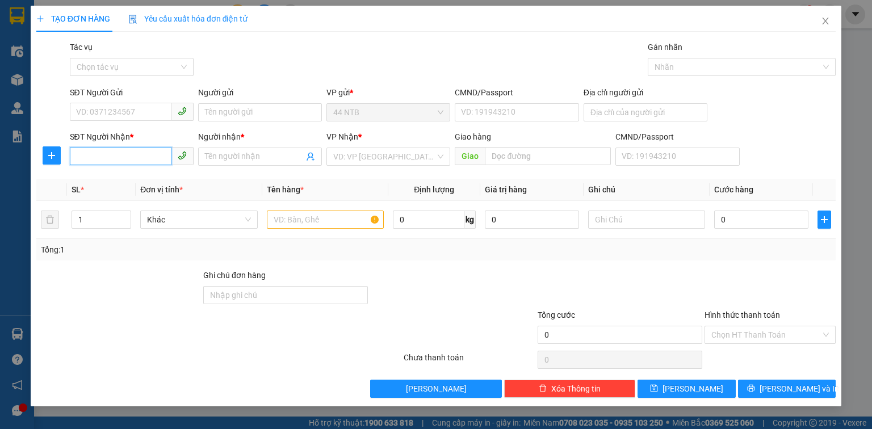
click at [136, 162] on input "SĐT Người Nhận *" at bounding box center [121, 156] width 102 height 18
type input "0975889489"
click at [134, 179] on div "0975889489 - Hòa" at bounding box center [133, 179] width 112 height 12
type input "59_Tân.Cảng_T.M.Tây"
type input "Hòa"
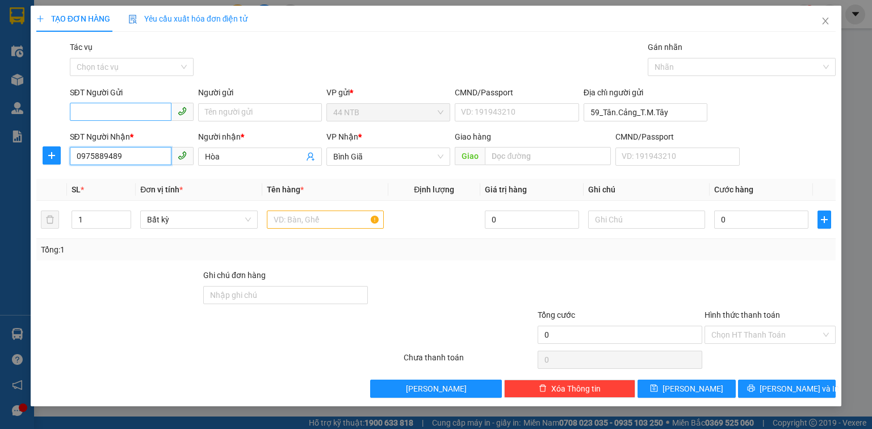
type input "0975889489"
click at [129, 110] on input "SĐT Người Gửi" at bounding box center [121, 112] width 102 height 18
type input "0918769295"
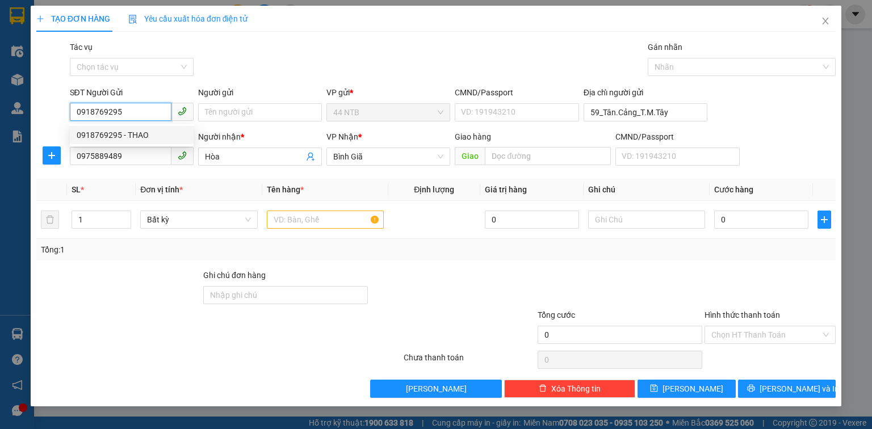
click at [154, 137] on div "0918769295 - THAO" at bounding box center [132, 135] width 110 height 12
type input "THAO"
type input "079079011203"
type input "0918769295"
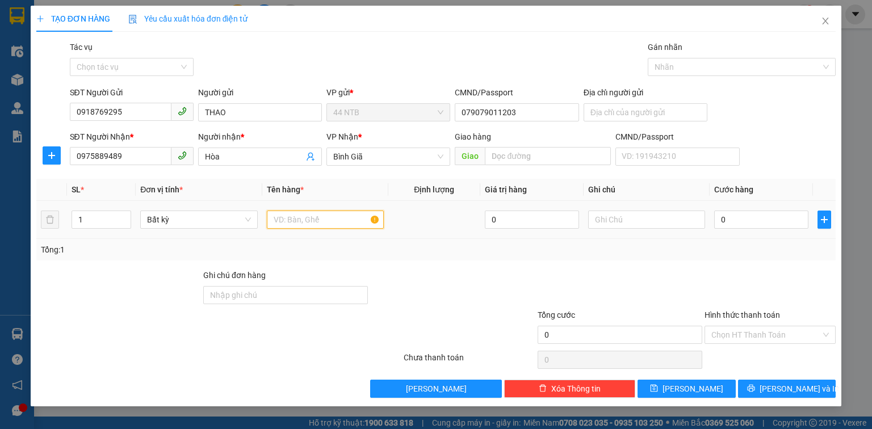
click at [333, 223] on input "text" at bounding box center [325, 220] width 117 height 18
type input "HỘP"
type input "PT"
type input "3"
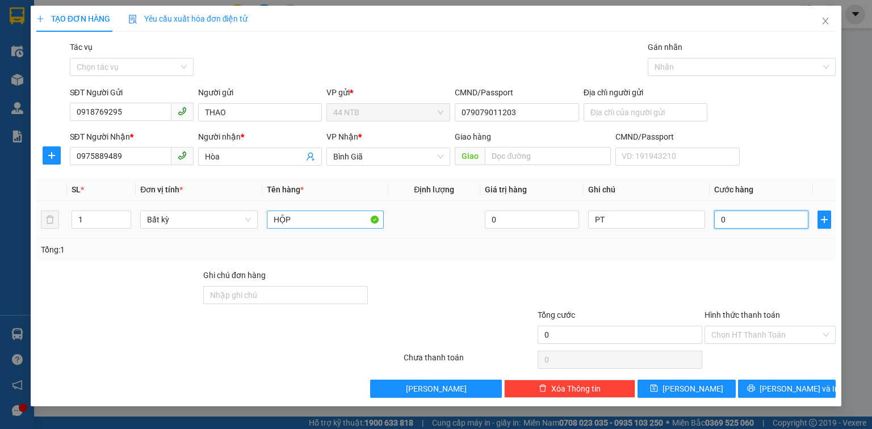
type input "3"
type input "30"
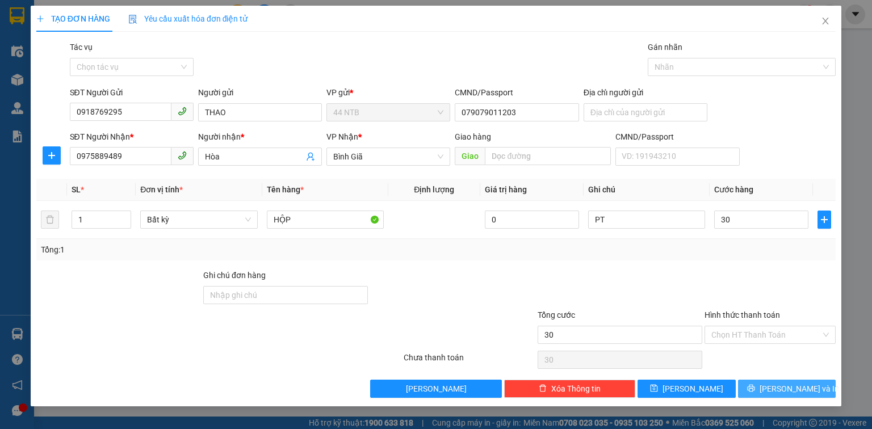
type input "30.000"
click at [804, 389] on span "[PERSON_NAME] và In" at bounding box center [799, 389] width 79 height 12
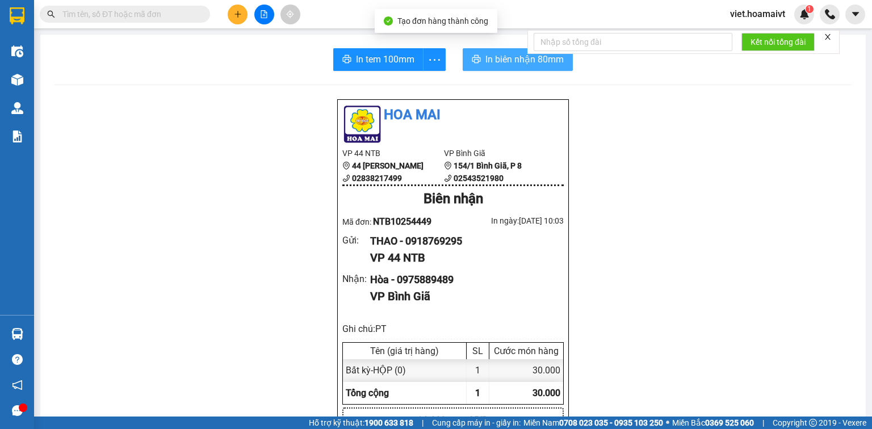
click at [488, 62] on span "In biên nhận 80mm" at bounding box center [524, 59] width 78 height 14
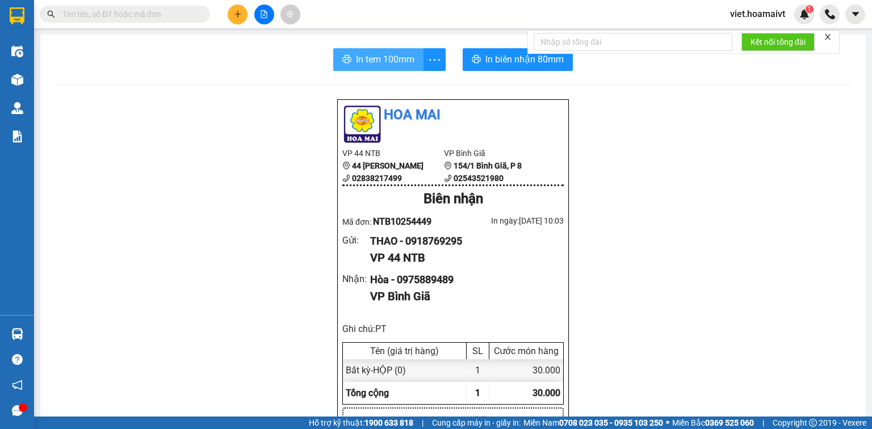
click at [377, 61] on span "In tem 100mm" at bounding box center [385, 59] width 58 height 14
click at [241, 18] on icon "plus" at bounding box center [238, 14] width 8 height 8
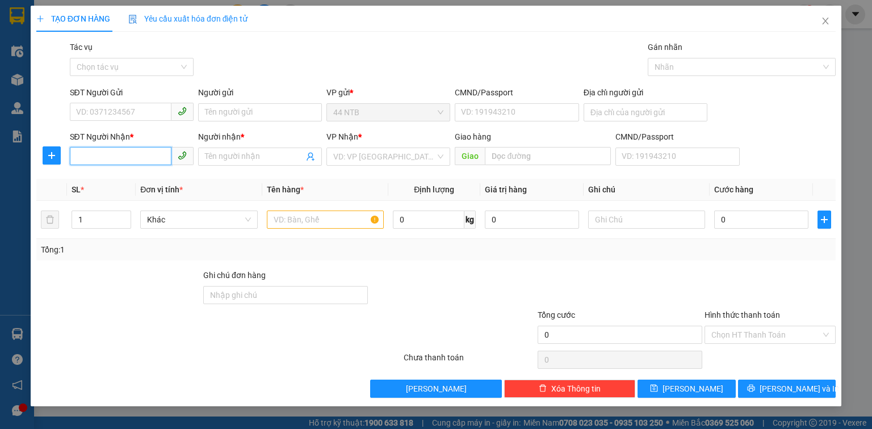
click at [85, 158] on input "SĐT Người Nhận *" at bounding box center [121, 156] width 102 height 18
type input "0909671515"
click at [125, 182] on div "0909671515 - Quỳnh Anh" at bounding box center [133, 179] width 112 height 12
type input "53_Tân.Hải_Tân.Bình"
type input "Quỳnh Anh"
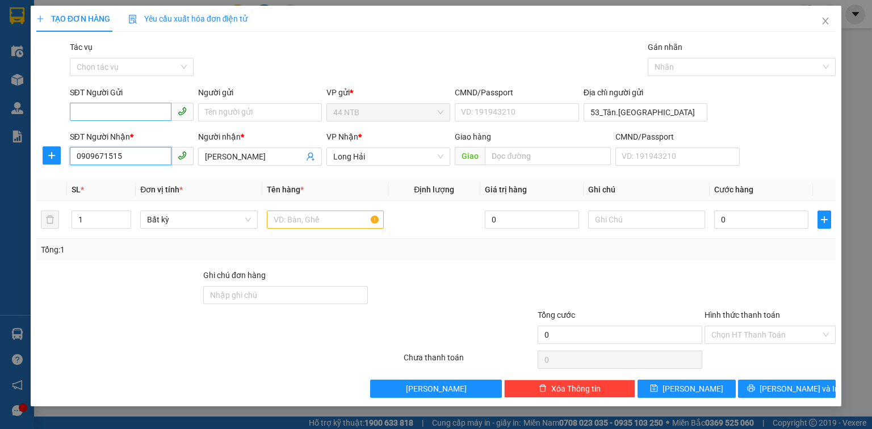
type input "0909671515"
click at [125, 109] on input "SĐT Người Gửi" at bounding box center [121, 112] width 102 height 18
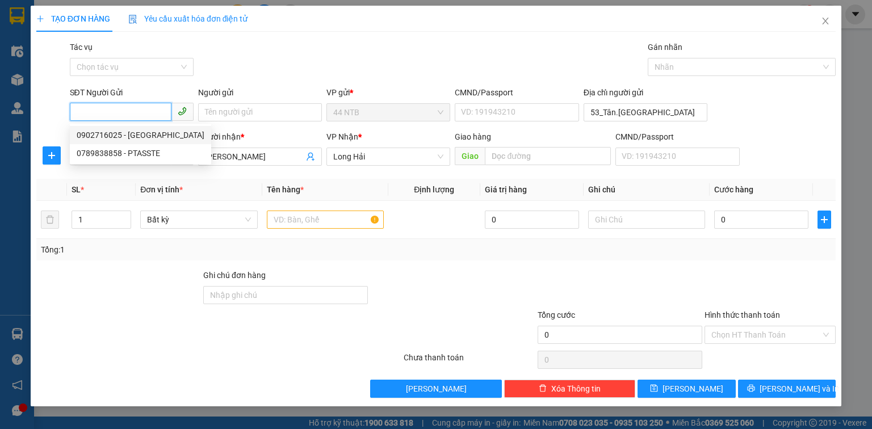
click at [143, 129] on div "0902716025 - Hà" at bounding box center [141, 135] width 128 height 12
type input "0902716025"
type input "Hà"
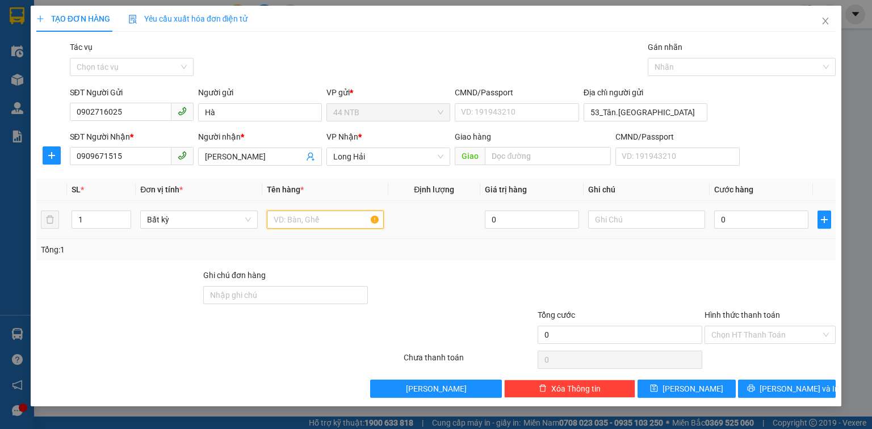
click at [307, 222] on input "text" at bounding box center [325, 220] width 117 height 18
type input "HỘP ĐEN BK"
type input "3"
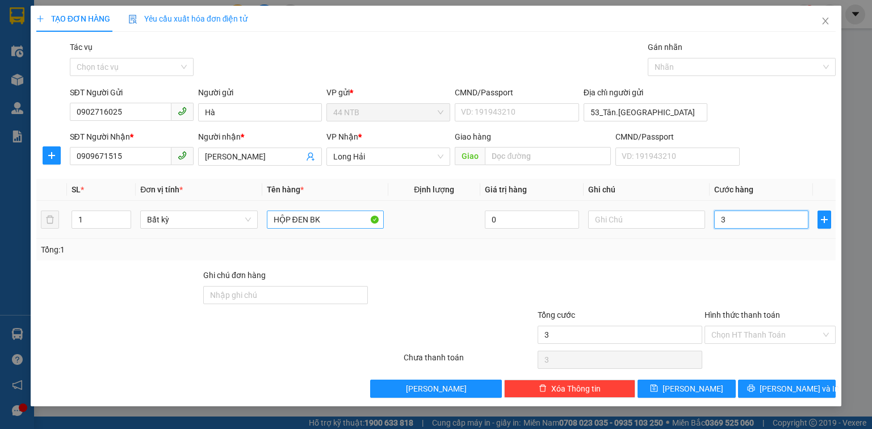
type input "30"
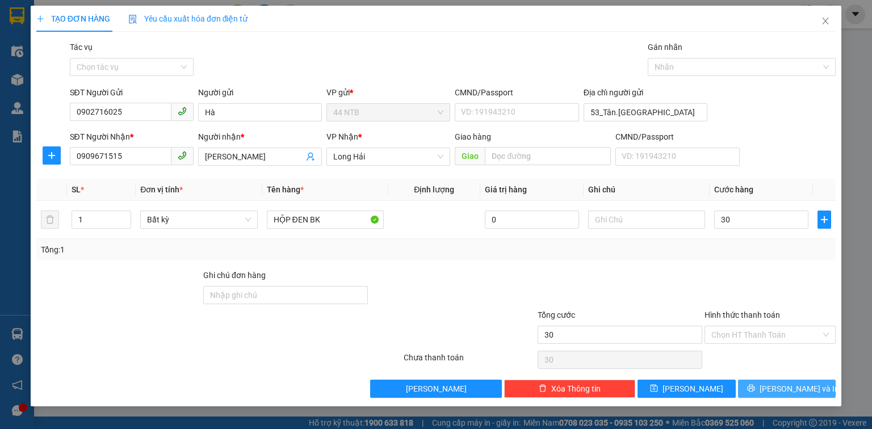
type input "30.000"
click at [763, 388] on button "[PERSON_NAME] và In" at bounding box center [787, 389] width 98 height 18
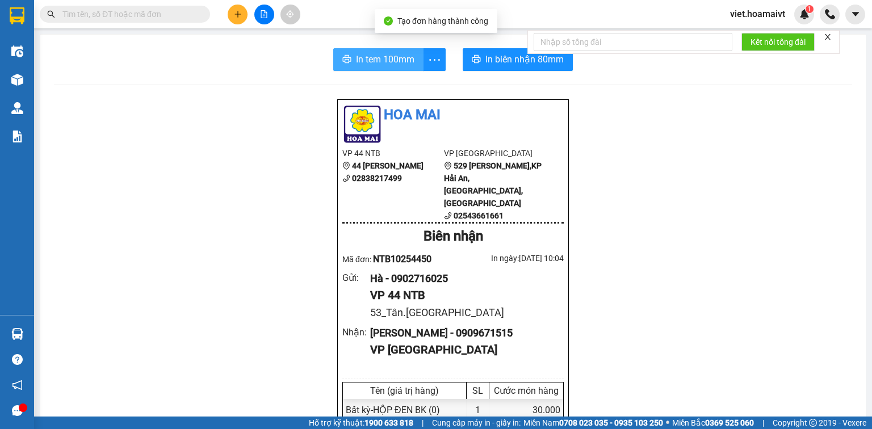
click at [385, 55] on span "In tem 100mm" at bounding box center [385, 59] width 58 height 14
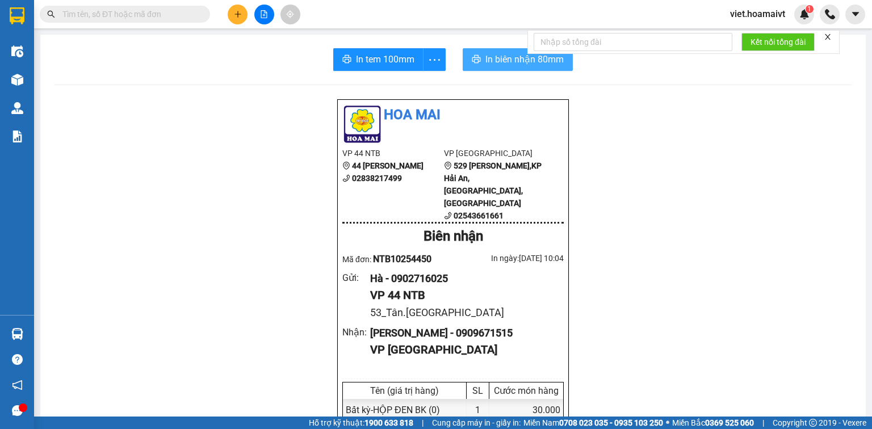
click at [506, 67] on button "In biên nhận 80mm" at bounding box center [518, 59] width 110 height 23
click at [231, 10] on button at bounding box center [238, 15] width 20 height 20
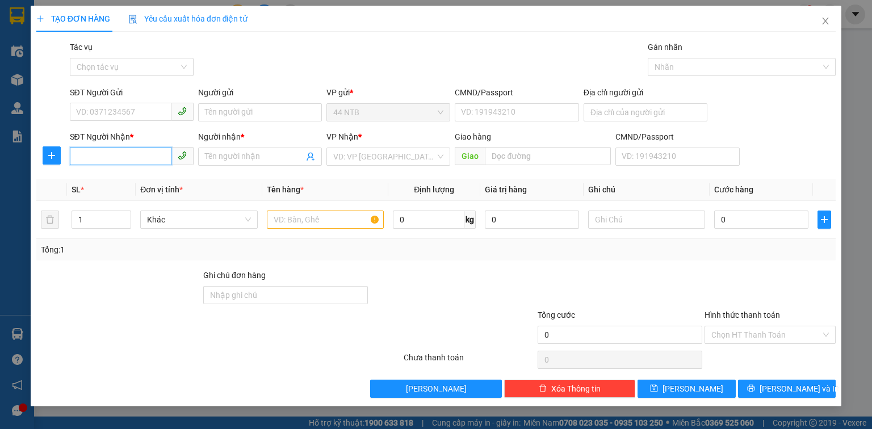
click at [127, 158] on input "SĐT Người Nhận *" at bounding box center [121, 156] width 102 height 18
type input "0906674778"
click at [136, 181] on div "0906674778 - Phước" at bounding box center [132, 179] width 110 height 12
type input "104_Yersin_HCM"
type input "Phước"
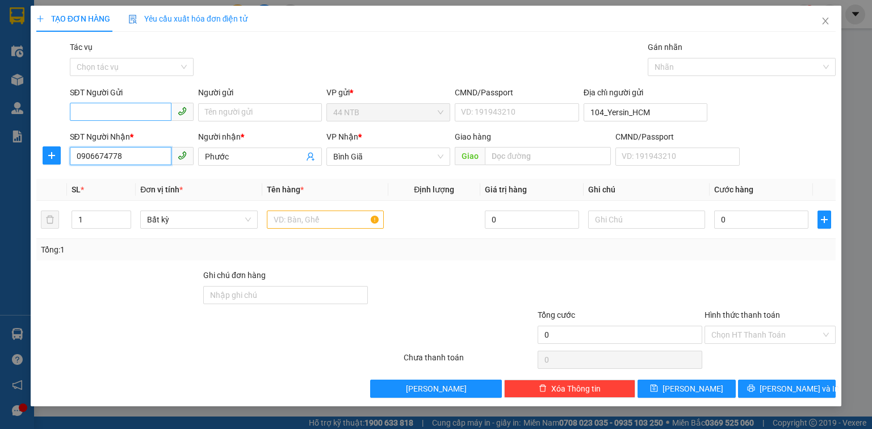
type input "0906674778"
click at [130, 107] on input "SĐT Người Gửi" at bounding box center [121, 112] width 102 height 18
click at [139, 134] on div "0909488504 - Phương" at bounding box center [132, 135] width 110 height 12
type input "0909488504"
type input "Phương"
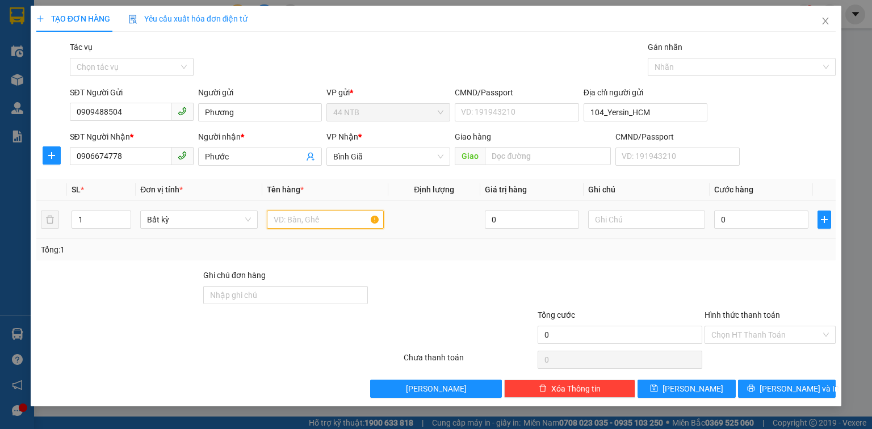
click at [318, 220] on input "text" at bounding box center [325, 220] width 117 height 18
type input "HỘP BK"
type input "D"
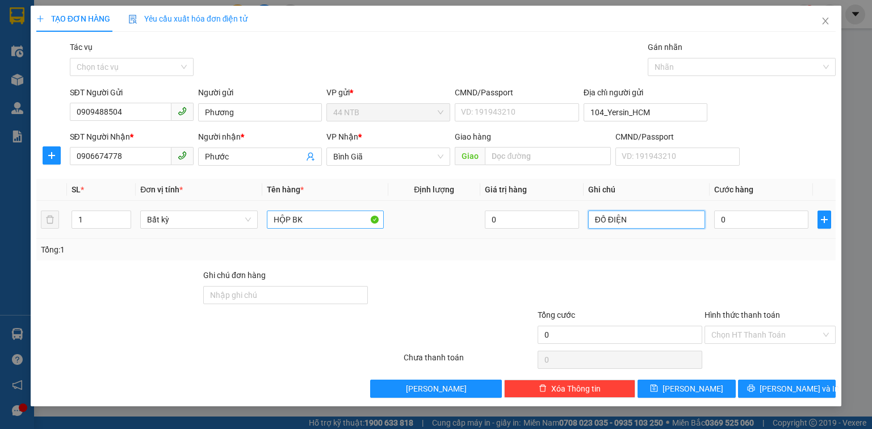
type input "ĐỒ ĐIỆN"
type input "3"
type input "30"
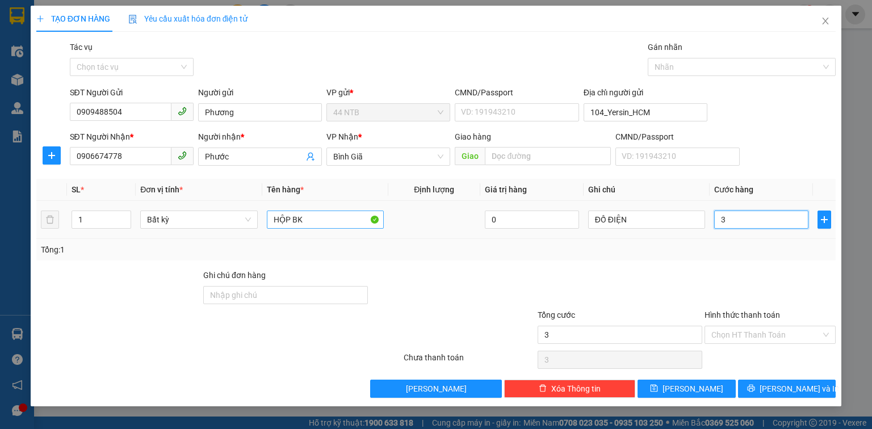
type input "30"
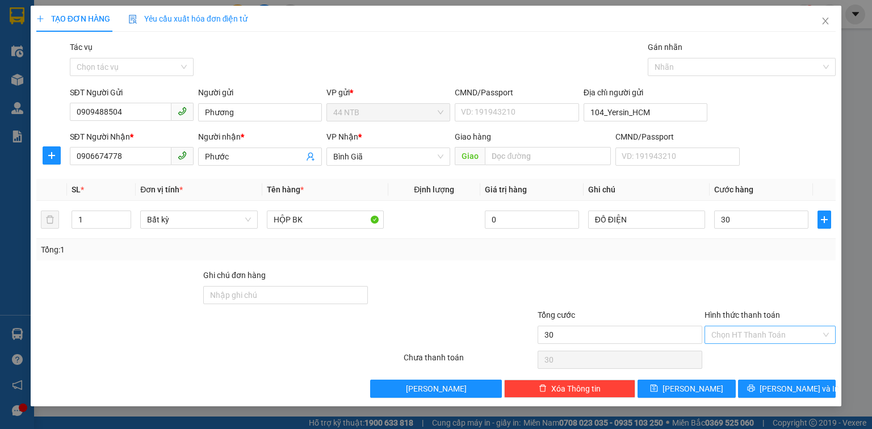
type input "30.000"
drag, startPoint x: 782, startPoint y: 336, endPoint x: 782, endPoint y: 355, distance: 19.3
click at [782, 337] on input "Hình thức thanh toán" at bounding box center [766, 335] width 110 height 17
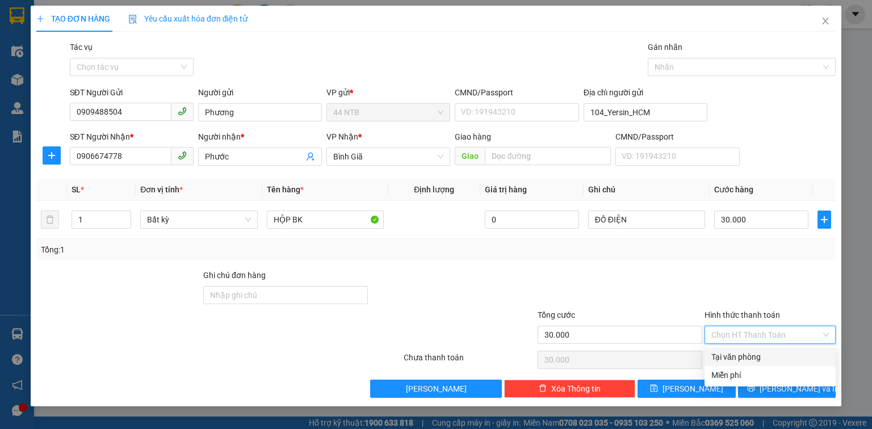
click at [782, 355] on div "Tại văn phòng" at bounding box center [770, 357] width 118 height 12
type input "0"
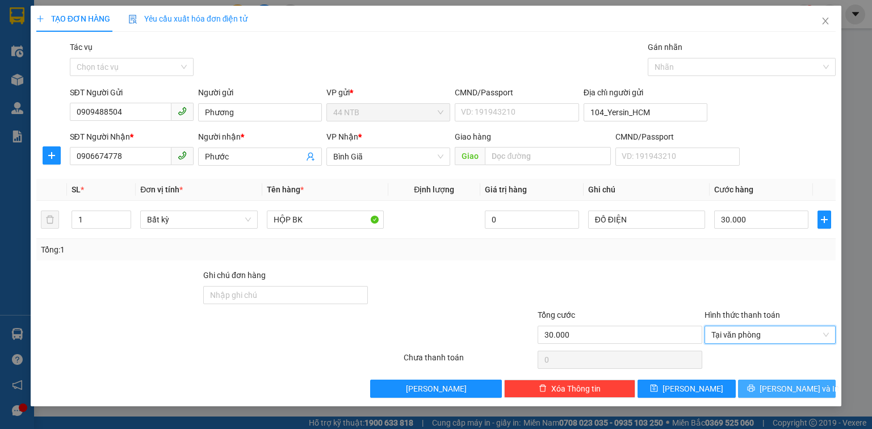
click at [782, 387] on span "[PERSON_NAME] và In" at bounding box center [799, 389] width 79 height 12
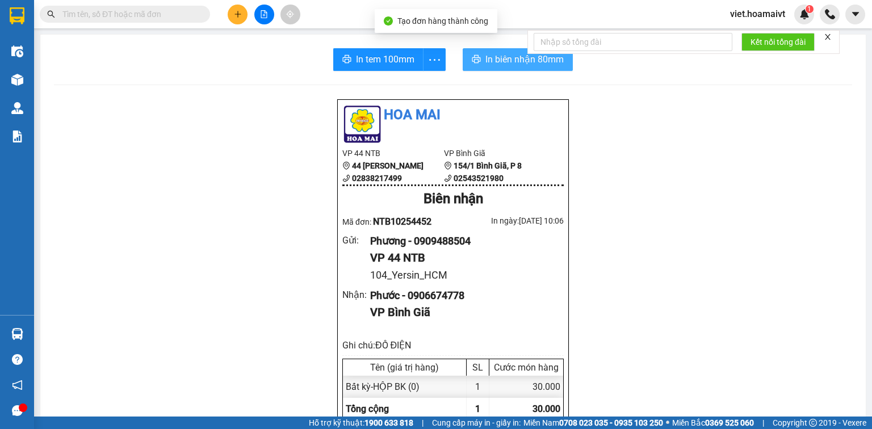
click at [502, 58] on span "In biên nhận 80mm" at bounding box center [524, 59] width 78 height 14
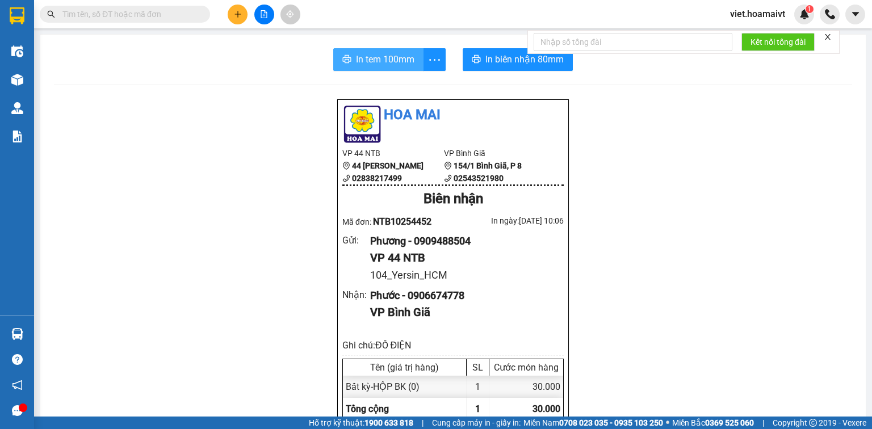
click at [374, 58] on span "In tem 100mm" at bounding box center [385, 59] width 58 height 14
click at [238, 12] on icon "plus" at bounding box center [238, 14] width 8 height 8
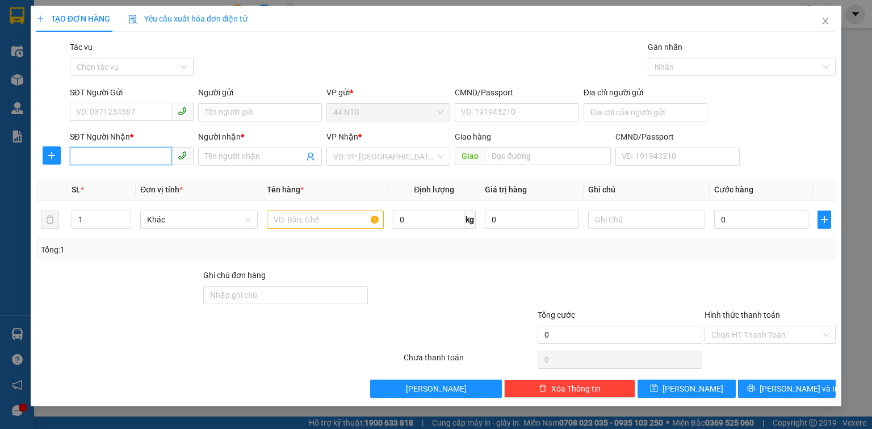
click at [111, 149] on input "SĐT Người Nhận *" at bounding box center [121, 156] width 102 height 18
click at [112, 161] on input "SĐT Người Nhận *" at bounding box center [121, 156] width 102 height 18
type input "0938615569"
click at [212, 157] on input "Người nhận *" at bounding box center [254, 156] width 99 height 12
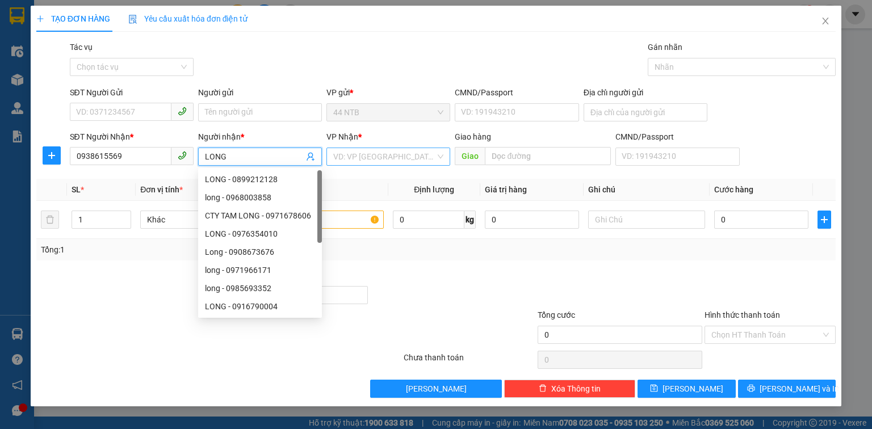
type input "LONG"
click at [342, 161] on input "search" at bounding box center [384, 156] width 102 height 17
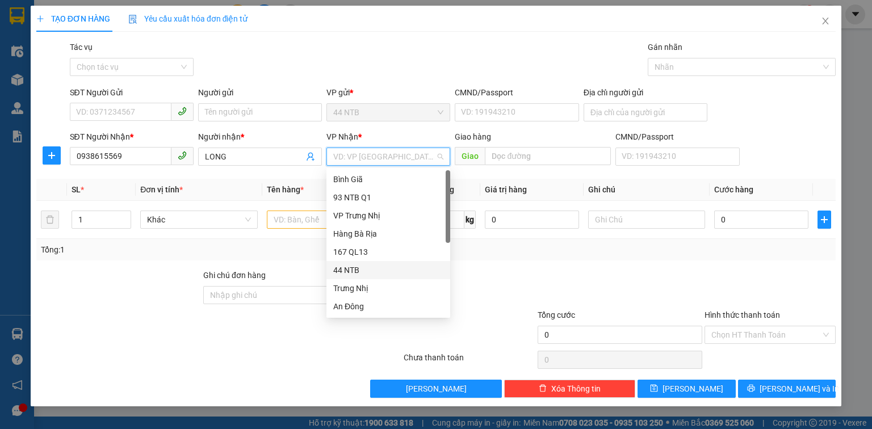
scroll to position [86, 0]
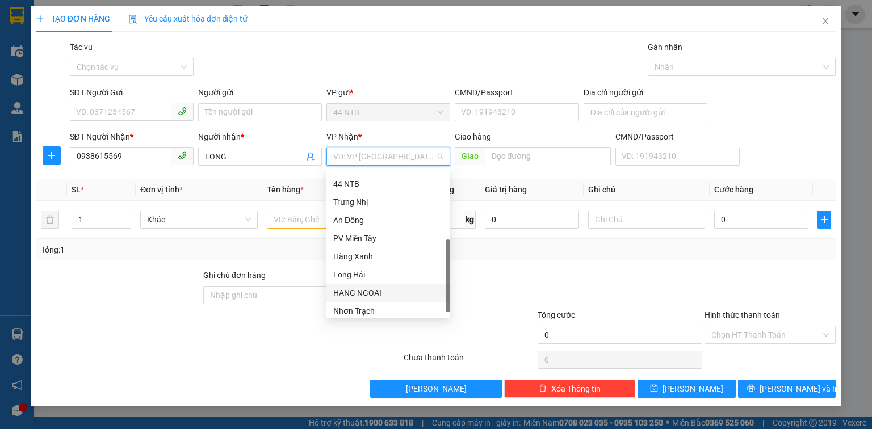
click at [384, 290] on div "HANG NGOAI" at bounding box center [388, 293] width 110 height 12
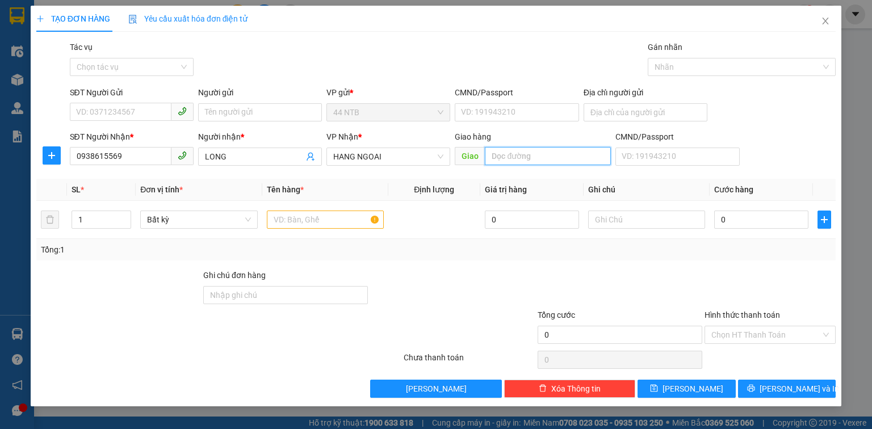
click at [507, 161] on input "text" at bounding box center [548, 156] width 126 height 18
type input "CÁI MÉP"
click at [298, 220] on input "text" at bounding box center [325, 220] width 117 height 18
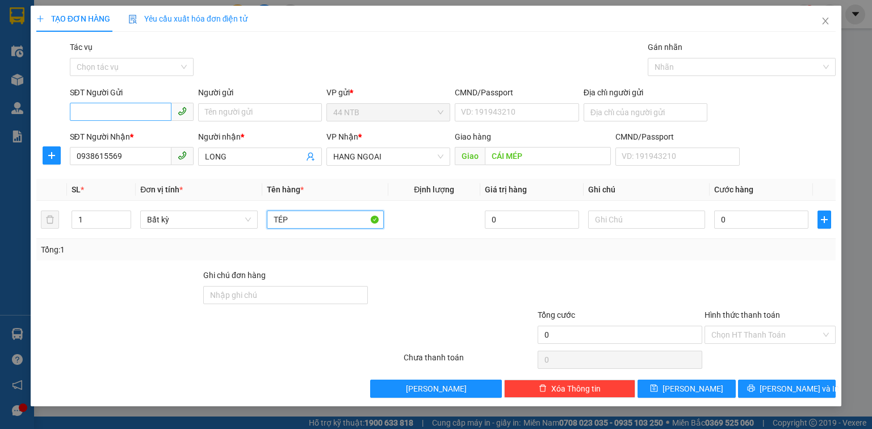
type input "TÉP"
click at [139, 115] on input "SĐT Người Gửi" at bounding box center [121, 112] width 102 height 18
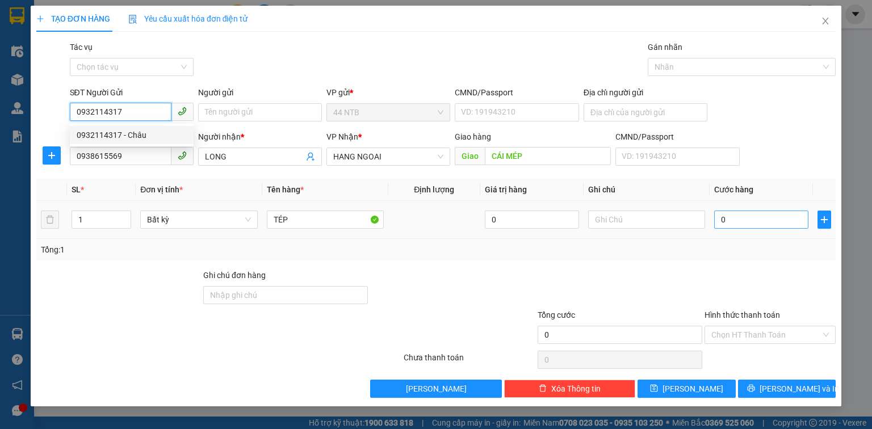
type input "0932114317"
click at [754, 226] on input "0" at bounding box center [761, 220] width 94 height 18
type input "4"
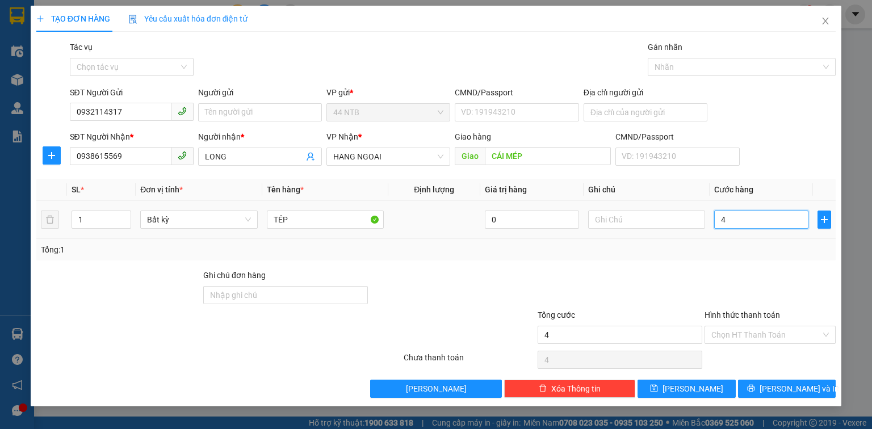
type input "40"
type input "40.000"
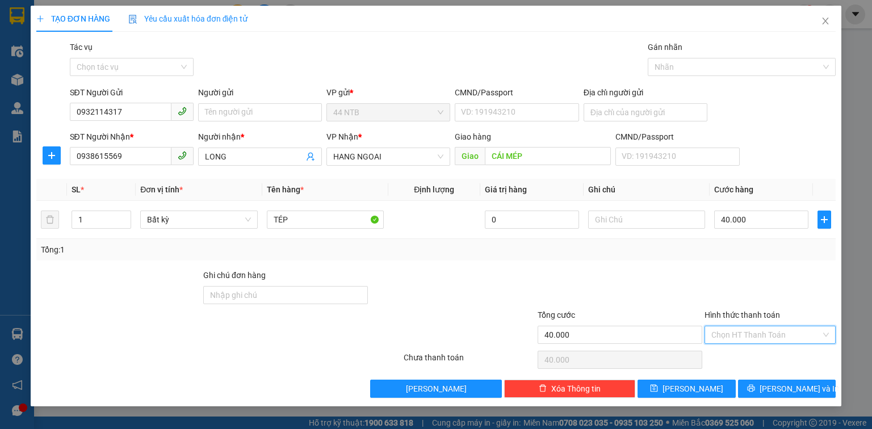
click at [782, 332] on input "Hình thức thanh toán" at bounding box center [766, 335] width 110 height 17
click at [776, 361] on div "Tại văn phòng" at bounding box center [770, 357] width 118 height 12
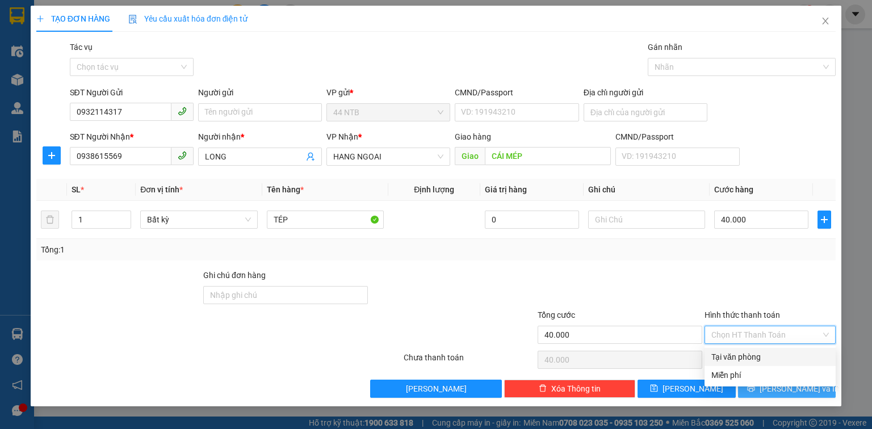
type input "0"
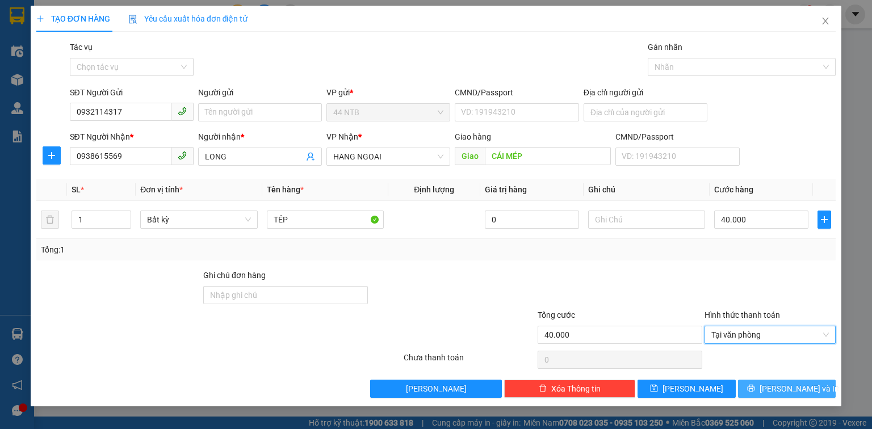
click at [778, 394] on span "[PERSON_NAME] và In" at bounding box center [799, 389] width 79 height 12
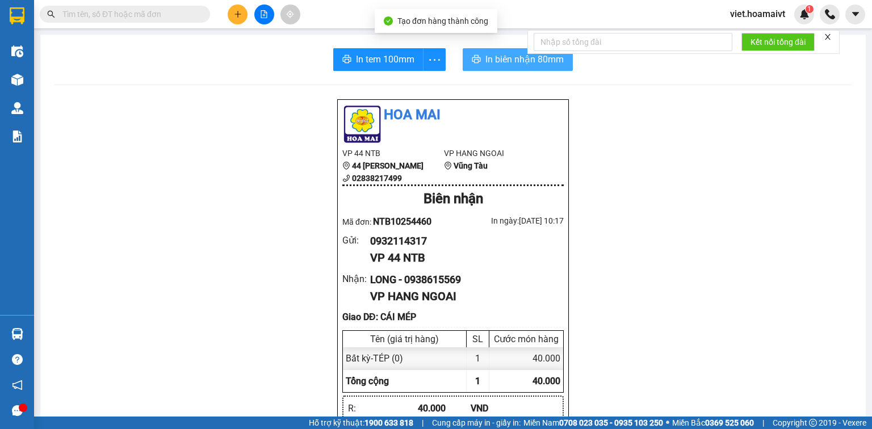
click at [502, 62] on span "In biên nhận 80mm" at bounding box center [524, 59] width 78 height 14
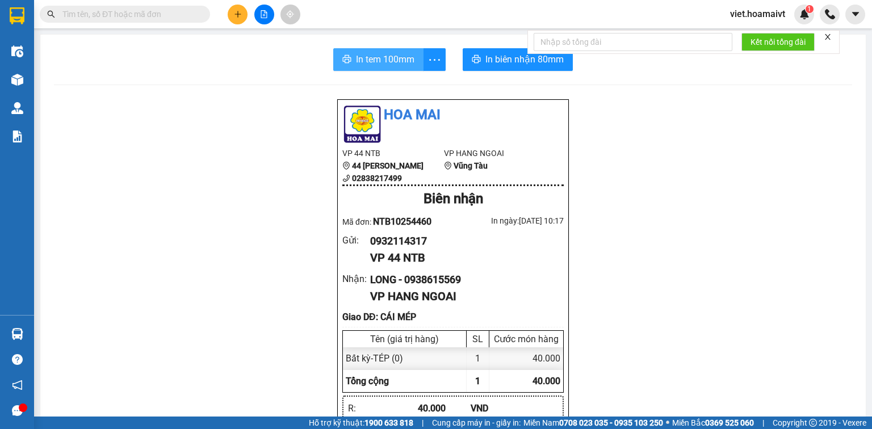
click at [380, 64] on span "In tem 100mm" at bounding box center [385, 59] width 58 height 14
click at [232, 14] on button at bounding box center [238, 15] width 20 height 20
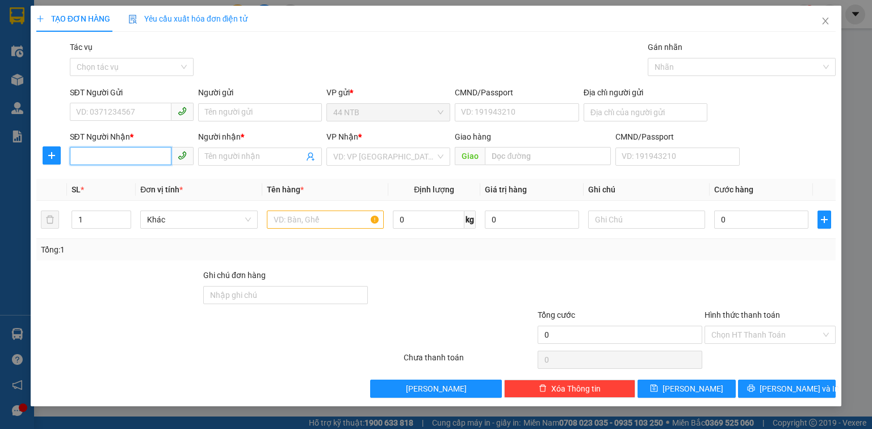
click at [140, 164] on input "SĐT Người Nhận *" at bounding box center [121, 156] width 102 height 18
type input "0902956341"
drag, startPoint x: 147, startPoint y: 184, endPoint x: 147, endPoint y: 162, distance: 21.6
click at [147, 182] on div "0902956341 - Hồng" at bounding box center [133, 179] width 112 height 12
type input "117A_N.T.Thành_Q4"
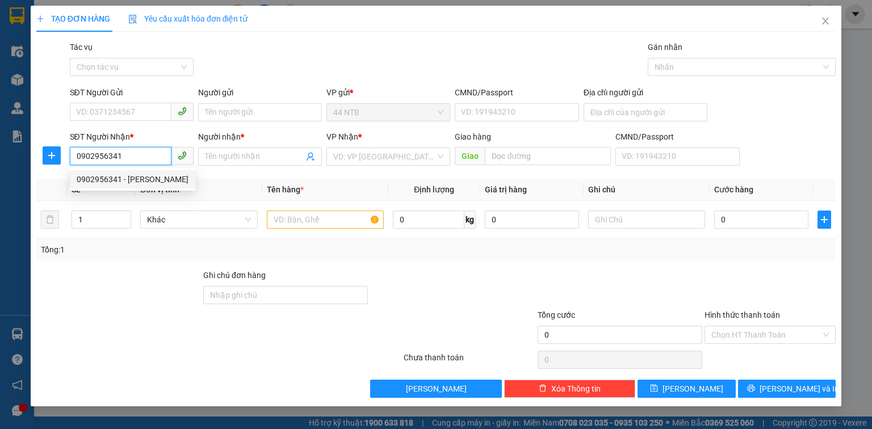
type input "Hồng"
type input "0902956341"
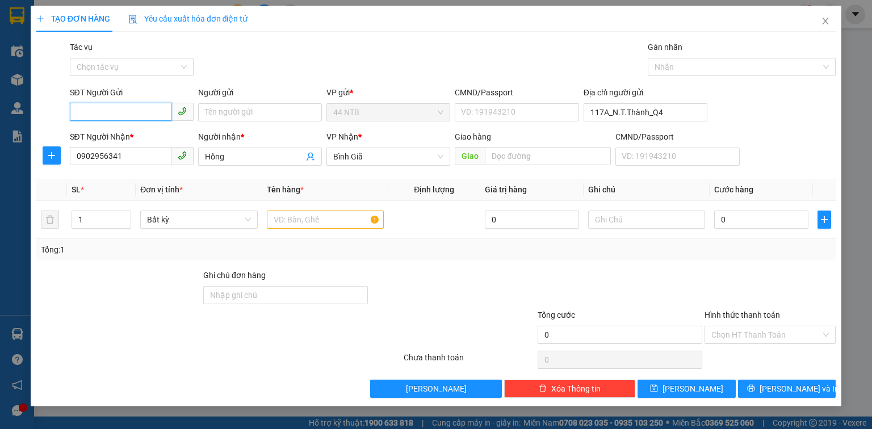
click at [143, 110] on input "SĐT Người Gửi" at bounding box center [121, 112] width 102 height 18
click at [157, 137] on div "0944708788 - PT_Tây.Nam" at bounding box center [132, 135] width 110 height 12
type input "0944708788"
type input "PT_Tây.Nam"
type input "079082026765"
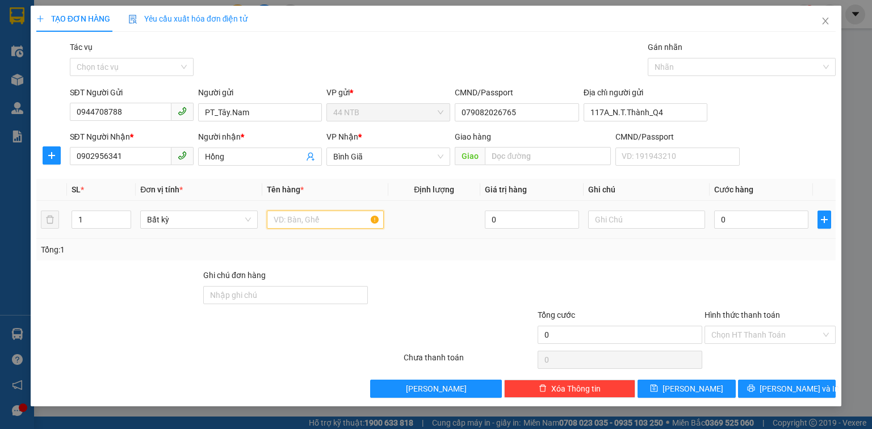
click at [296, 228] on div at bounding box center [325, 219] width 117 height 23
type input "HỘP"
type input "3"
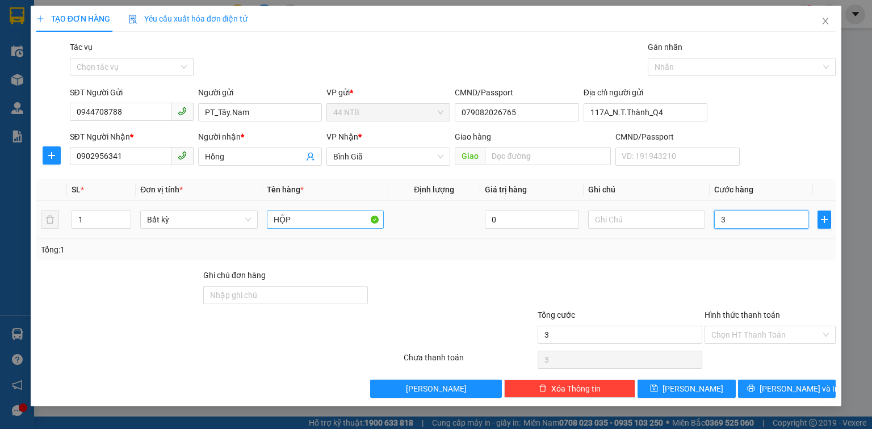
type input "30"
type input "30.000"
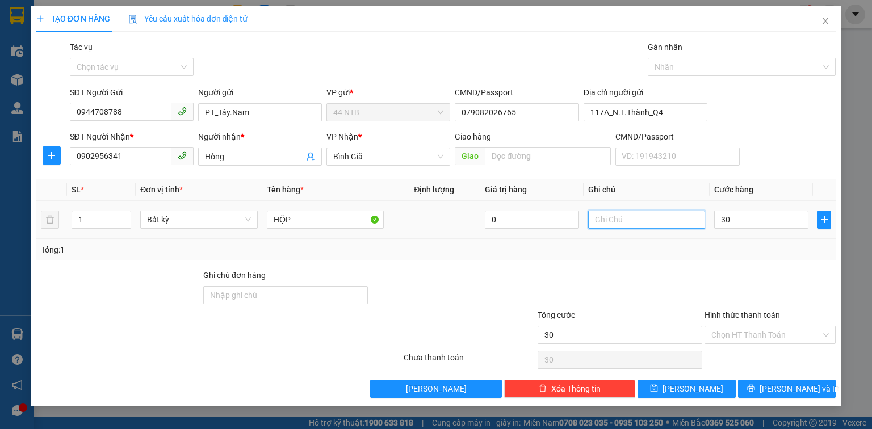
type input "30.000"
click at [620, 220] on input "text" at bounding box center [646, 220] width 117 height 18
type input "PT"
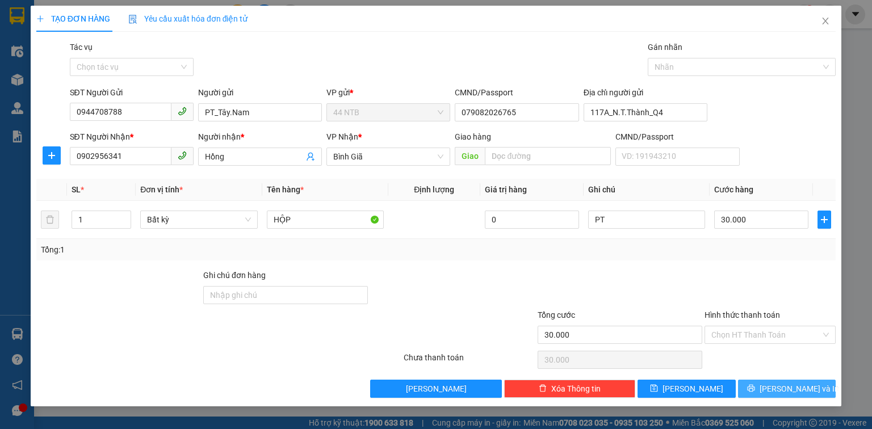
click at [750, 387] on button "[PERSON_NAME] và In" at bounding box center [787, 389] width 98 height 18
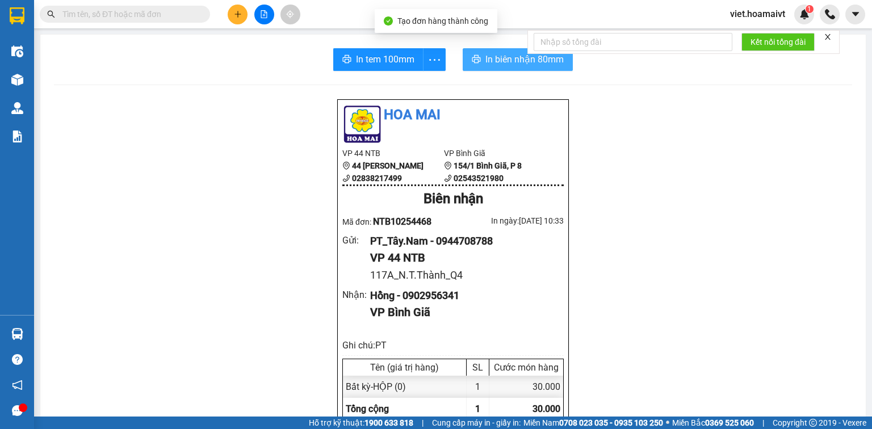
click at [493, 63] on span "In biên nhận 80mm" at bounding box center [524, 59] width 78 height 14
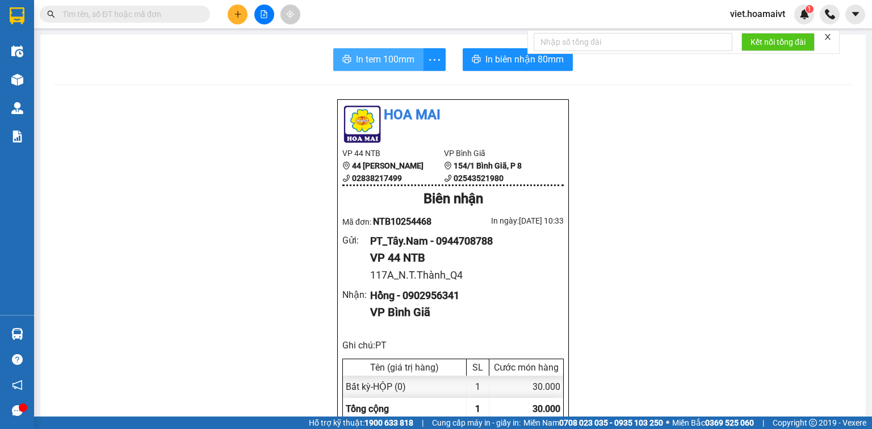
click at [357, 61] on span "In tem 100mm" at bounding box center [385, 59] width 58 height 14
click at [242, 7] on button at bounding box center [238, 15] width 20 height 20
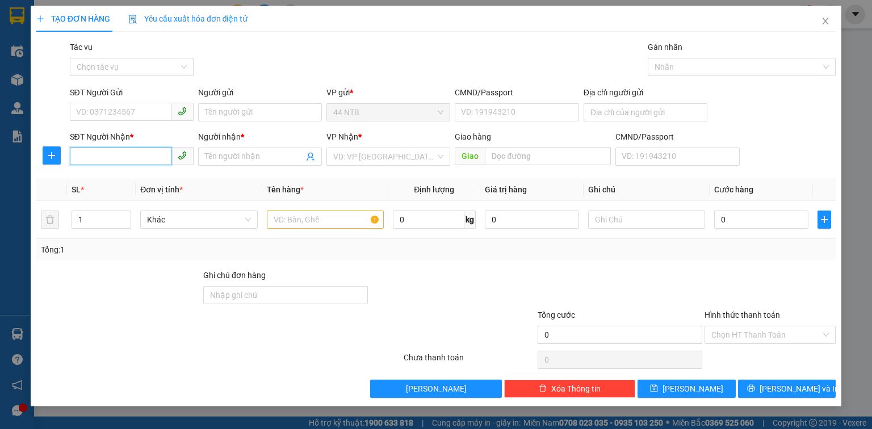
click at [114, 156] on input "SĐT Người Nhận *" at bounding box center [121, 156] width 102 height 18
click at [116, 112] on input "SĐT Người Gửi" at bounding box center [121, 112] width 102 height 18
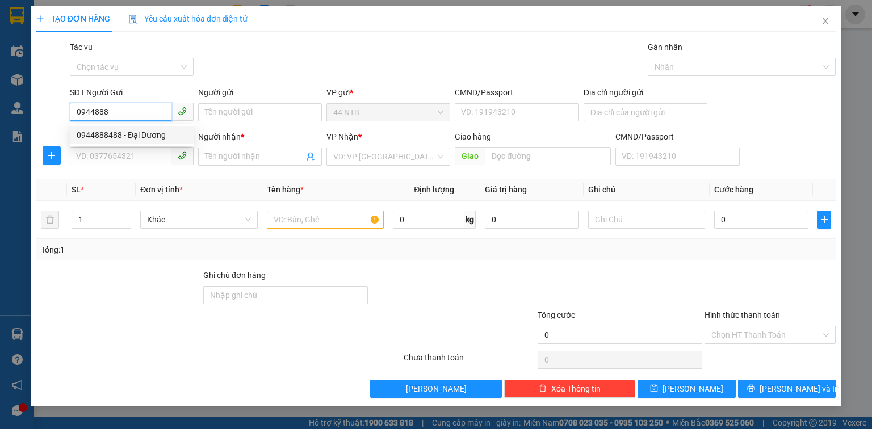
click at [158, 139] on div "0944888488 - Đại Dương" at bounding box center [132, 135] width 110 height 12
type input "0944888488"
type input "Đại Dương"
type input "0911460046"
type input "phúc"
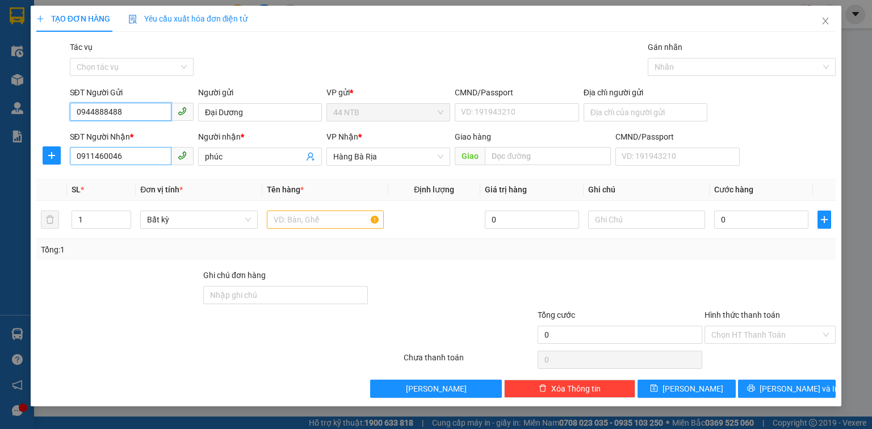
type input "0944888488"
drag, startPoint x: 131, startPoint y: 157, endPoint x: 65, endPoint y: 171, distance: 67.4
click at [65, 171] on div "Transit Pickup Surcharge Ids Transit Deliver Surcharge Ids Transit Deliver Surc…" at bounding box center [436, 219] width 800 height 357
type input "0908791106"
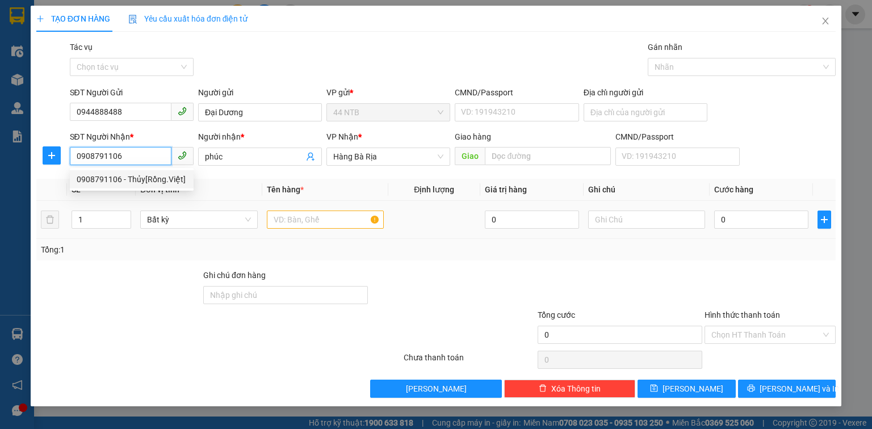
drag, startPoint x: 136, startPoint y: 175, endPoint x: 320, endPoint y: 218, distance: 188.4
click at [137, 175] on div "0908791106 - Thủy[Rồng.Việt]" at bounding box center [132, 179] width 110 height 12
type input "Thủy[Rồng.Việt]"
type input "0908791106"
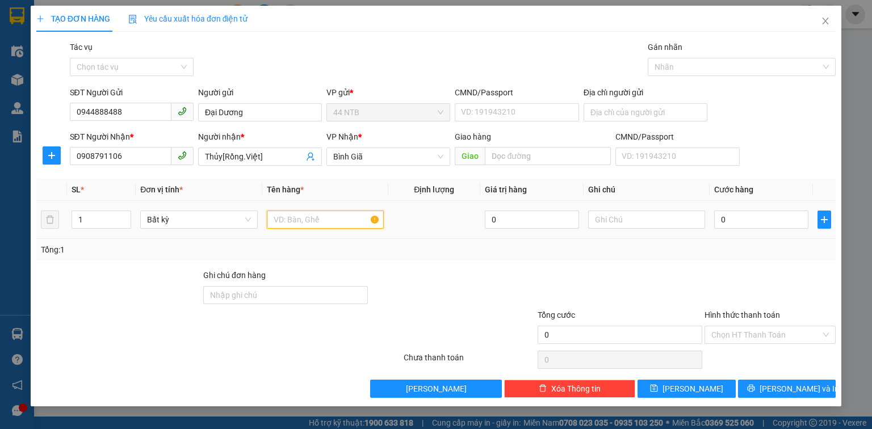
click at [319, 218] on input "text" at bounding box center [325, 220] width 117 height 18
type input "KIỆN"
type input "4"
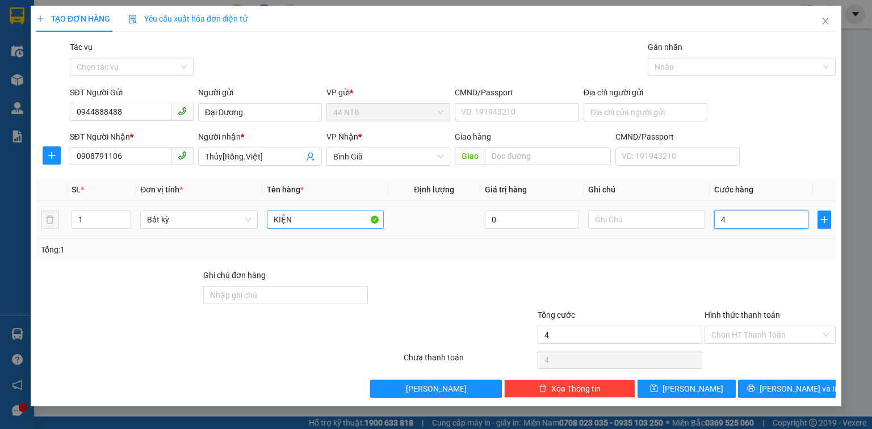
type input "40"
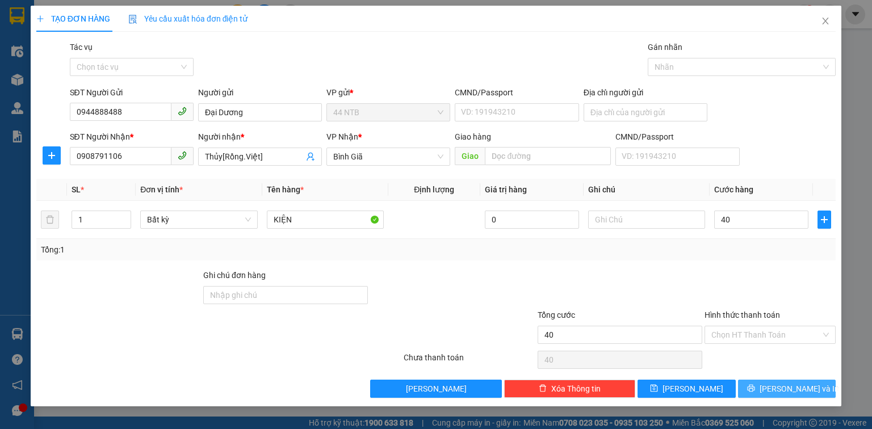
type input "40.000"
click at [757, 388] on button "[PERSON_NAME] và In" at bounding box center [787, 389] width 98 height 18
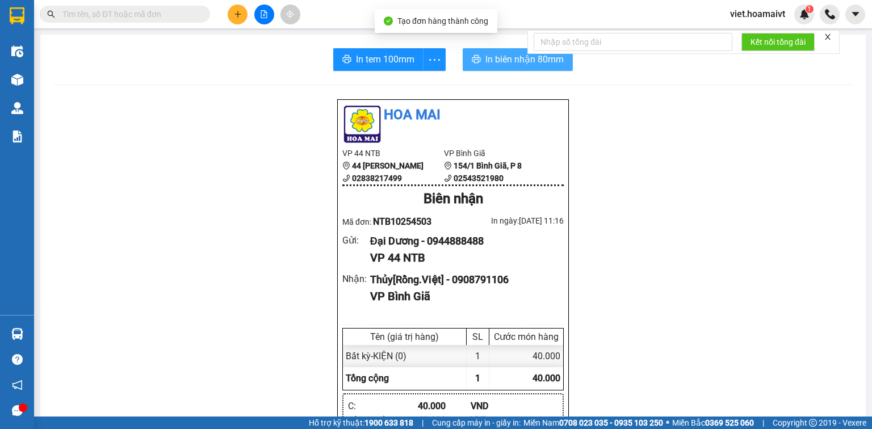
click at [508, 55] on span "In biên nhận 80mm" at bounding box center [524, 59] width 78 height 14
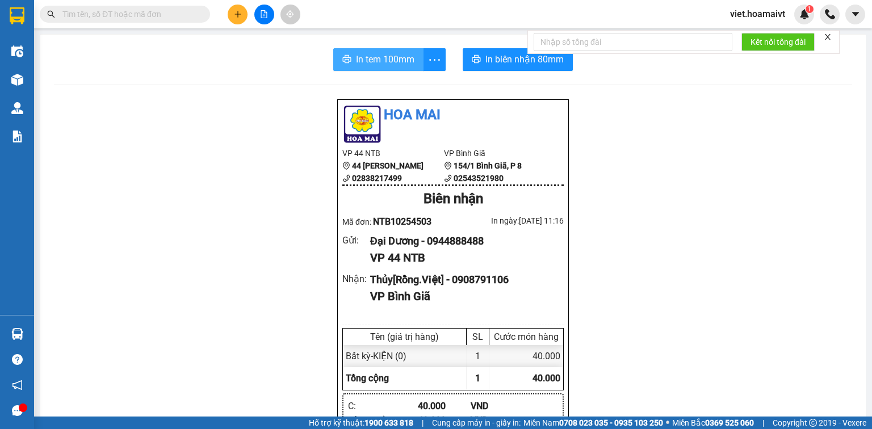
click at [382, 64] on span "In tem 100mm" at bounding box center [385, 59] width 58 height 14
click at [179, 16] on input "text" at bounding box center [129, 14] width 134 height 12
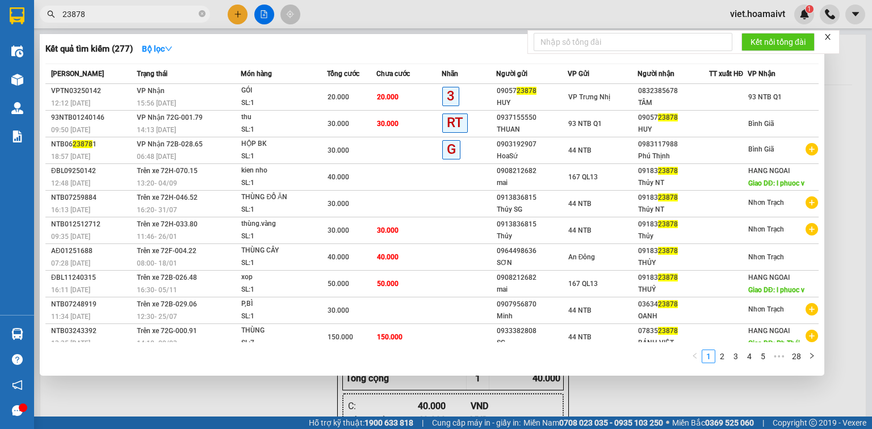
type input "23878"
click at [235, 15] on div at bounding box center [436, 214] width 872 height 429
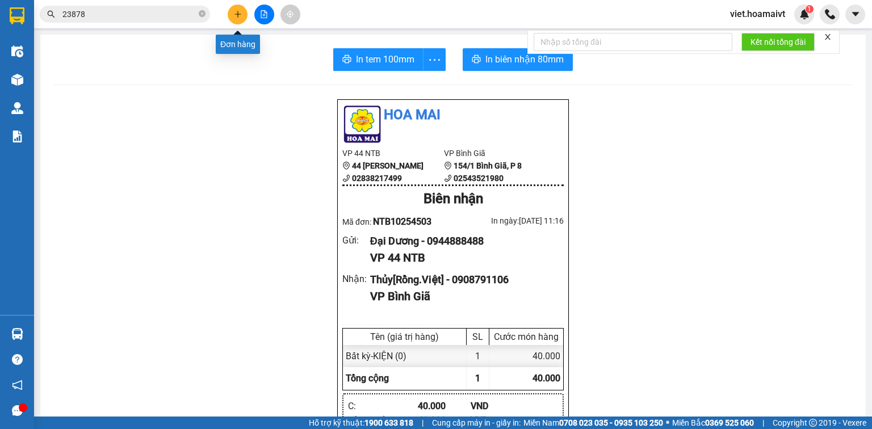
click at [241, 15] on icon "plus" at bounding box center [238, 14] width 8 height 8
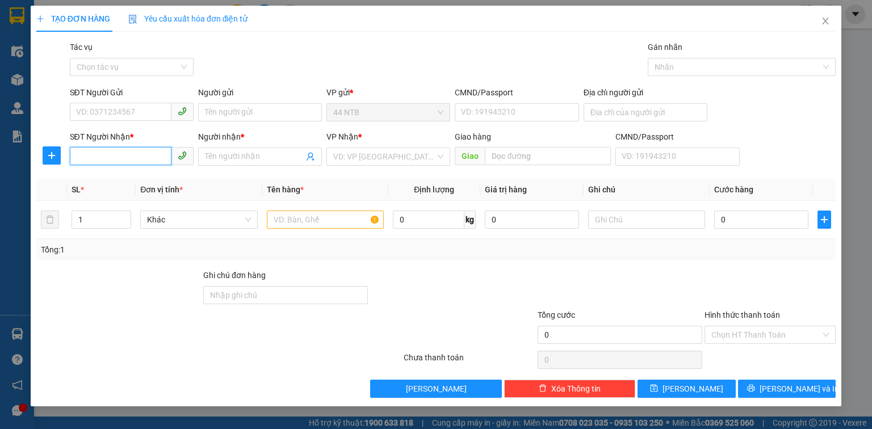
drag, startPoint x: 145, startPoint y: 158, endPoint x: 385, endPoint y: 145, distance: 240.5
click at [217, 148] on div "SĐT Người Nhận * VD: 0377654321 Người nhận * Tên người nhận VP Nhận * VD: VP [G…" at bounding box center [453, 151] width 771 height 40
type input "0919875479"
click at [164, 177] on div "0919875479 - MINH HIẾU" at bounding box center [141, 179] width 128 height 12
type input "340/12 PHẠM VĂN BẠCH"
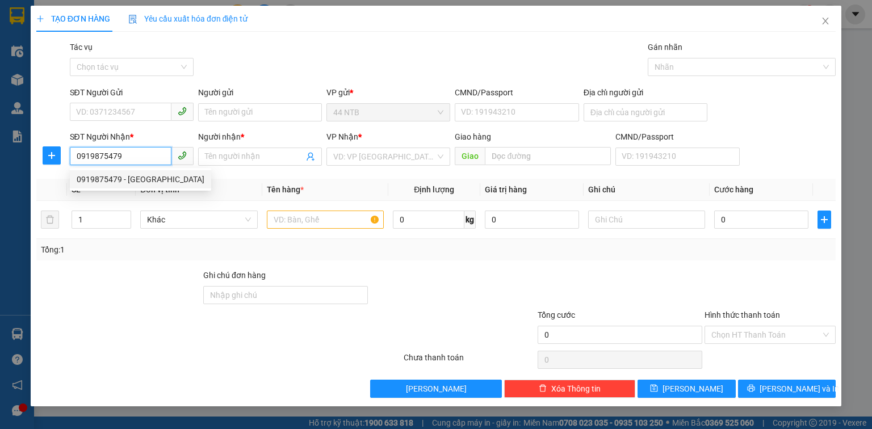
type input "MINH HIẾU"
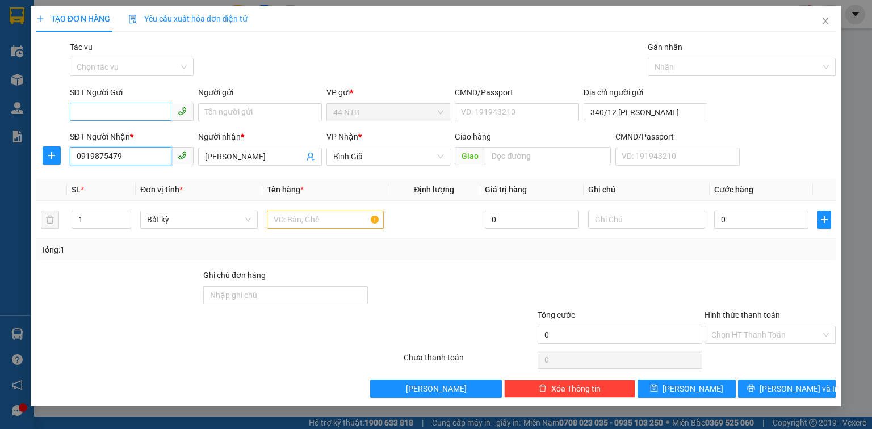
type input "0919875479"
click at [153, 107] on input "SĐT Người Gửi" at bounding box center [121, 112] width 102 height 18
click at [162, 153] on div "0886611001 - CTy_Fujitek" at bounding box center [132, 153] width 110 height 12
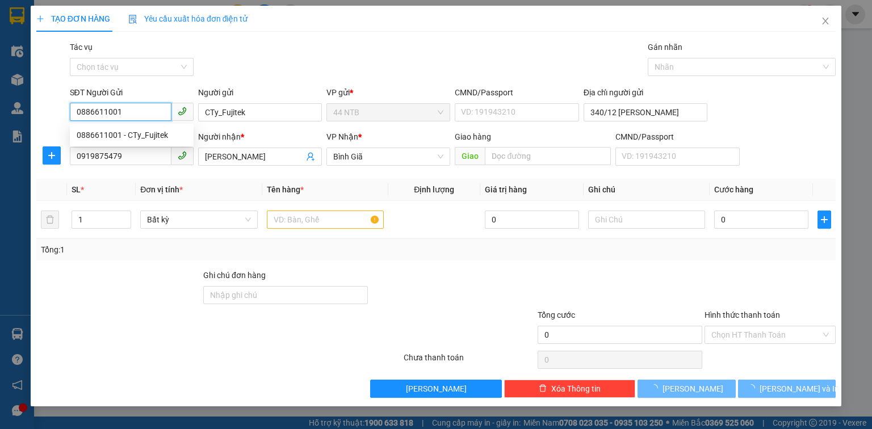
type input "0886611001"
type input "CTy_Fujitek"
type input "349_A.D.Vương"
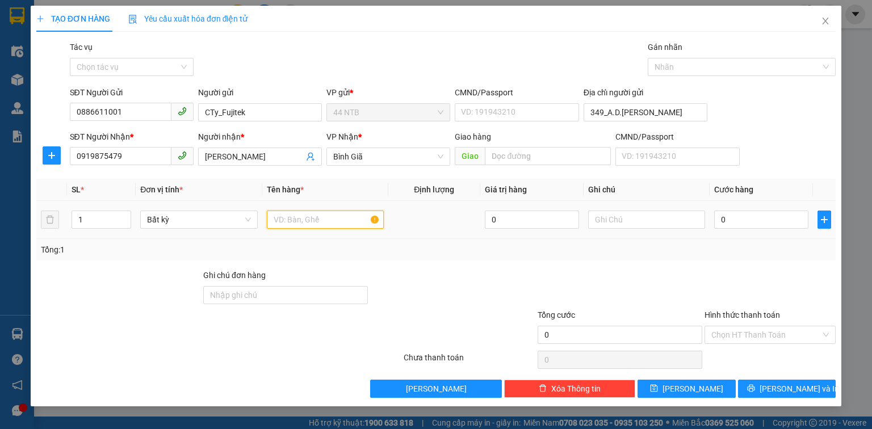
click at [303, 217] on input "text" at bounding box center [325, 220] width 117 height 18
type input "hộp"
type input "3"
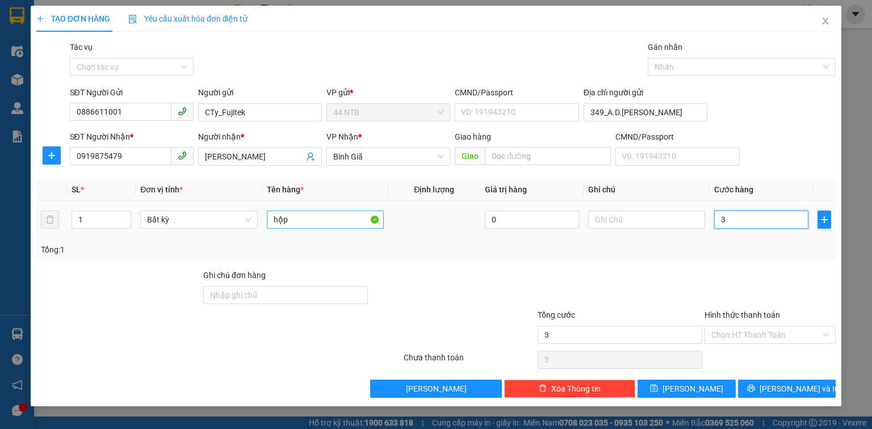
type input "30"
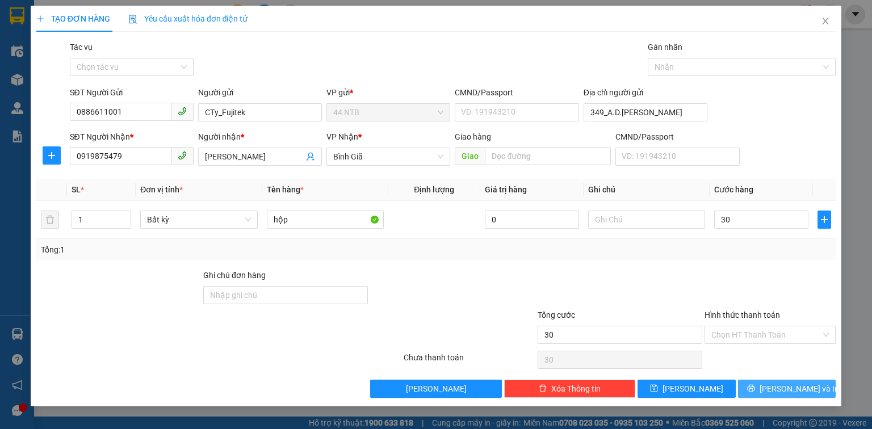
type input "30.000"
click at [755, 387] on icon "printer" at bounding box center [750, 388] width 7 height 7
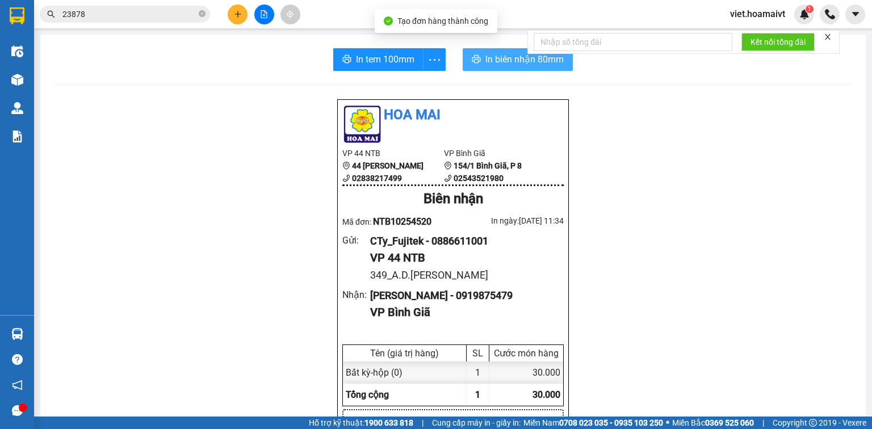
click at [495, 60] on span "In biên nhận 80mm" at bounding box center [524, 59] width 78 height 14
drag, startPoint x: 363, startPoint y: 59, endPoint x: 460, endPoint y: 59, distance: 96.5
click at [365, 59] on span "In tem 100mm" at bounding box center [385, 59] width 58 height 14
